Goal: Task Accomplishment & Management: Use online tool/utility

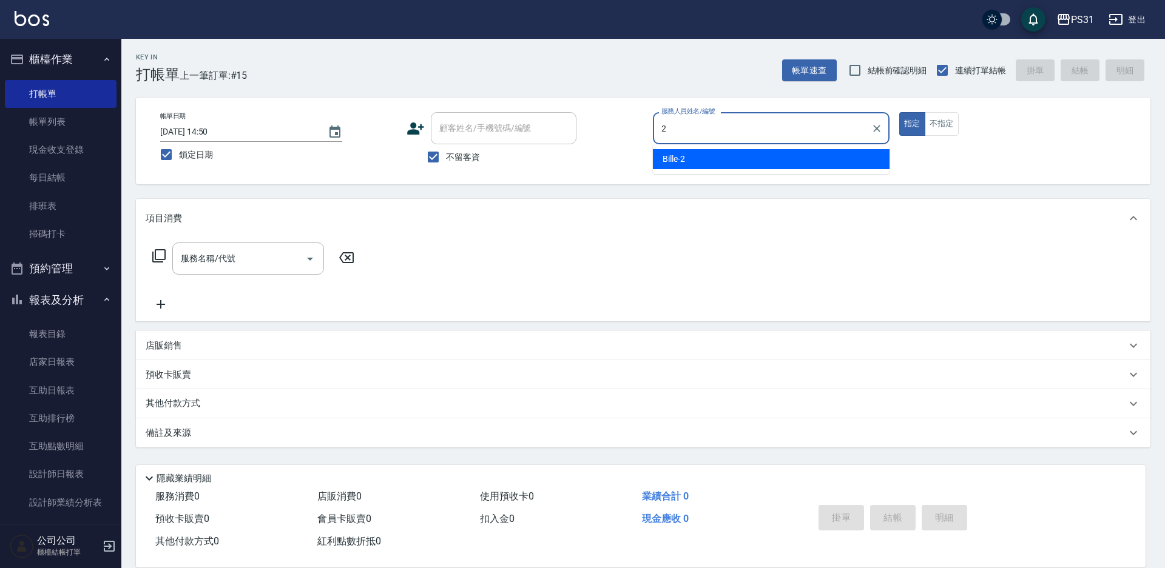
type input "2"
type button "true"
type input "Bille-2"
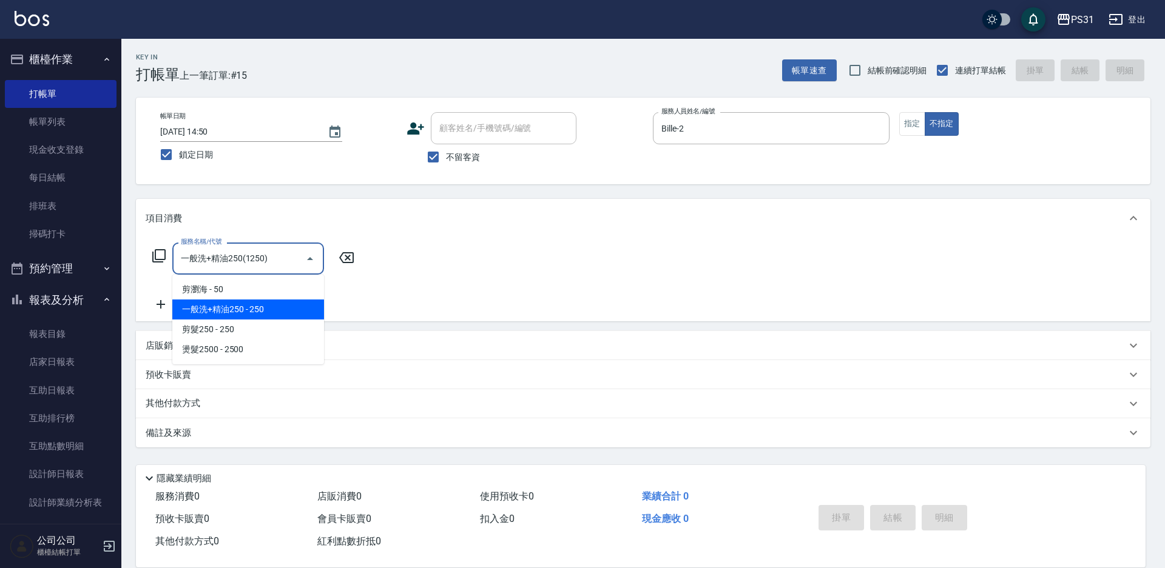
type input "一般洗+精油250(1250)"
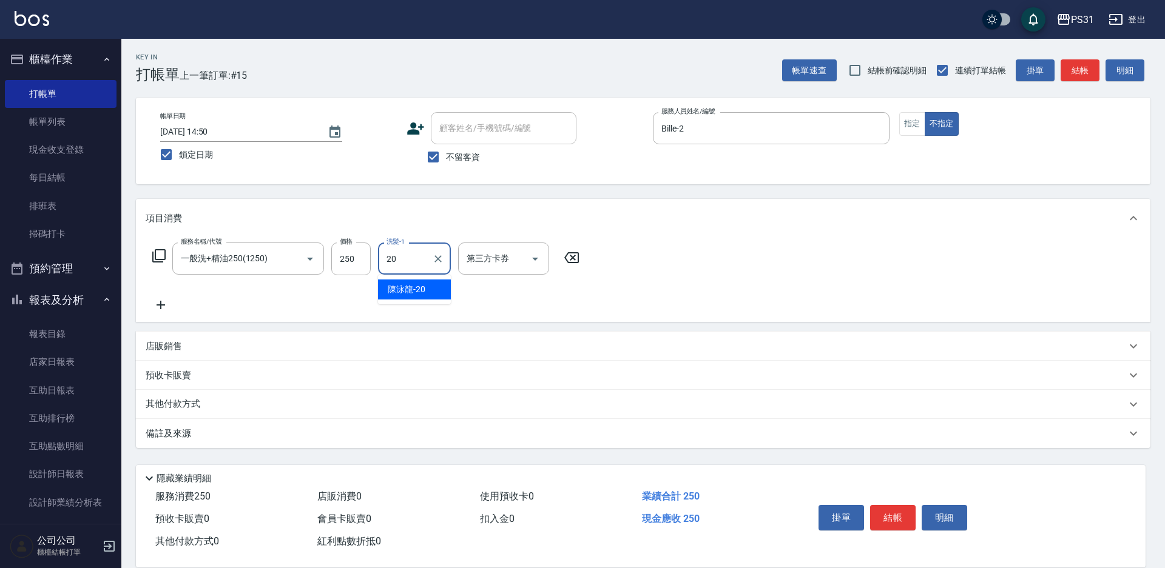
type input "陳泳龍-20"
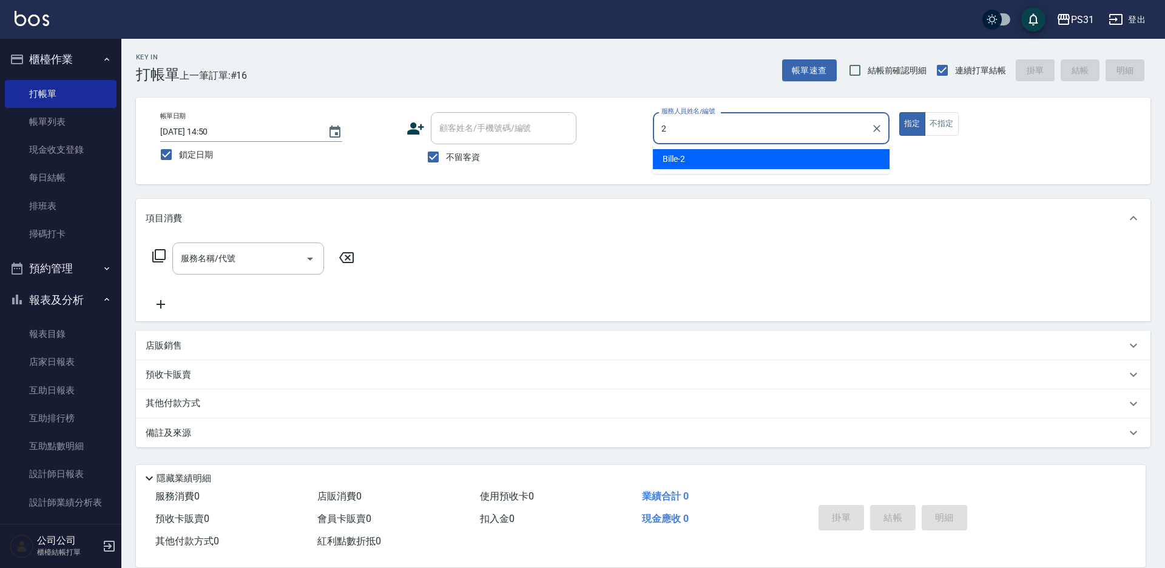
type input "Bille-2"
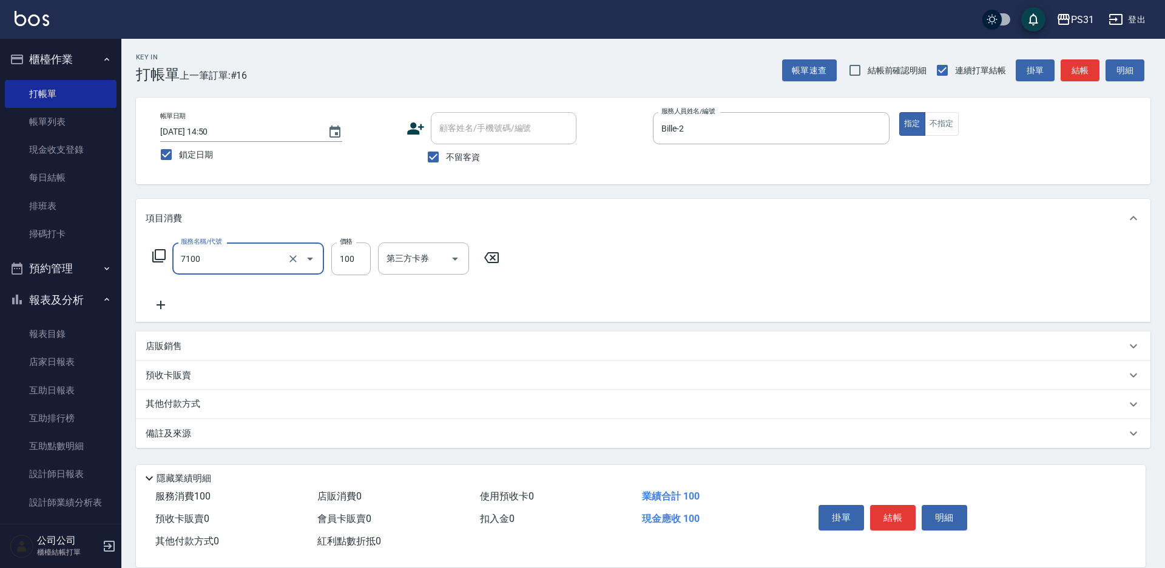
type input "造型(7100)"
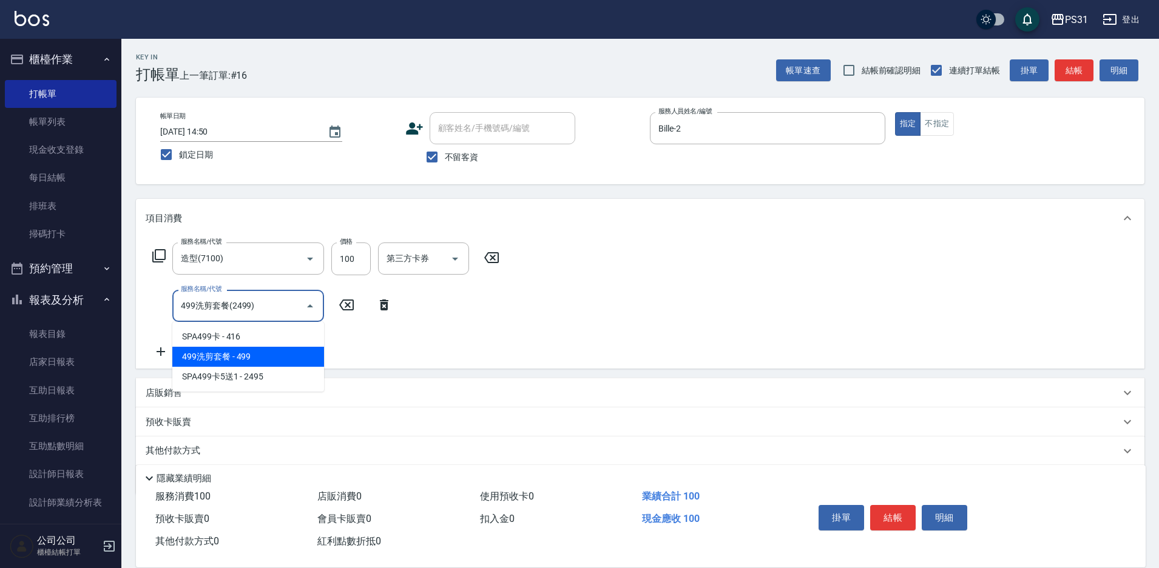
type input "499洗剪套餐(2499)"
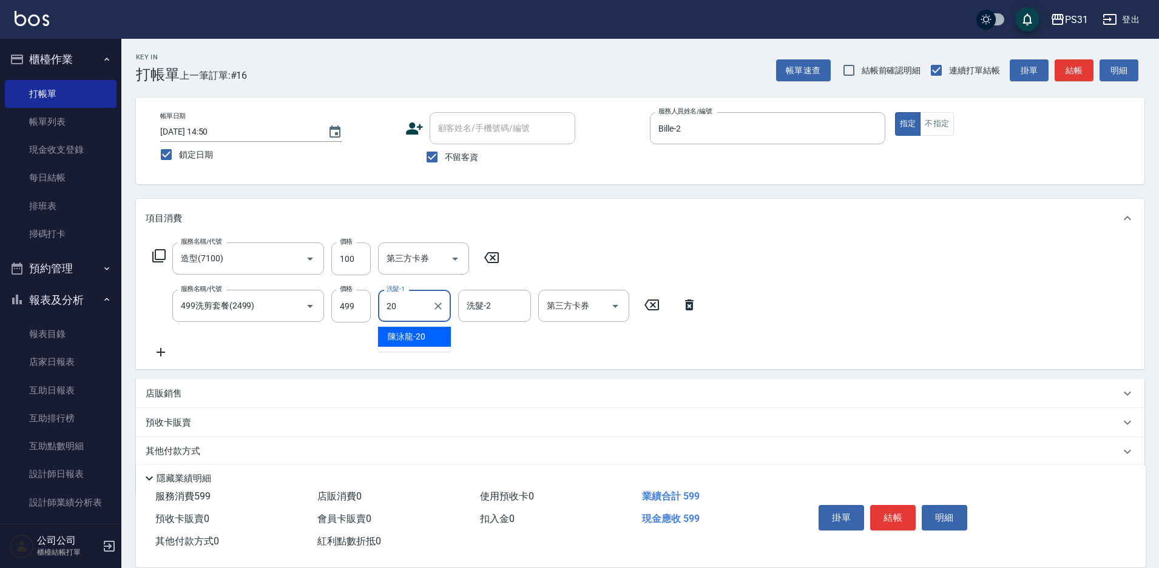
type input "陳泳龍-20"
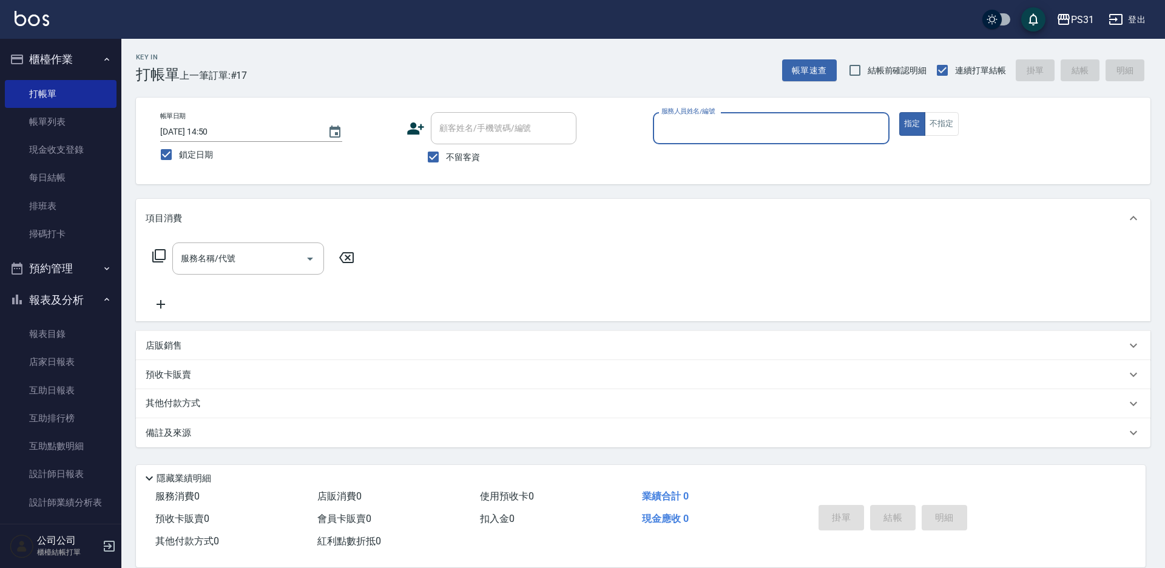
type input "1"
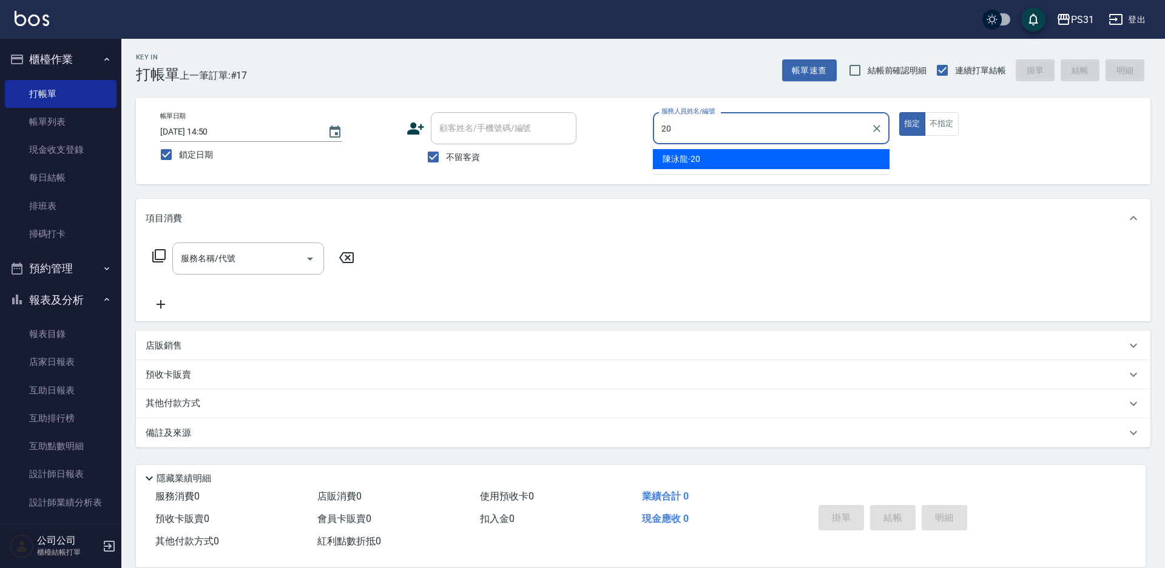
type input "陳泳龍-20"
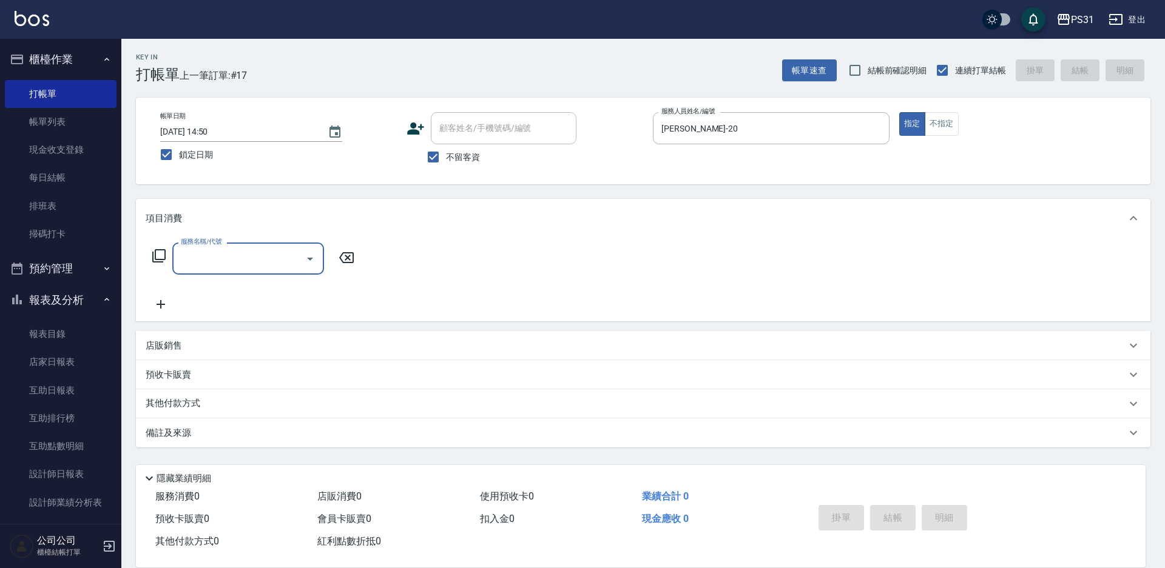
click at [177, 340] on p "店販銷售" at bounding box center [164, 346] width 36 height 13
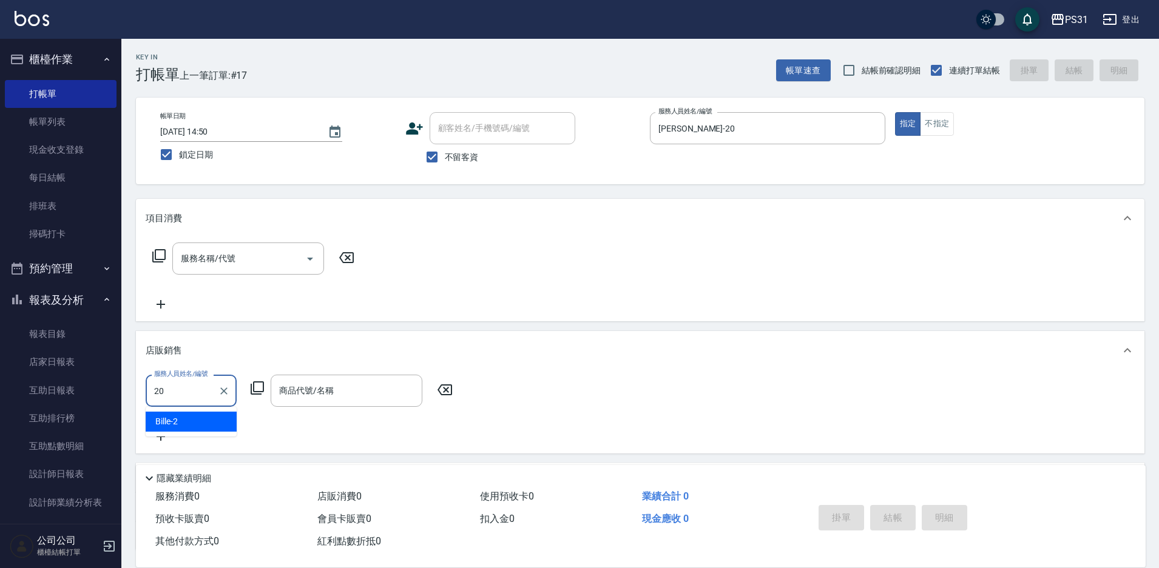
type input "陳泳龍-20"
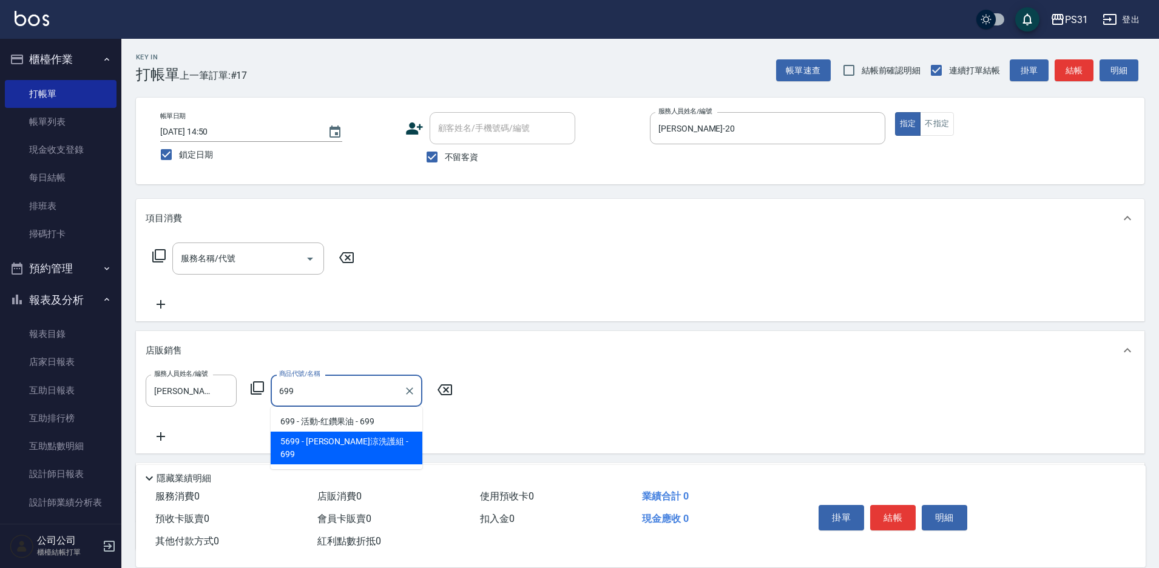
type input "水水沁涼洗護組"
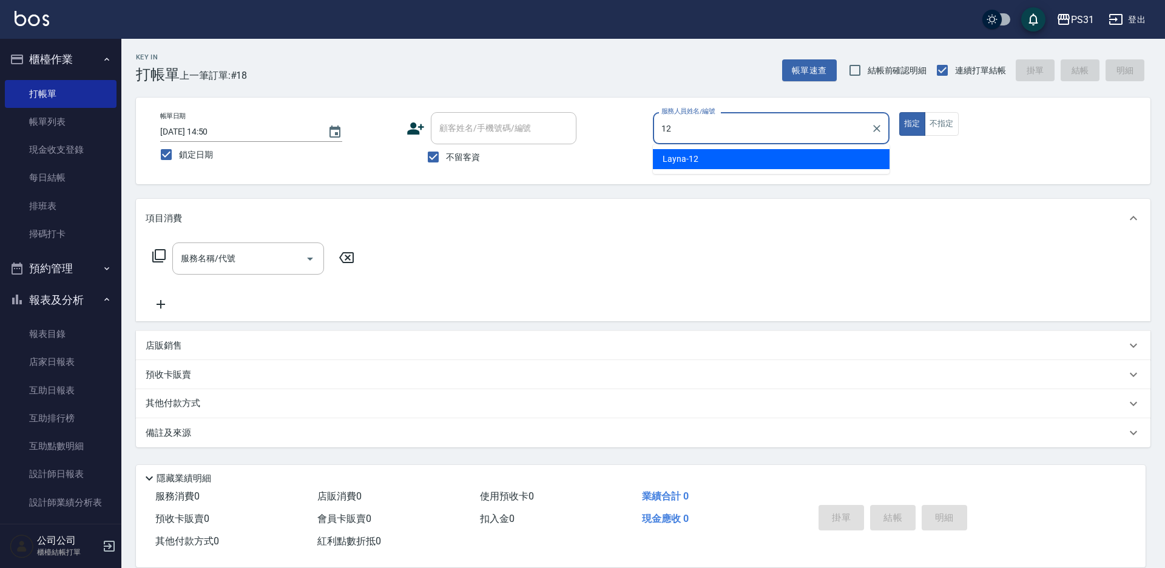
type input "Layna-12"
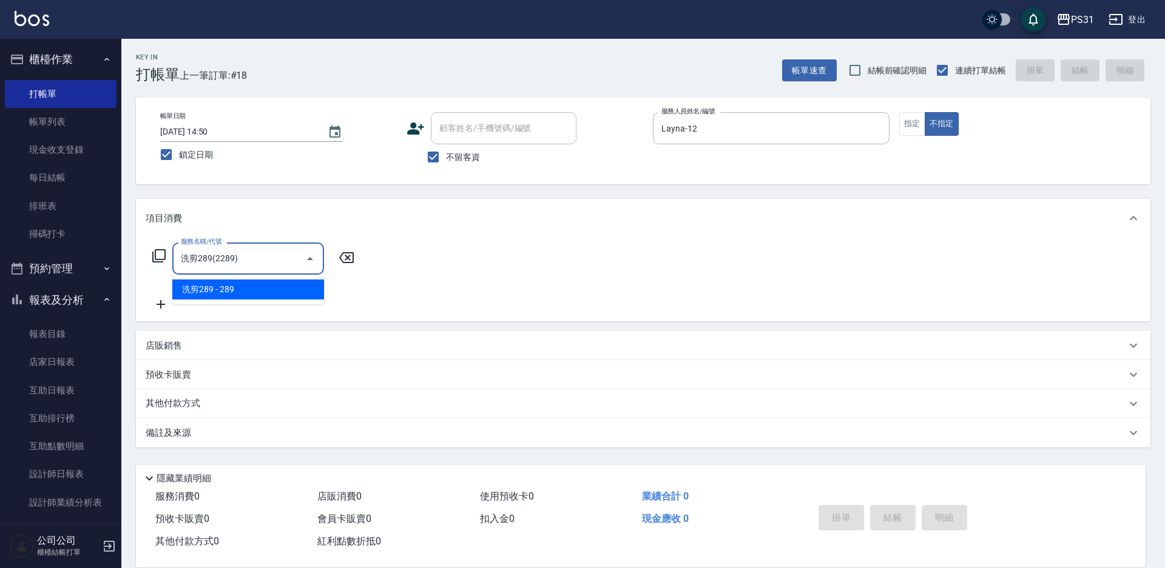
type input "洗剪289(2289)"
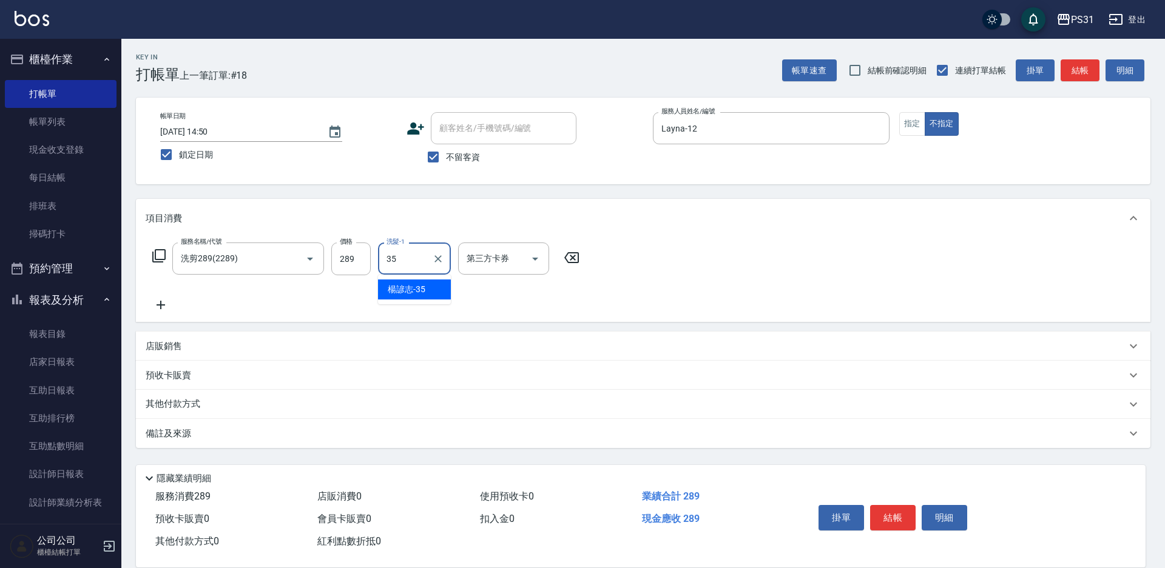
type input "楊諺志-35"
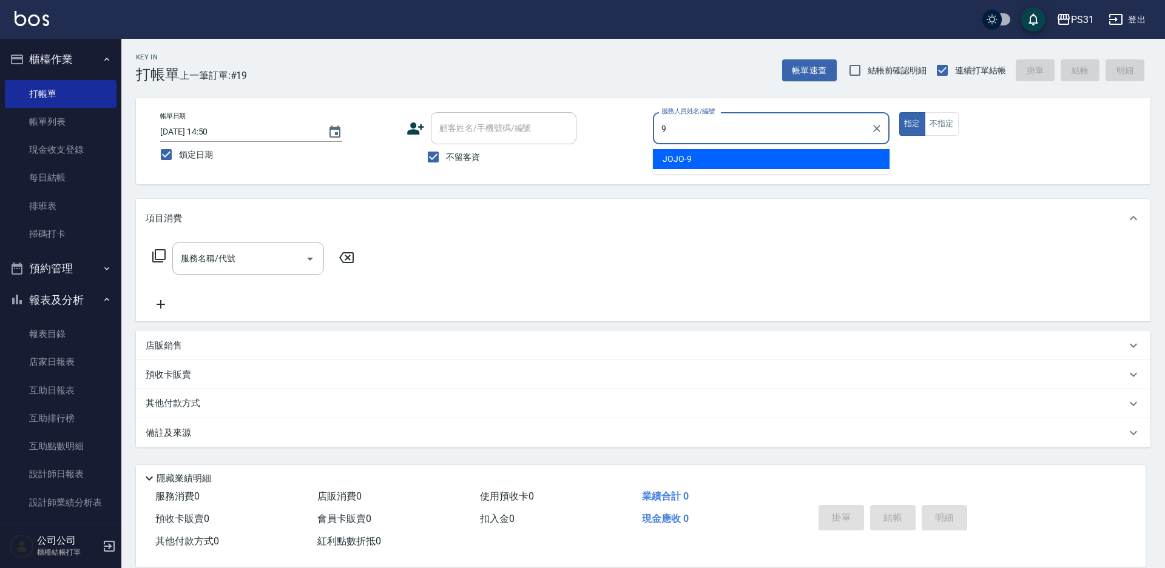
type input "JOJO-9"
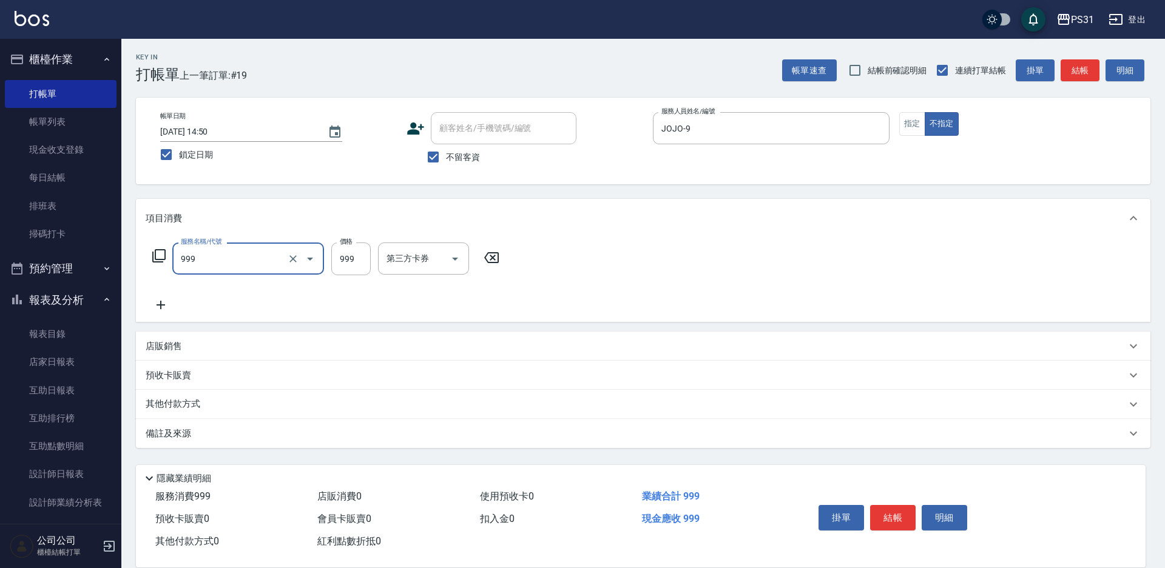
type input "精油套餐999(999)"
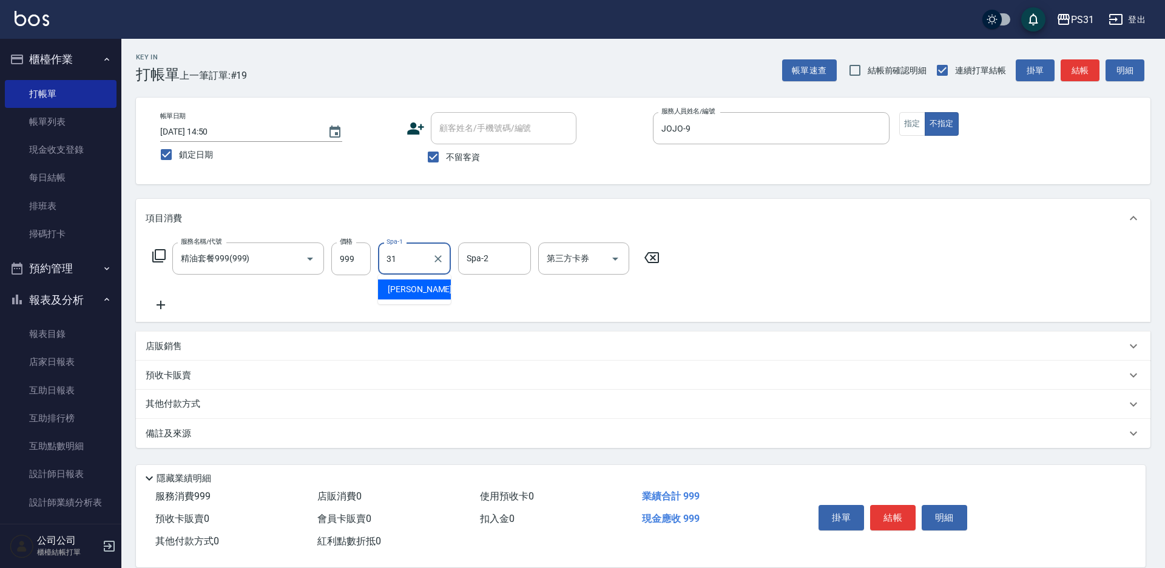
type input "何宜柔-31"
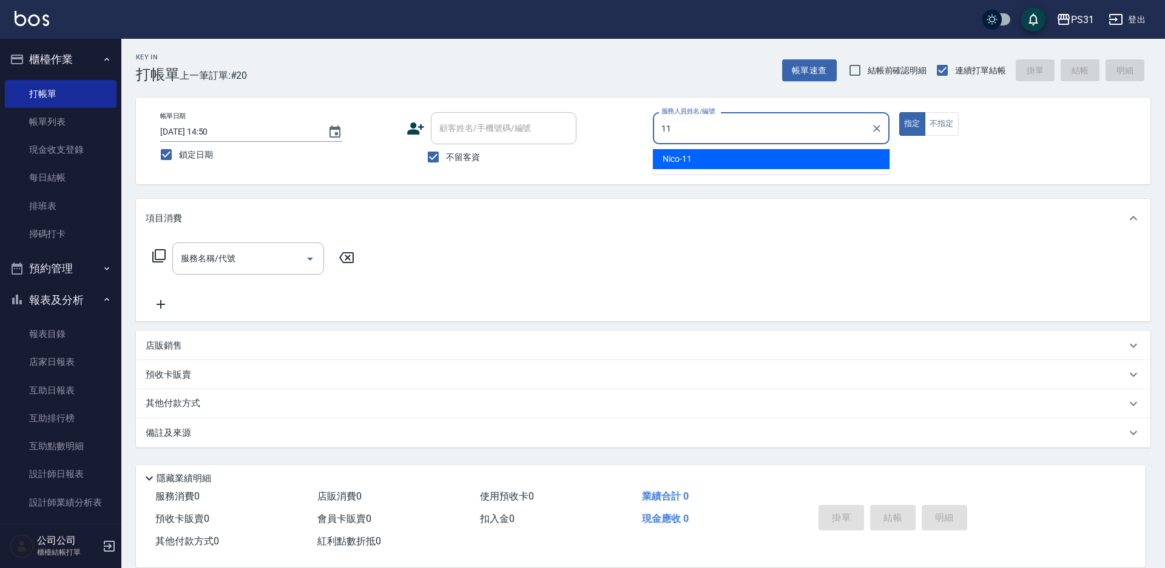
type input "Nico-11"
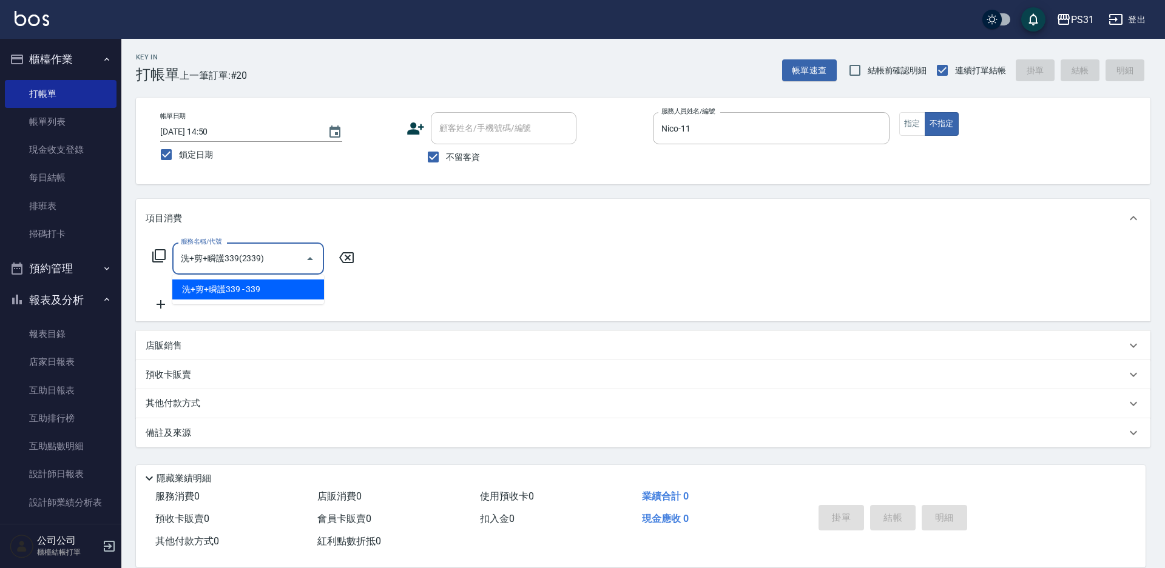
type input "洗+剪+瞬護339(2339)"
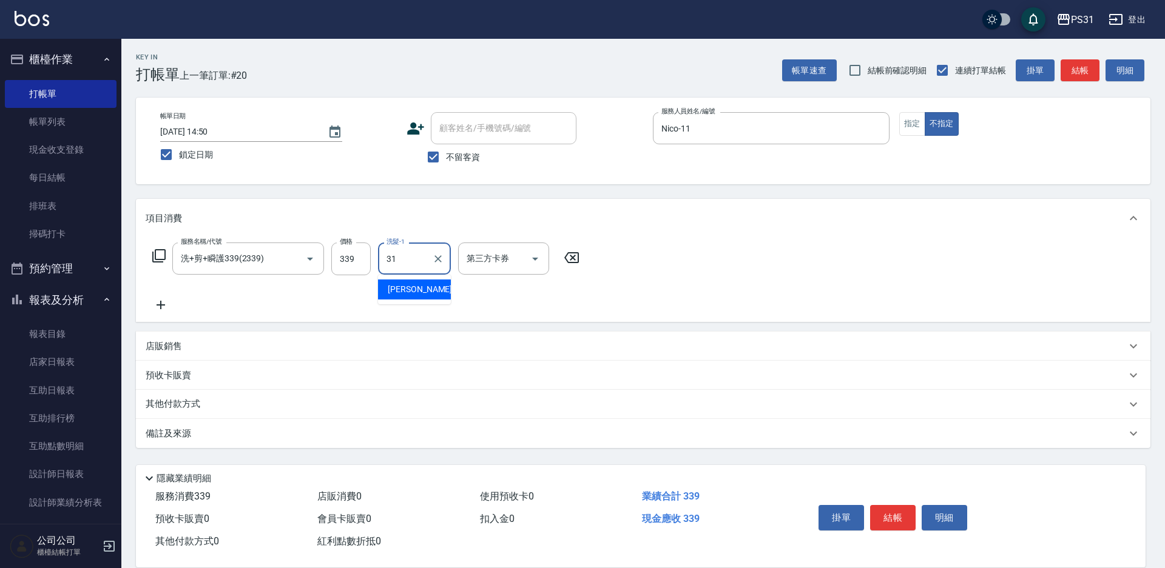
type input "何宜柔-31"
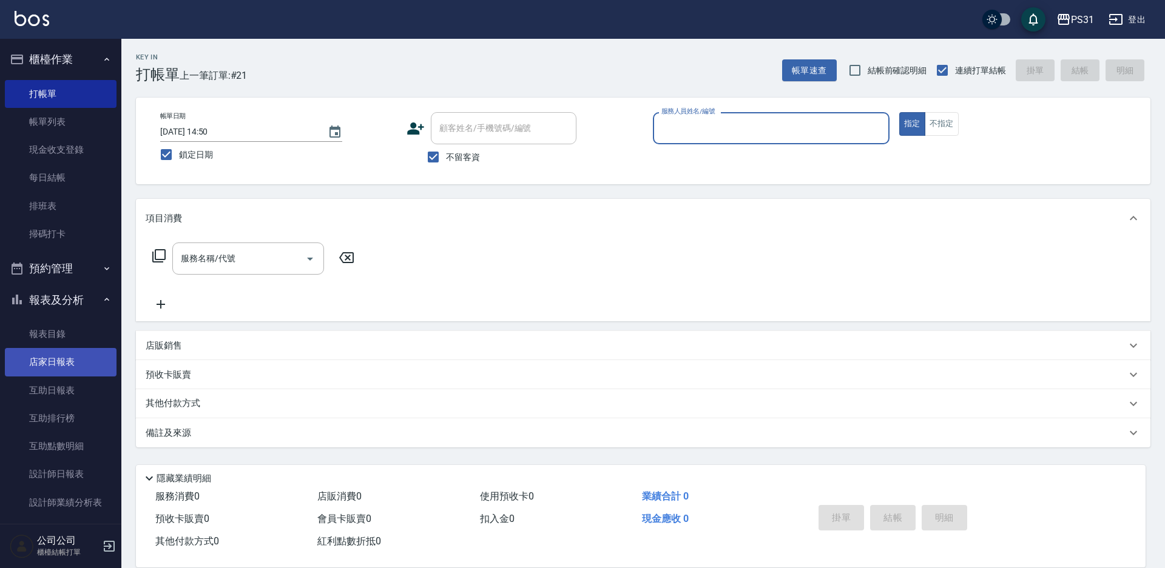
click at [81, 367] on link "店家日報表" at bounding box center [61, 362] width 112 height 28
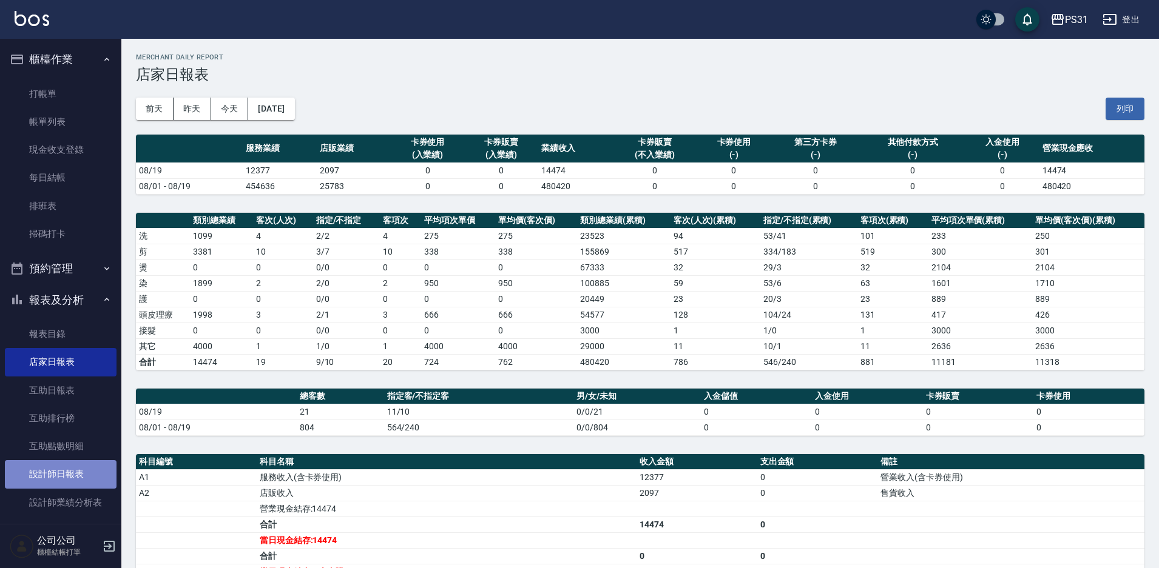
click at [78, 482] on link "設計師日報表" at bounding box center [61, 474] width 112 height 28
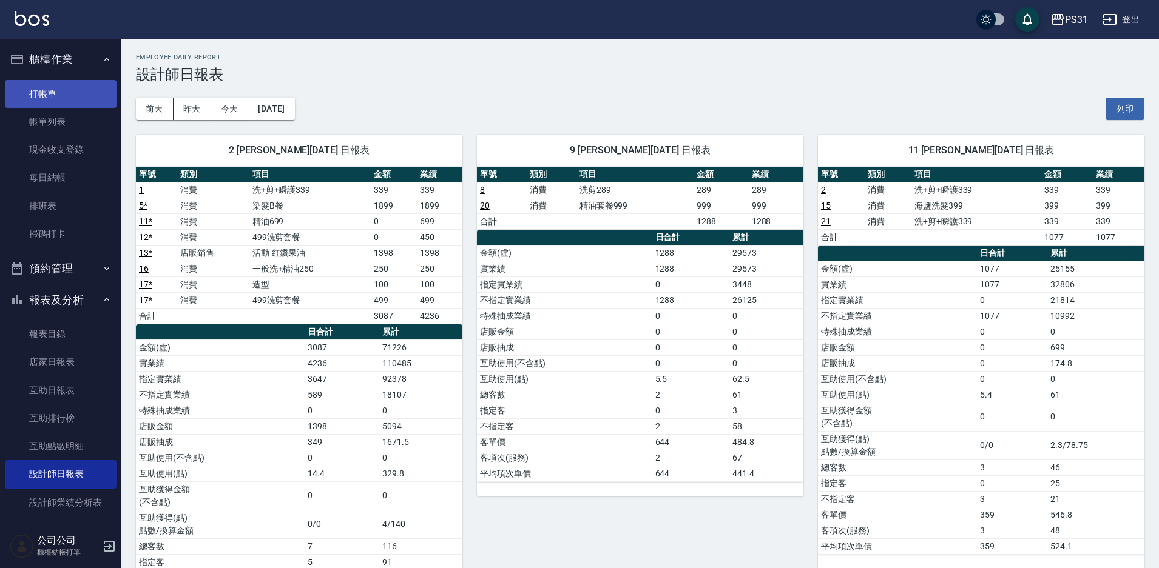
click at [33, 101] on link "打帳單" at bounding box center [61, 94] width 112 height 28
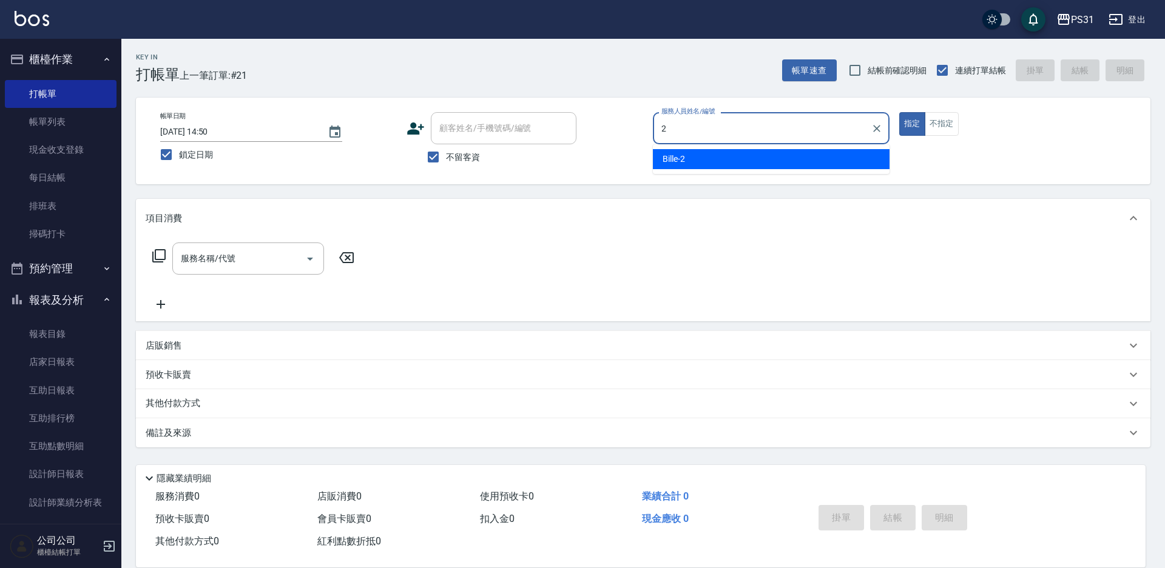
type input "2"
type button "true"
type input "Bille-2"
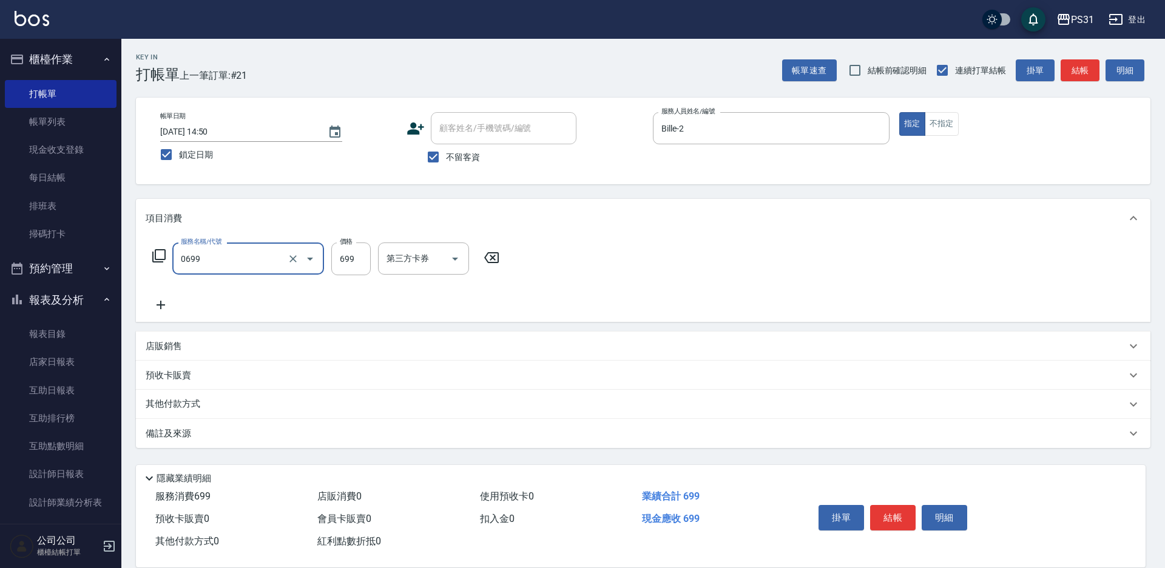
type input "精油699(0699)"
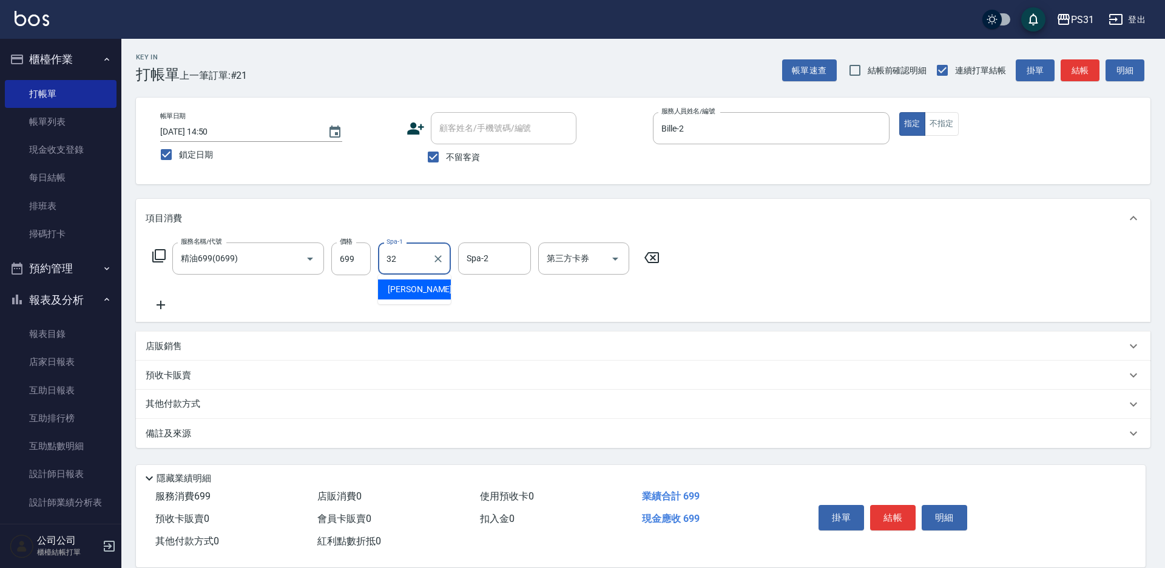
type input "[PERSON_NAME]-32"
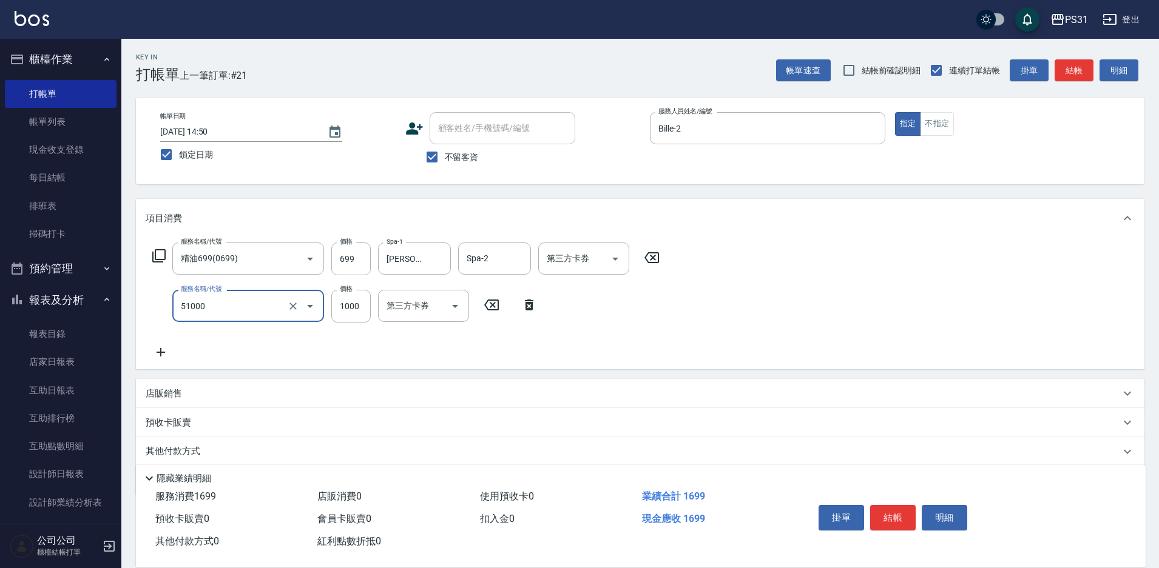
type input "酵素/紅鑽/焦糖/單噴精華液(51000)"
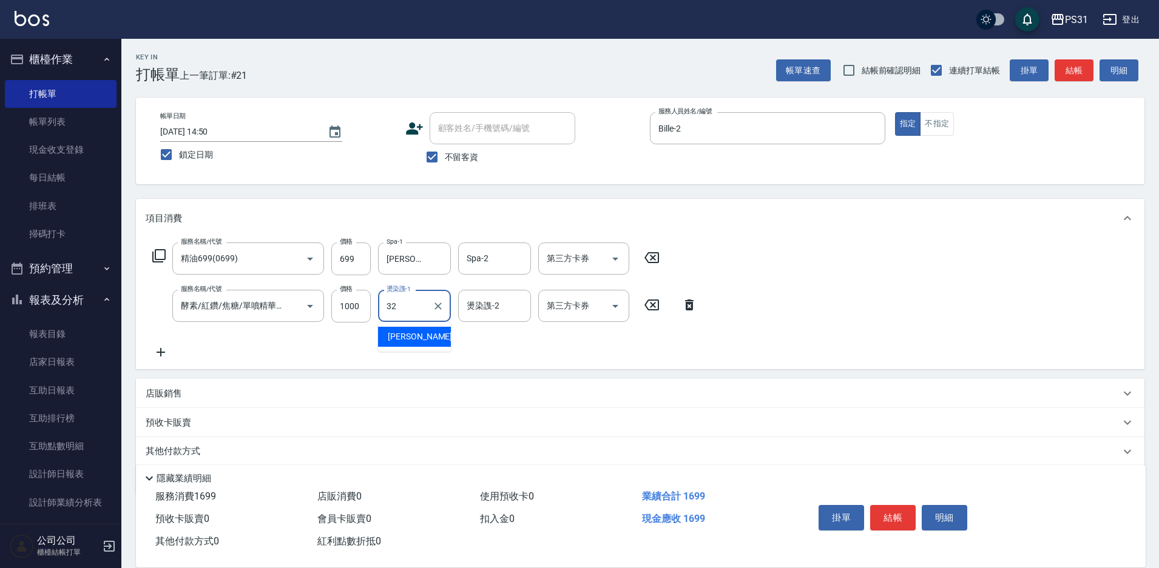
type input "[PERSON_NAME]-32"
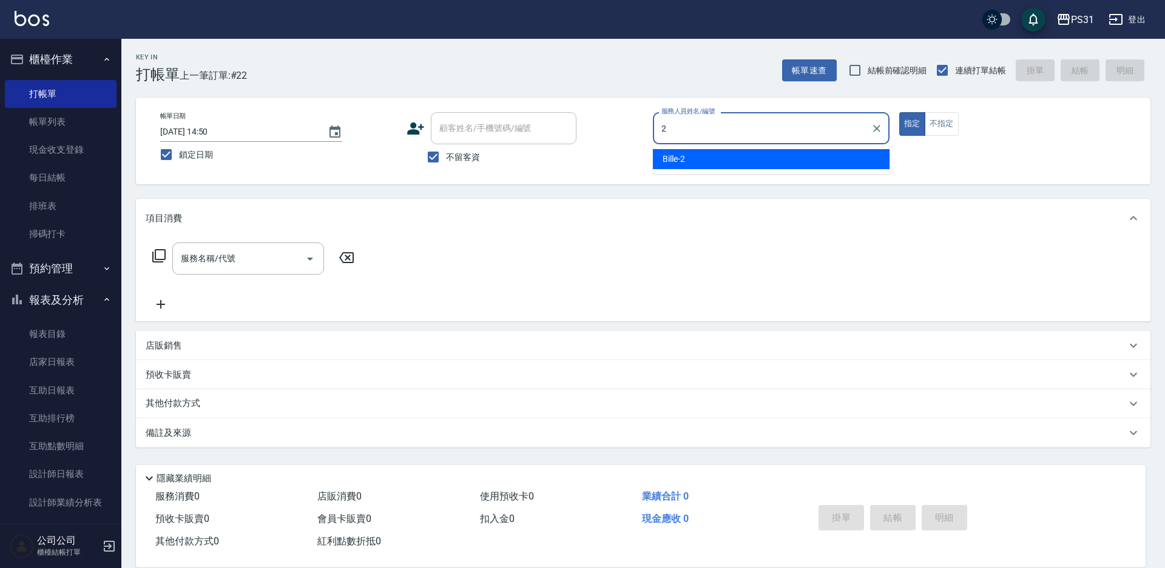
type input "Bille-2"
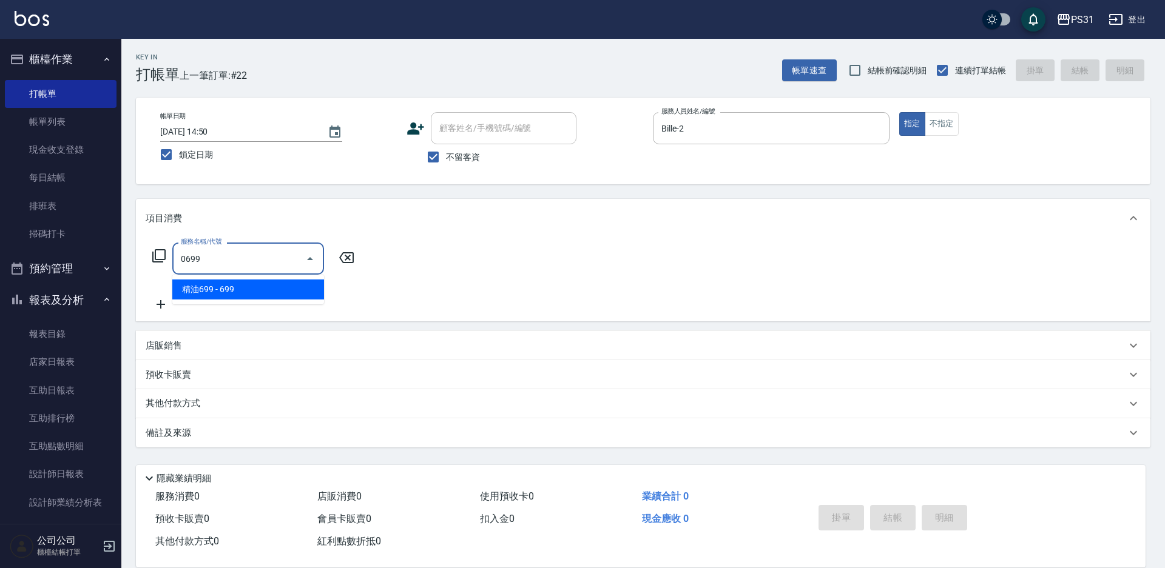
type input "精油699(0699)"
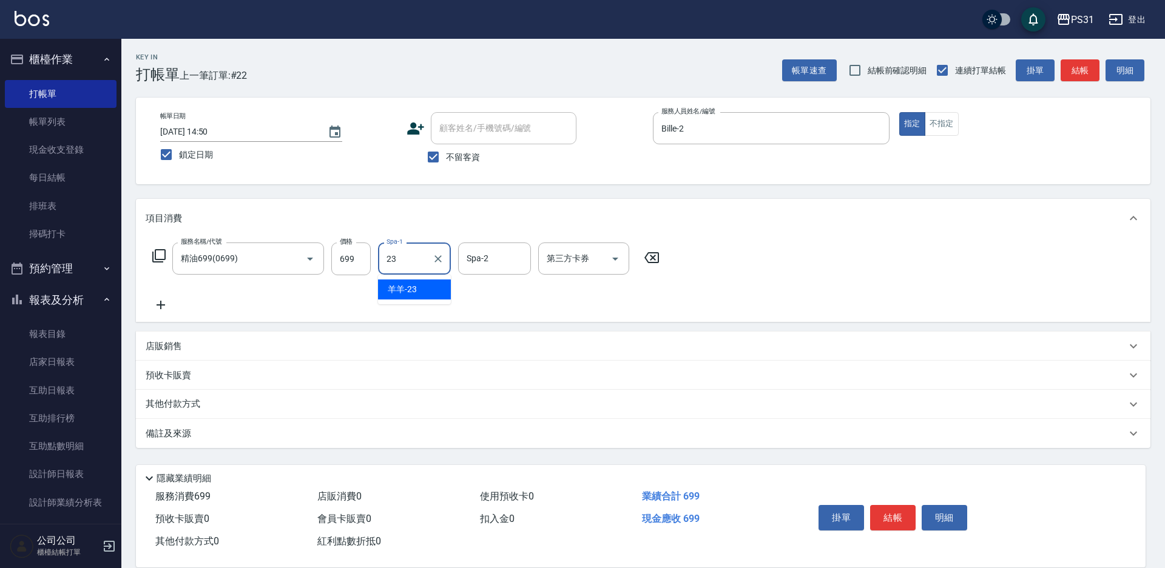
type input "羊羊-23"
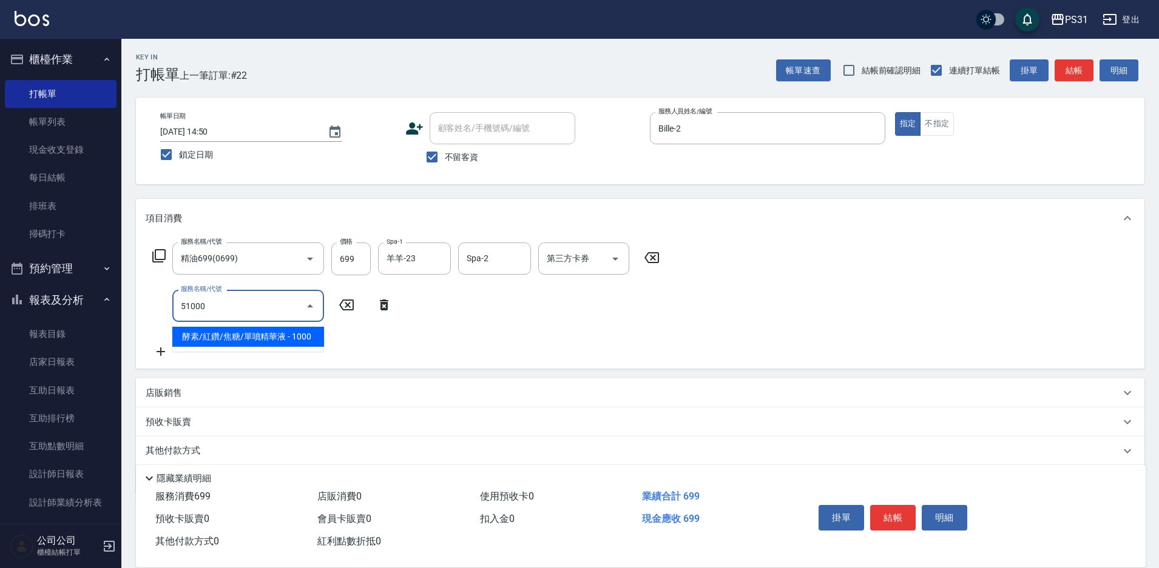
type input "酵素/紅鑽/焦糖/單噴精華液(51000)"
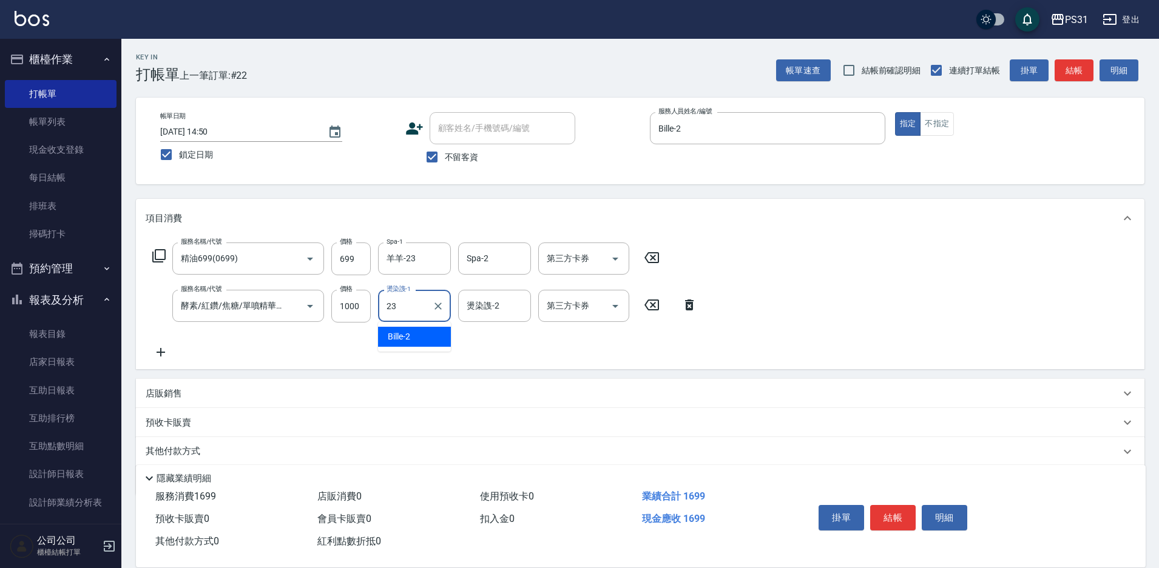
type input "羊羊-23"
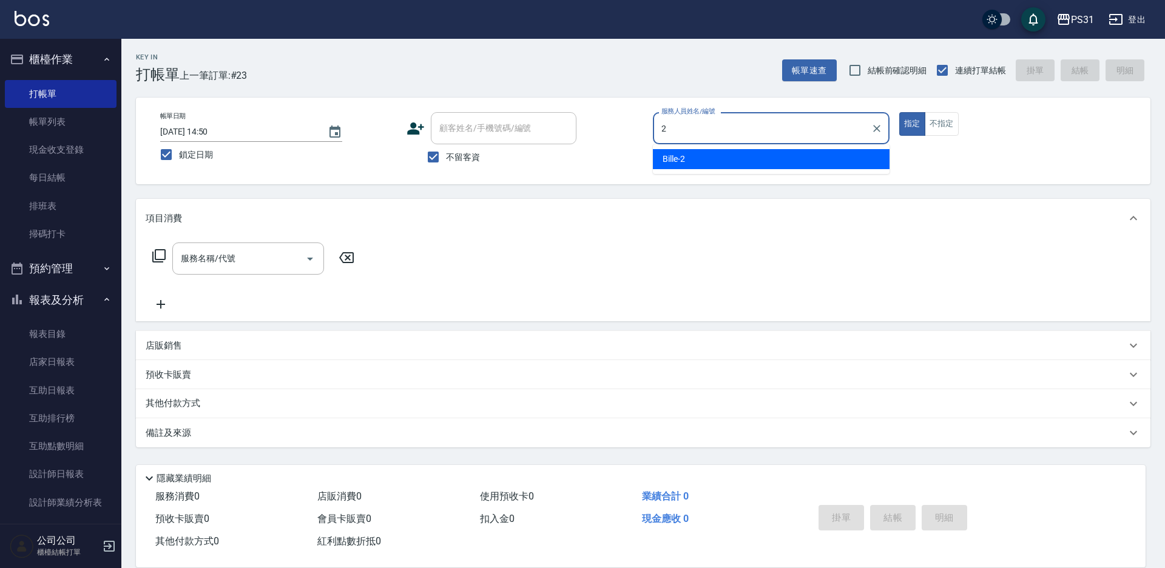
type input "Bille-2"
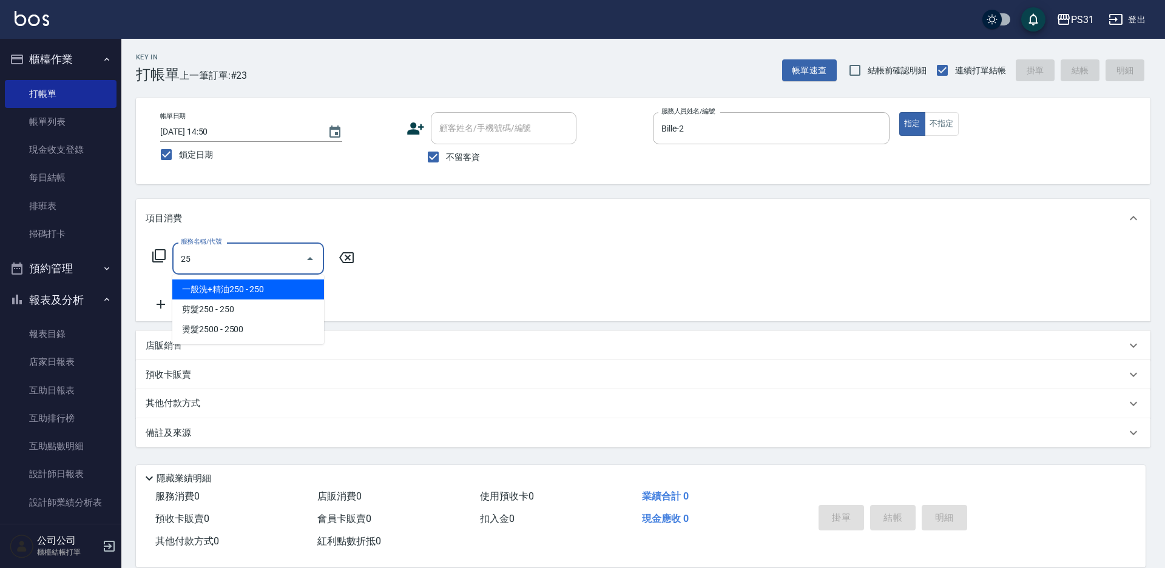
type input "2"
type input "3"
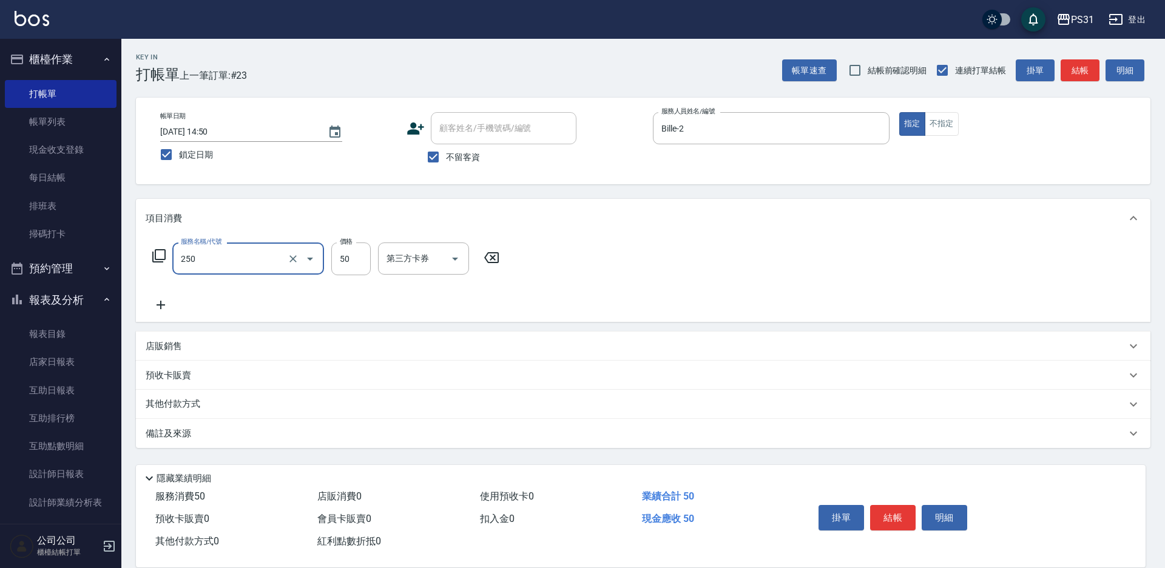
type input "剪瀏海(250)"
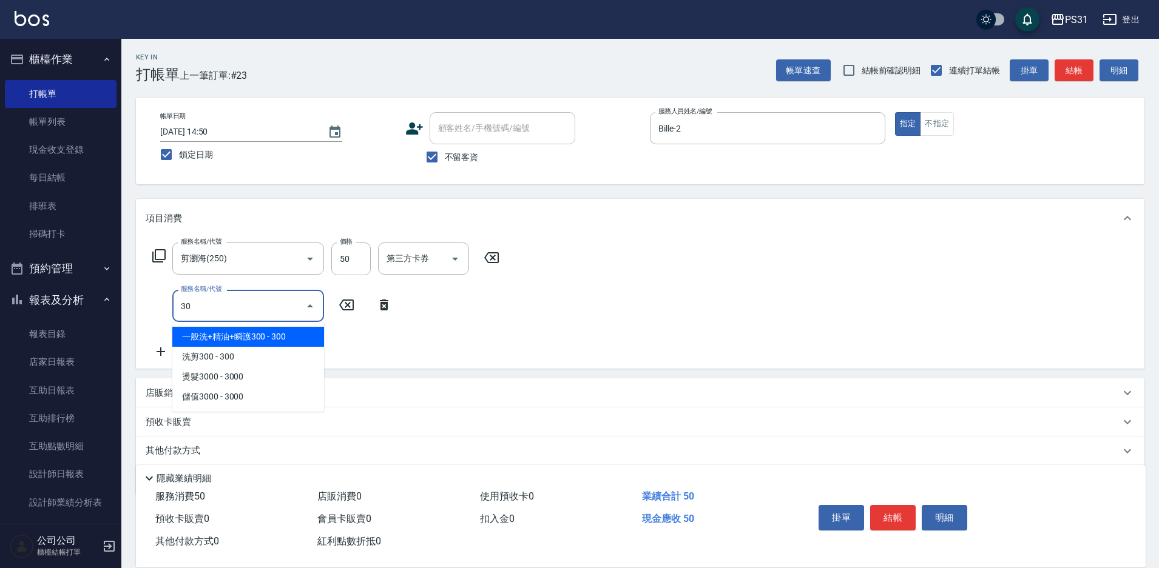
type input "3"
type input "2"
type input "一般洗+精油+瞬護300(1300)"
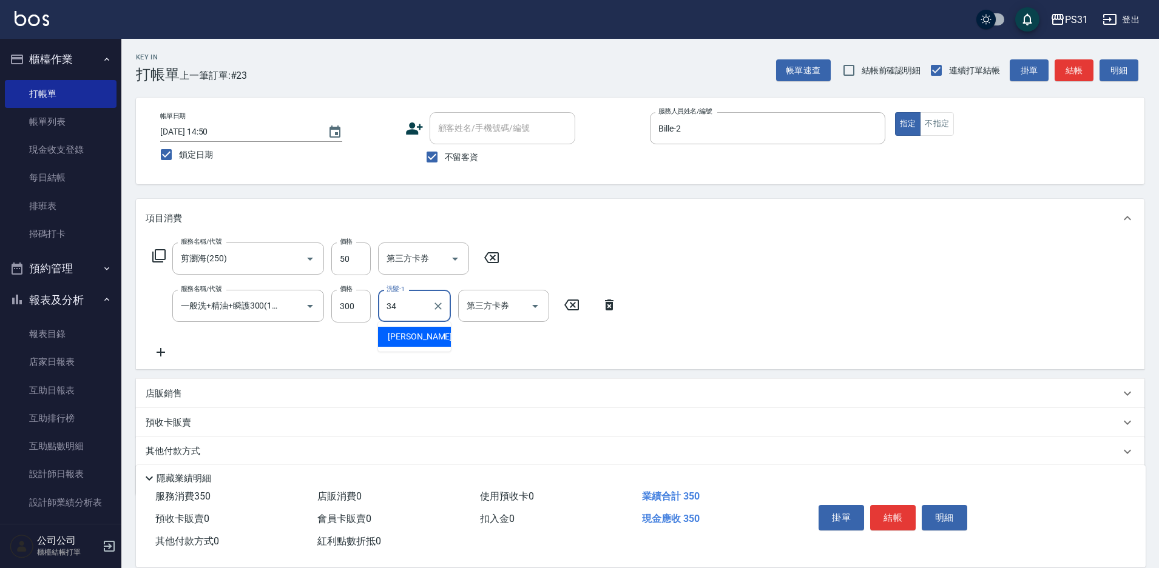
type input "[PERSON_NAME]-34"
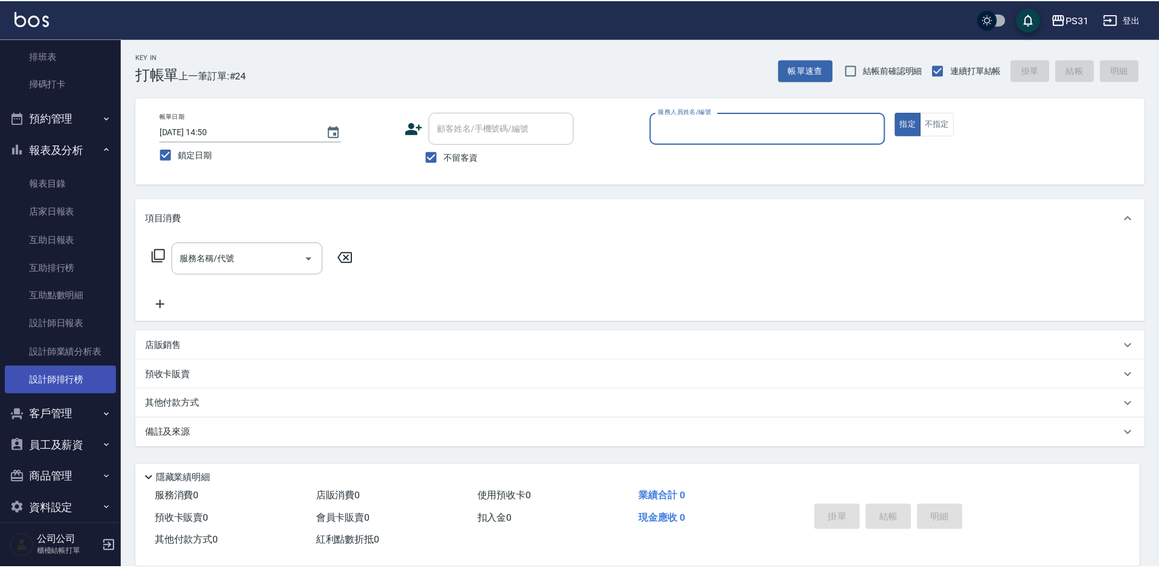
scroll to position [165, 0]
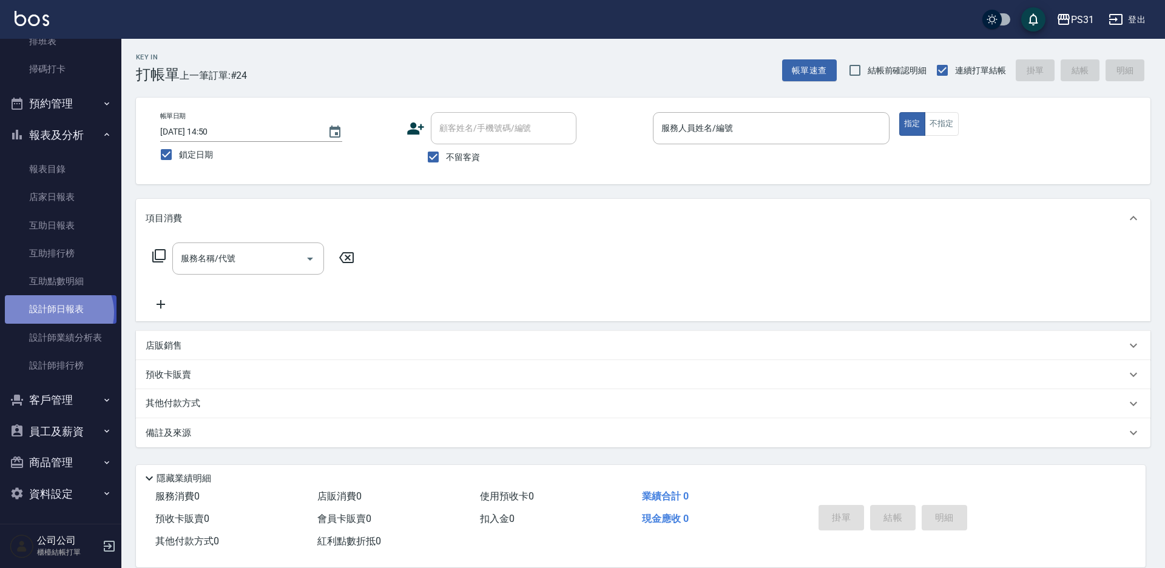
click at [58, 312] on link "設計師日報表" at bounding box center [61, 309] width 112 height 28
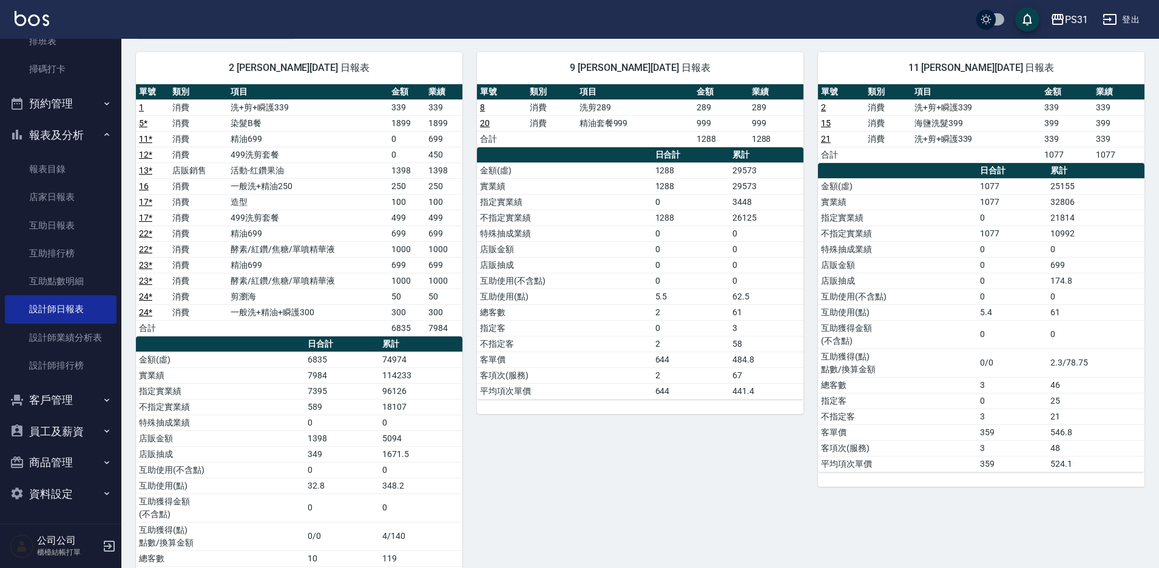
scroll to position [61, 0]
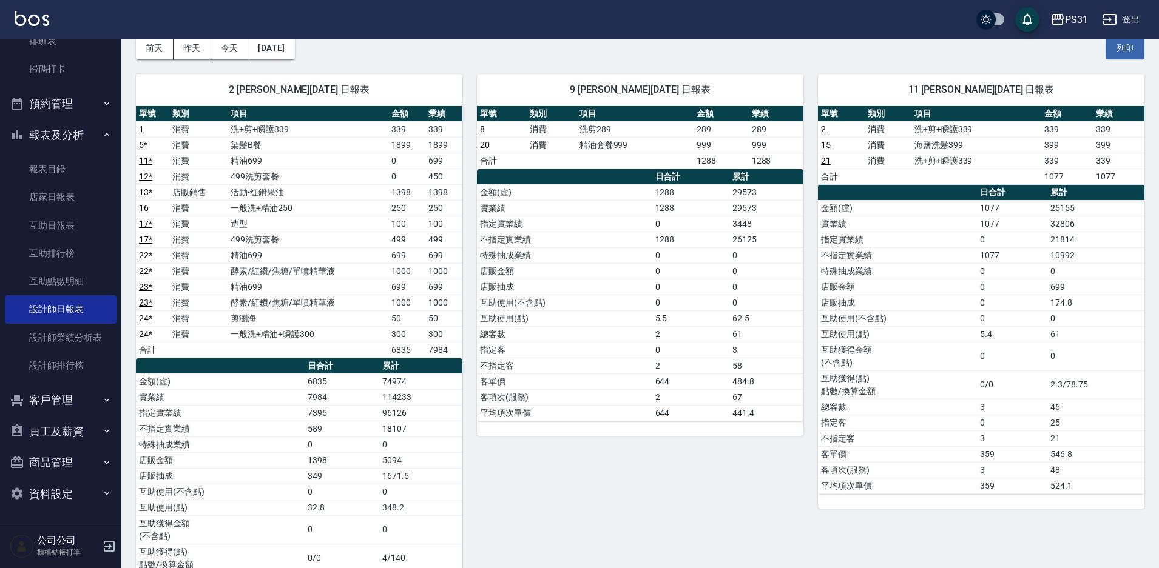
click at [576, 439] on div "9 JOJO 李美珠 08/19/2025 日報表 單號 類別 項目 金額 業績 8 消費 洗剪289 289 289 20 消費 精油套餐999 999 9…" at bounding box center [632, 370] width 341 height 623
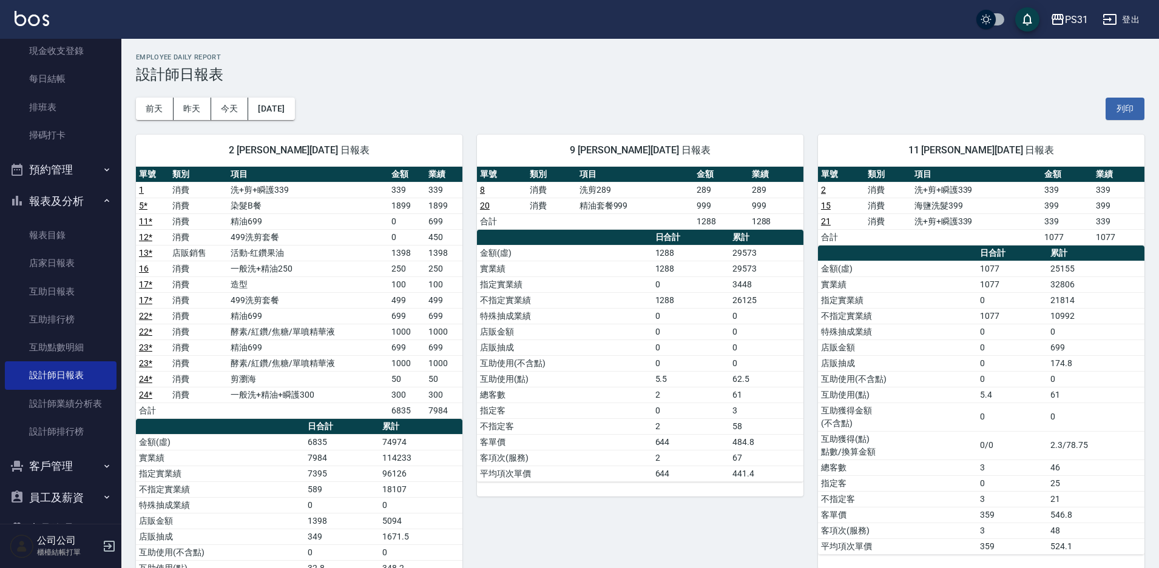
scroll to position [0, 0]
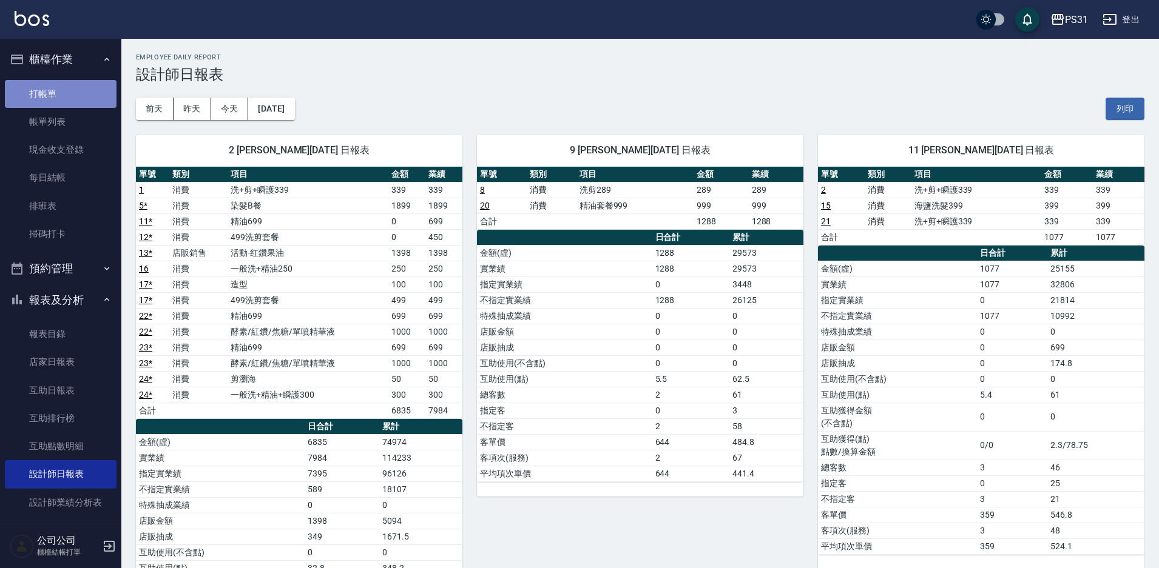
click at [60, 92] on link "打帳單" at bounding box center [61, 94] width 112 height 28
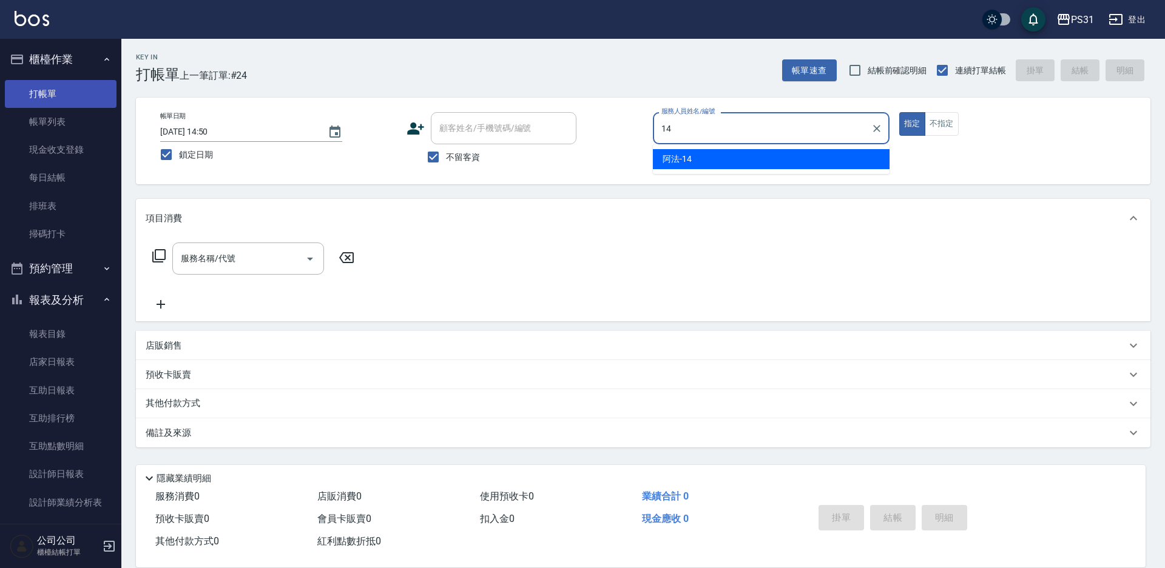
type input "阿法-14"
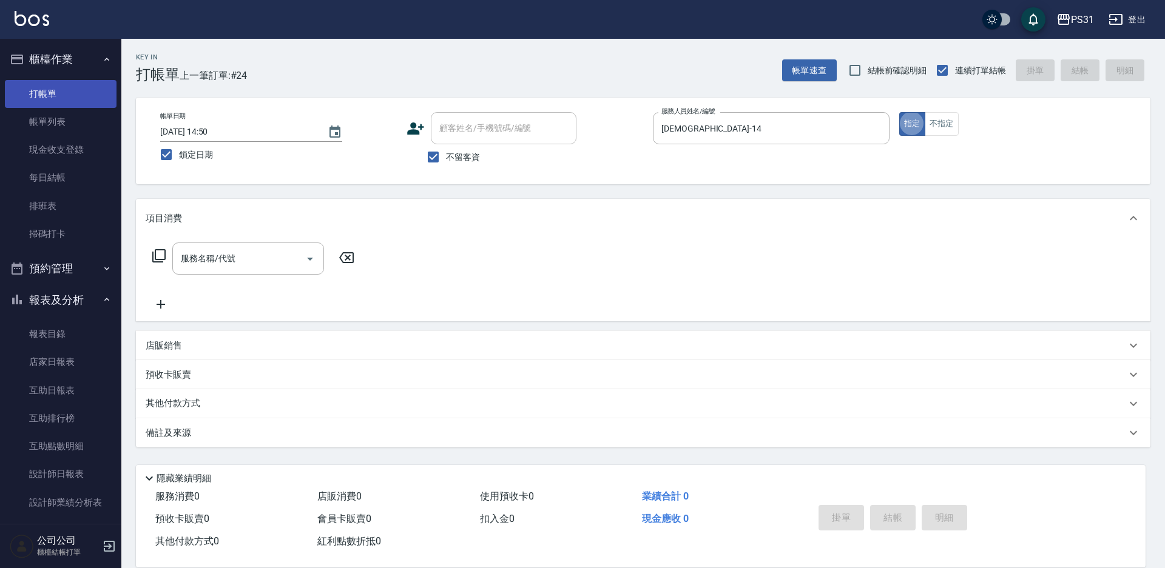
type button "true"
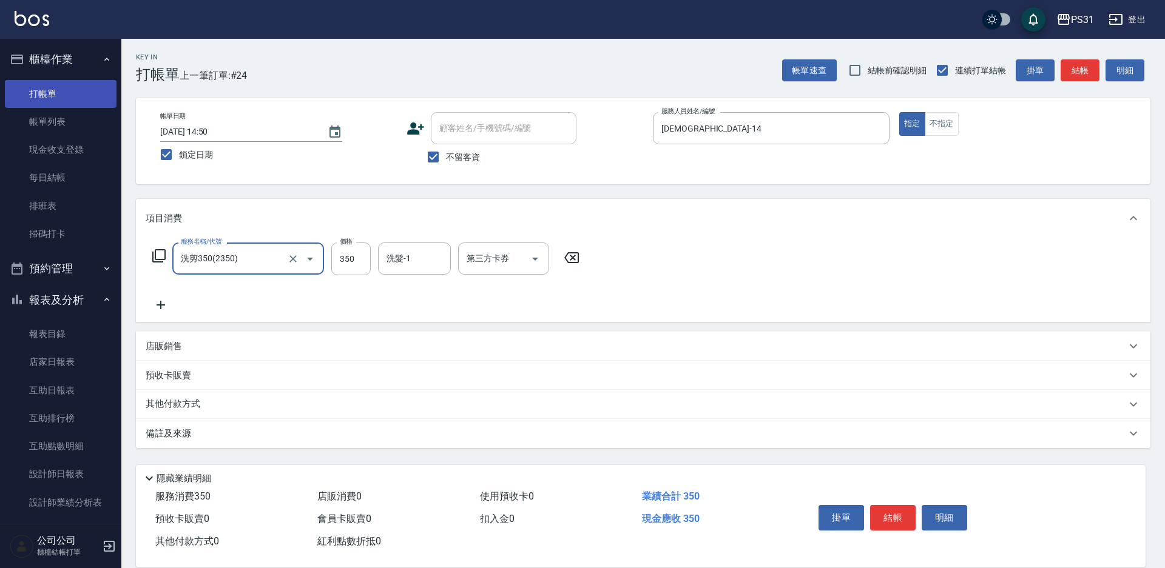
type input "洗剪350(2350)"
type input "400"
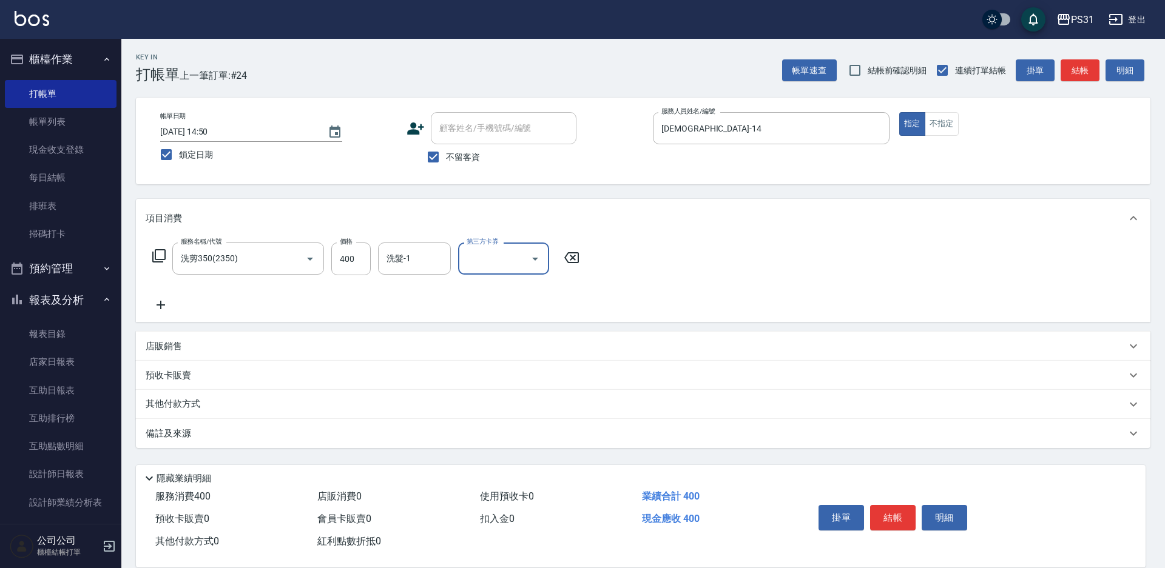
click at [404, 259] on input "洗髮-1" at bounding box center [414, 258] width 62 height 21
type input "豆豆-43"
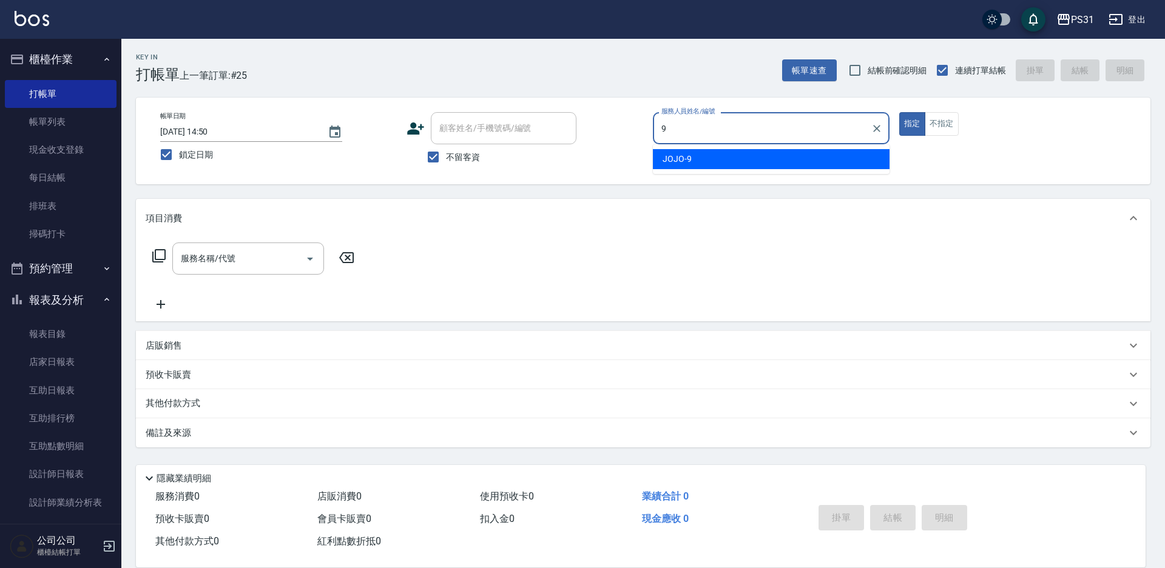
type input "JOJO-9"
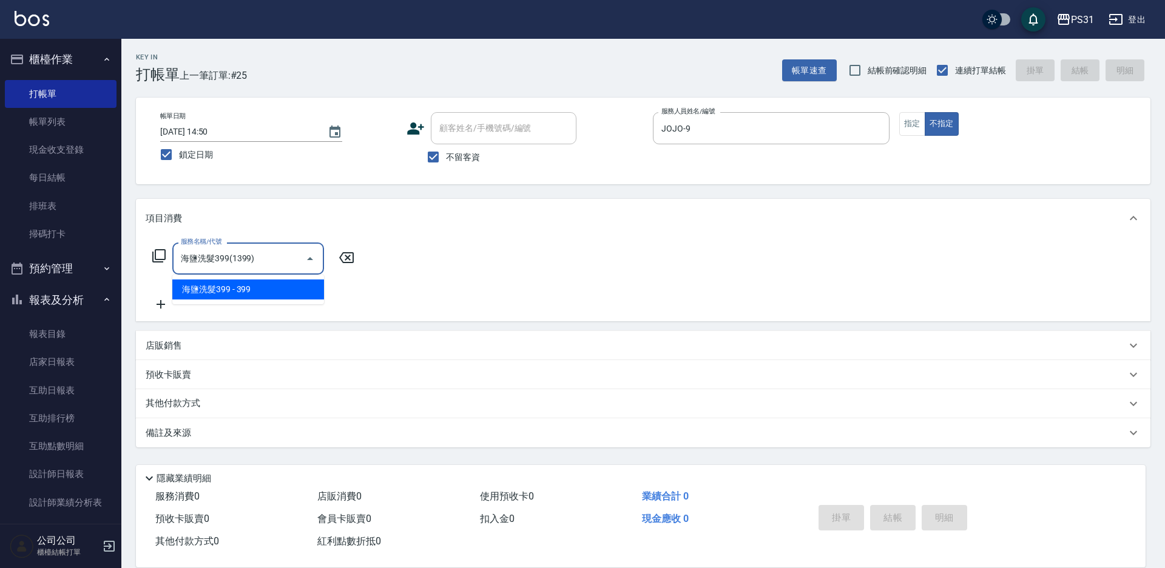
type input "海鹽洗髮399(1399)"
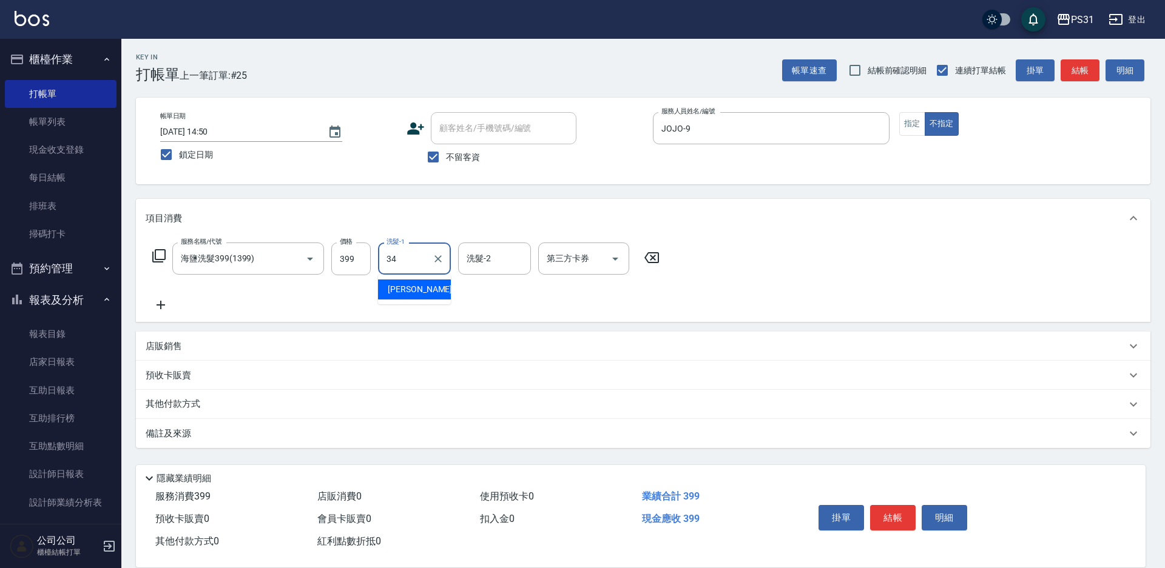
type input "[PERSON_NAME]-34"
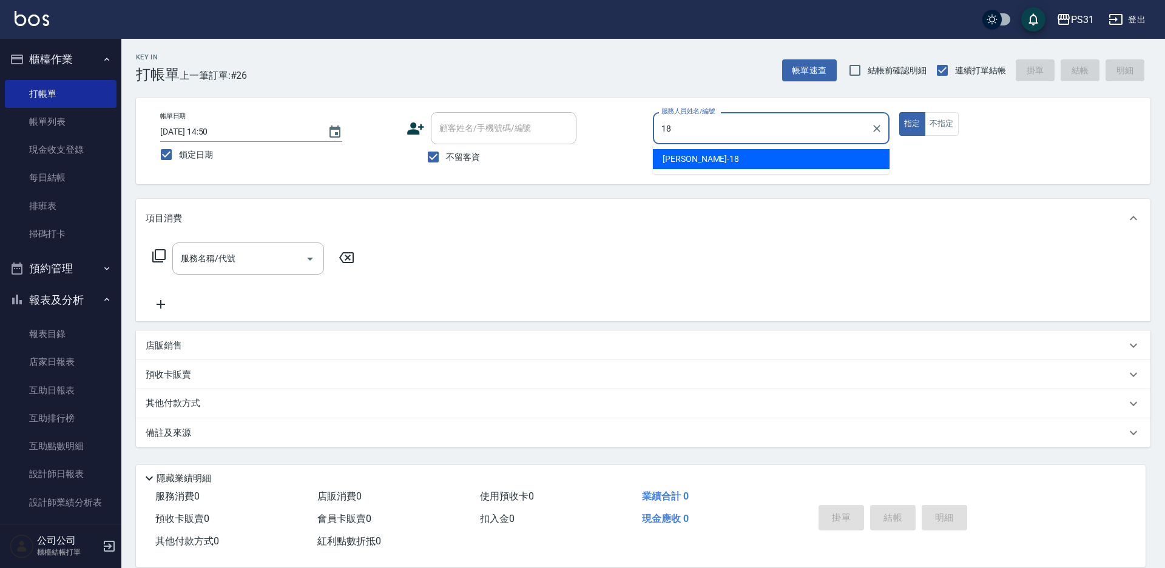
type input "Rita-18"
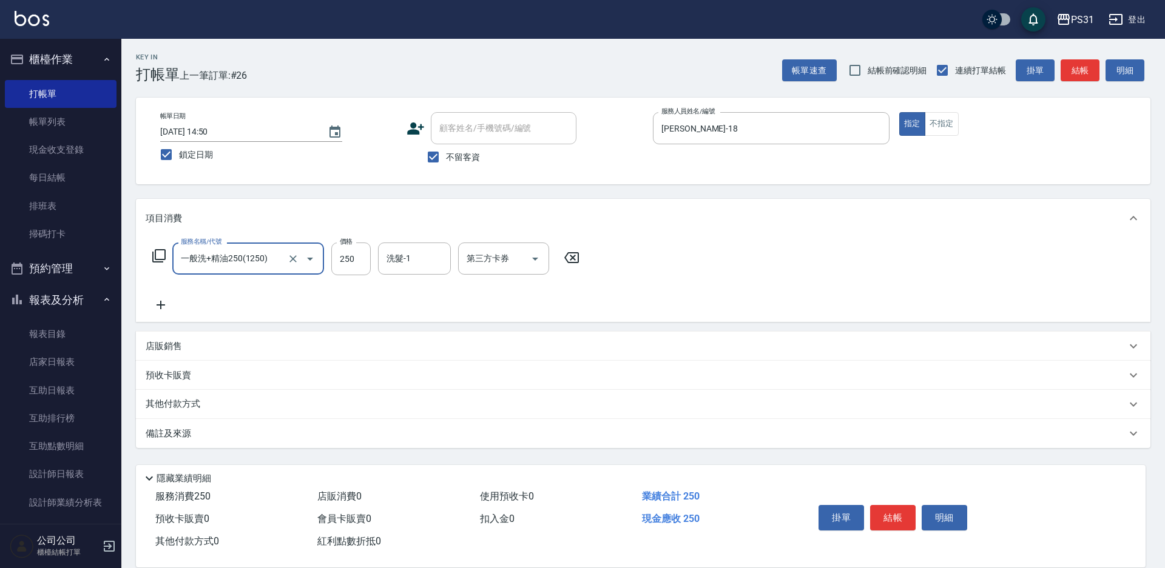
type input "一般洗+精油250(1250)"
type input "楊諺志-35"
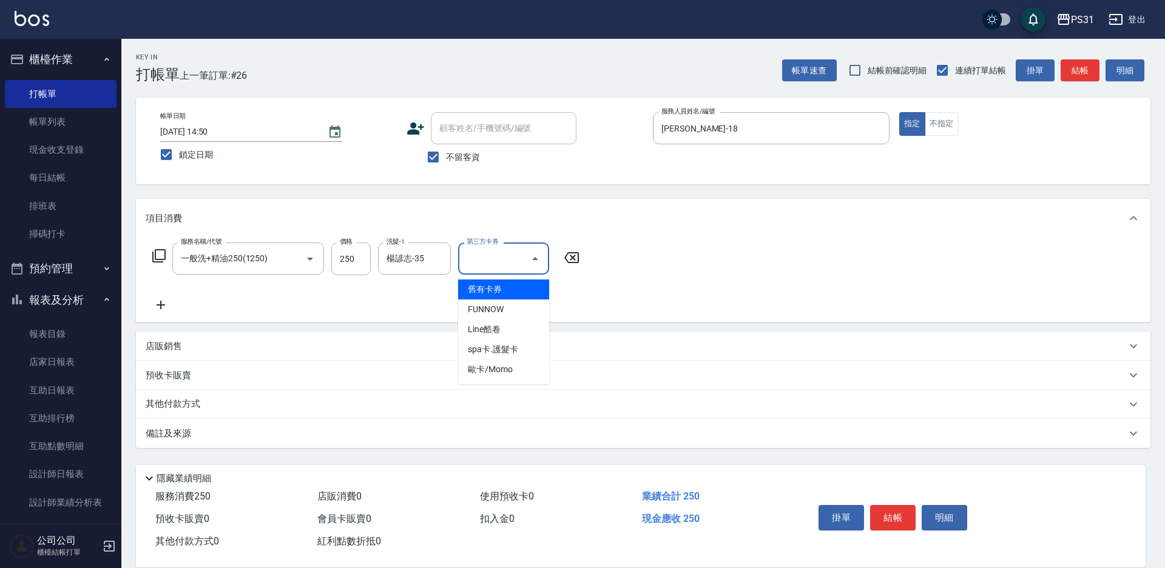
type input "舊有卡券"
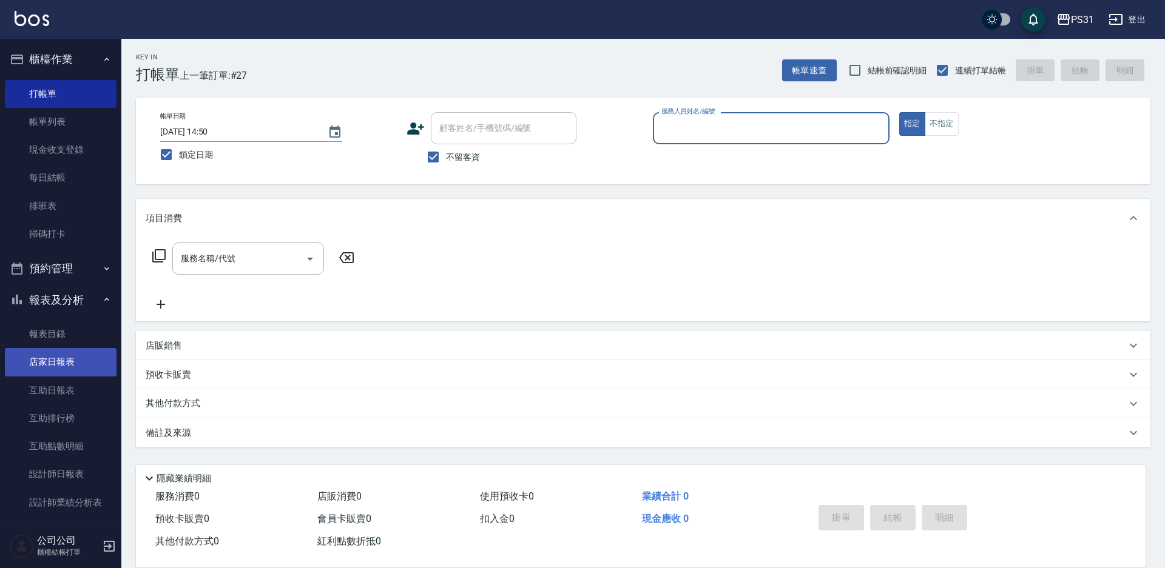
click at [69, 362] on link "店家日報表" at bounding box center [61, 362] width 112 height 28
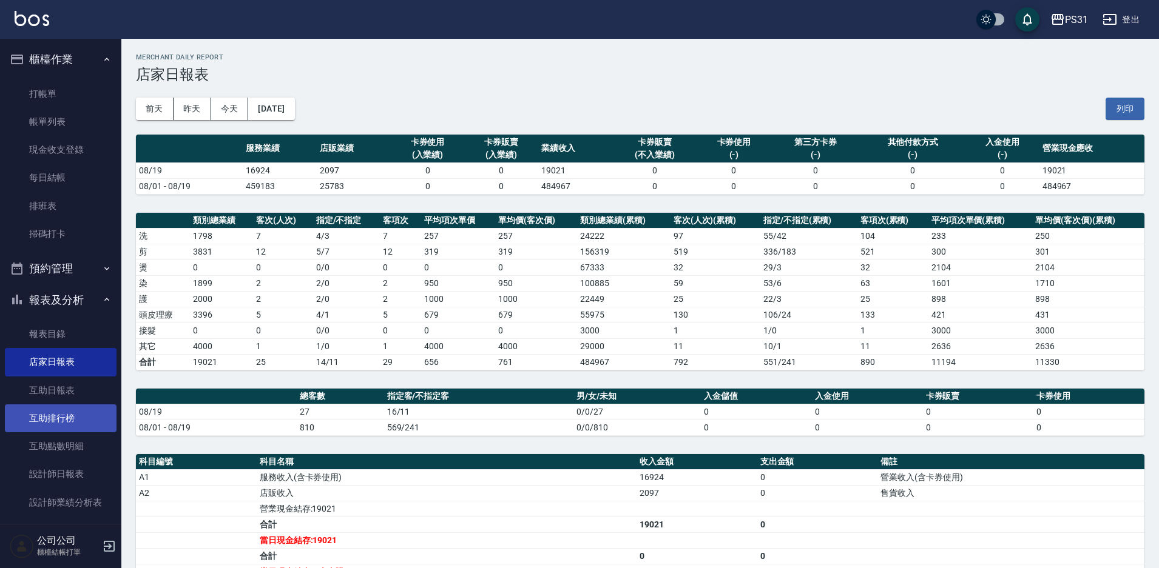
click at [61, 426] on link "互助排行榜" at bounding box center [61, 419] width 112 height 28
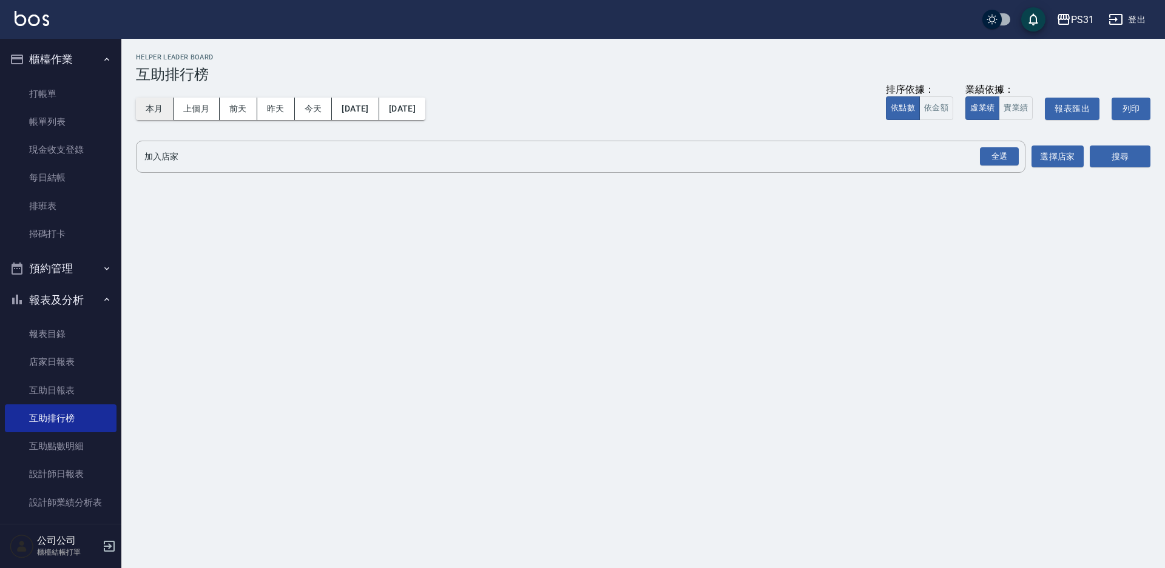
click at [142, 115] on button "本月" at bounding box center [155, 109] width 38 height 22
click at [997, 160] on div "全選" at bounding box center [999, 156] width 39 height 19
click at [1111, 149] on button "搜尋" at bounding box center [1120, 157] width 61 height 22
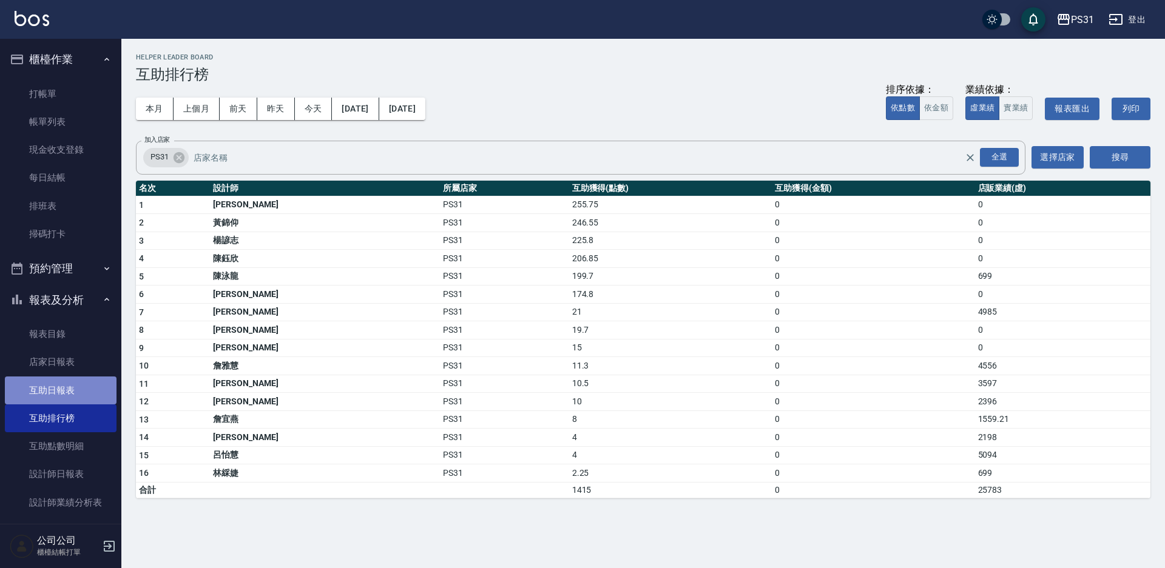
click at [64, 395] on link "互助日報表" at bounding box center [61, 391] width 112 height 28
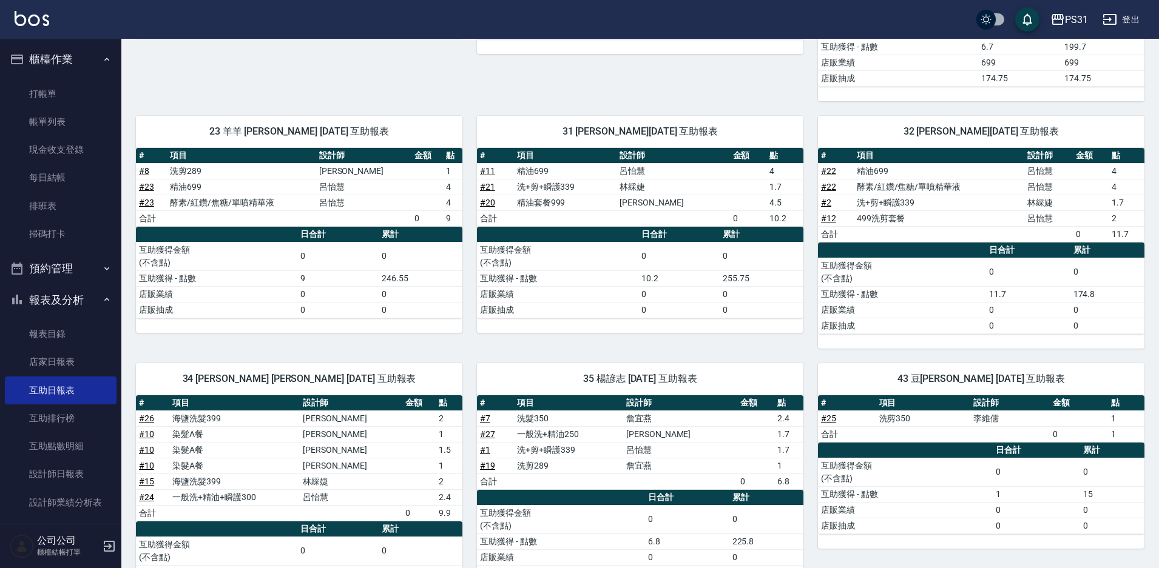
scroll to position [400, 0]
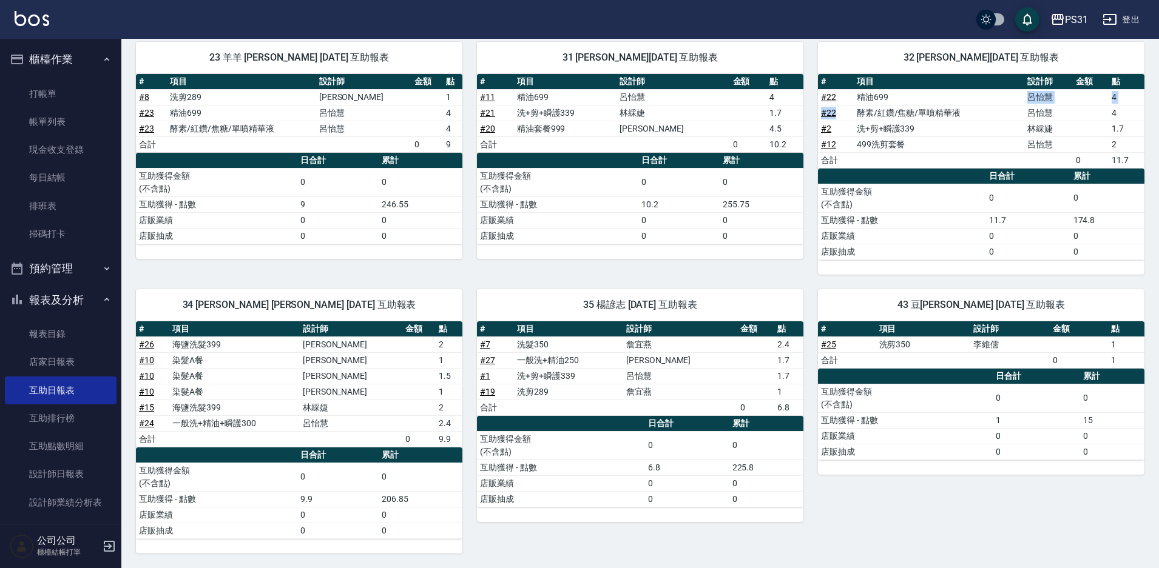
drag, startPoint x: 842, startPoint y: 119, endPoint x: 1016, endPoint y: 101, distance: 174.4
click at [1016, 101] on tbody "# 22 精油699 呂怡慧 4 # 22 酵素/紅鑽/焦糖/單噴精華液 呂怡慧 4 # 2 洗+剪+瞬護339 林綵婕 1.7 # 12 499洗剪套餐 呂…" at bounding box center [981, 128] width 326 height 79
click at [1002, 109] on td "酵素/紅鑽/焦糖/單噴精華液" at bounding box center [939, 113] width 170 height 16
click at [836, 112] on td "# 22" at bounding box center [836, 113] width 36 height 16
click at [834, 112] on link "# 22" at bounding box center [828, 113] width 15 height 10
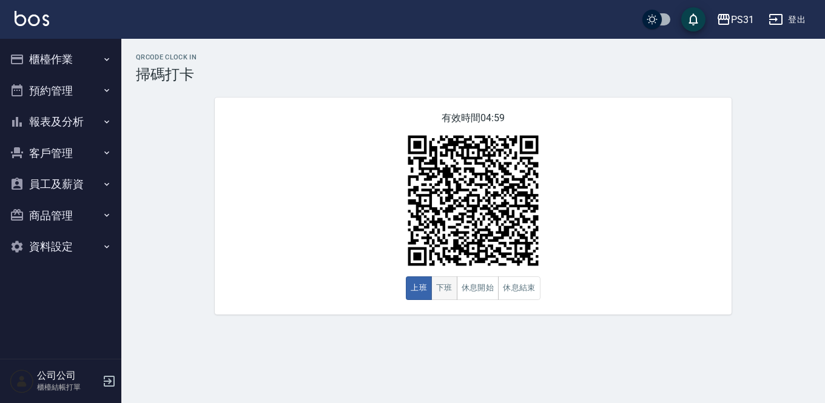
click at [443, 283] on button "下班" at bounding box center [444, 289] width 26 height 24
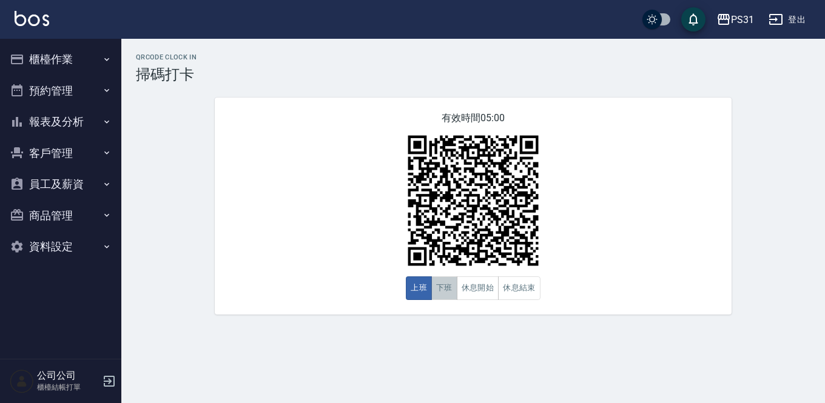
click at [441, 288] on button "下班" at bounding box center [444, 289] width 26 height 24
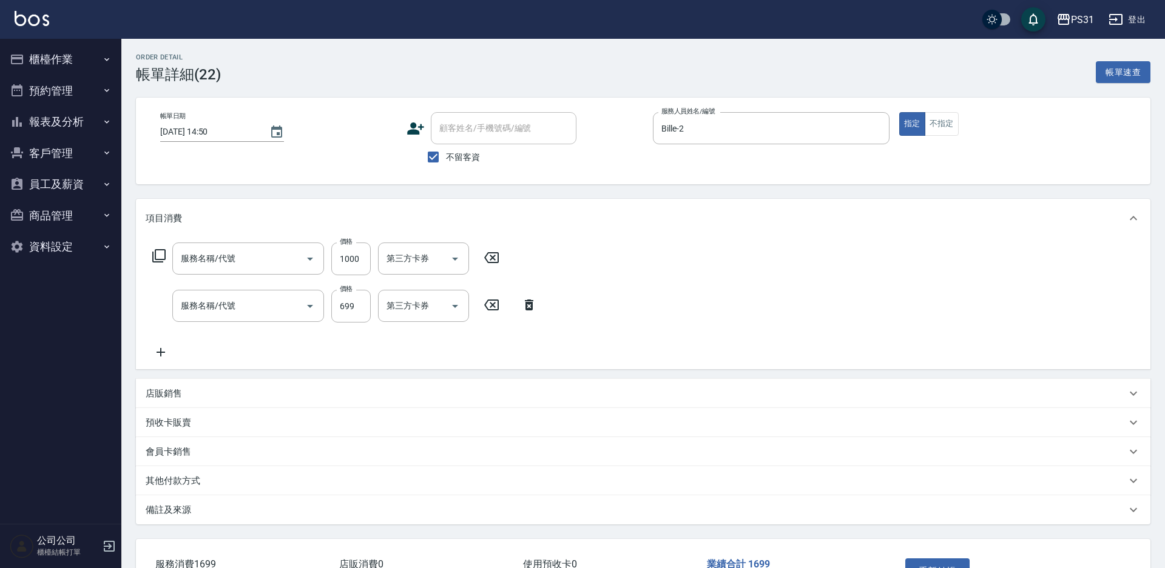
type input "酵素/紅鑽/焦糖/單噴精華液(51000)"
type input "精油699(0699)"
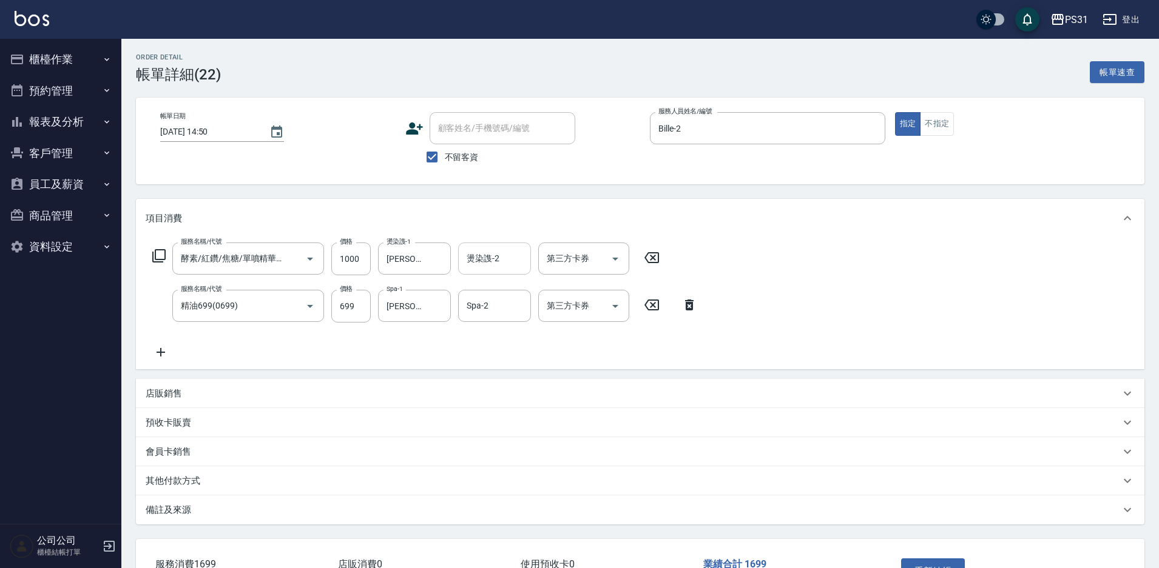
click at [471, 263] on input "燙染謢-2" at bounding box center [494, 258] width 62 height 21
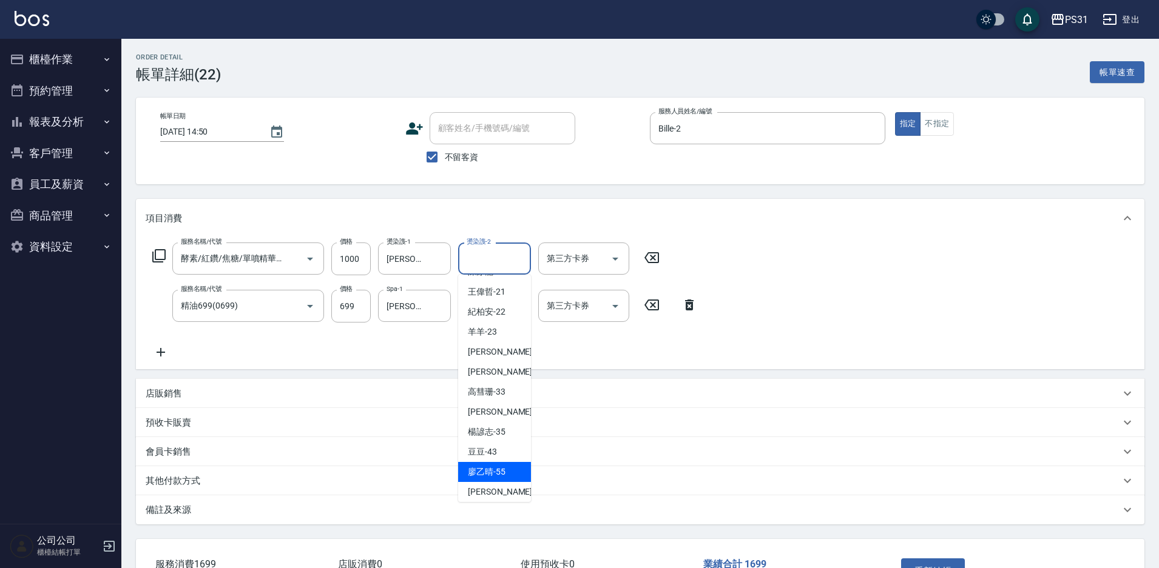
scroll to position [243, 0]
click at [512, 403] on div "[PERSON_NAME] -34" at bounding box center [494, 407] width 73 height 20
type input "[PERSON_NAME]-34"
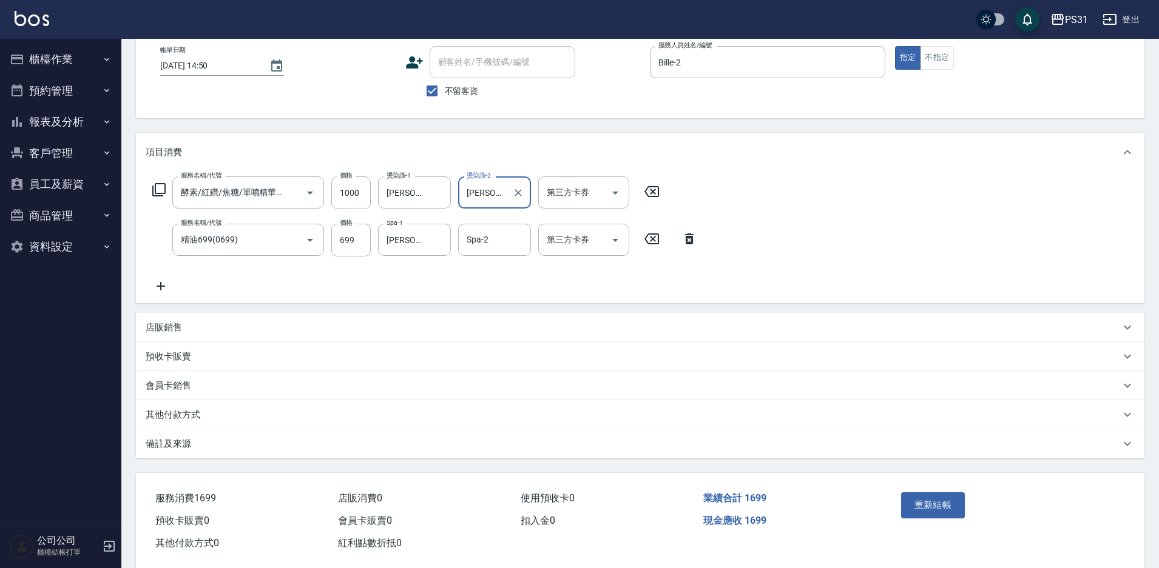
scroll to position [87, 0]
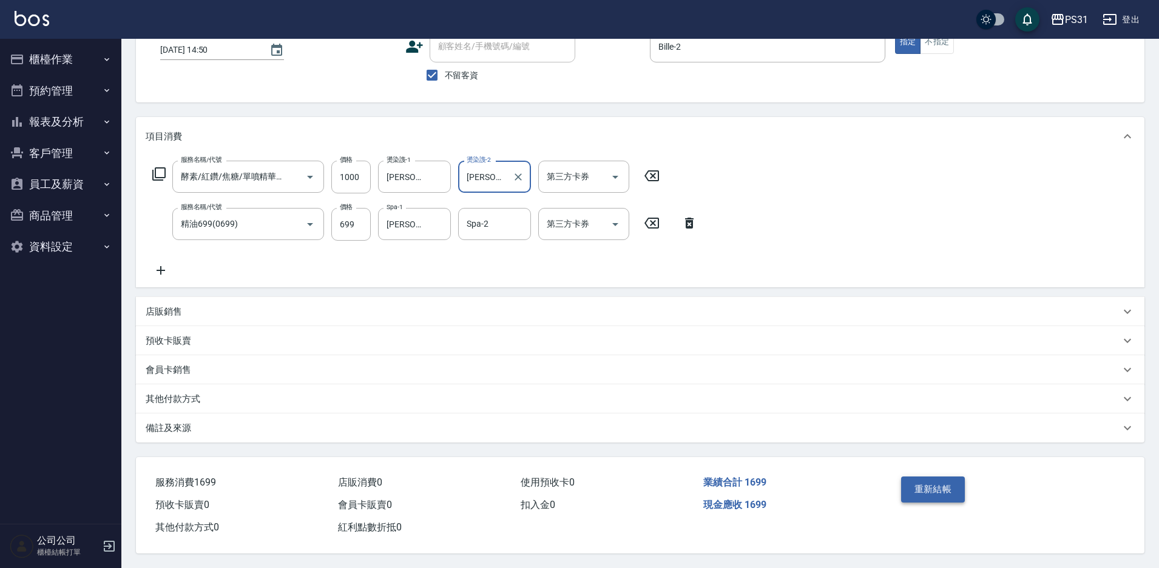
click at [931, 480] on button "重新結帳" at bounding box center [933, 489] width 64 height 25
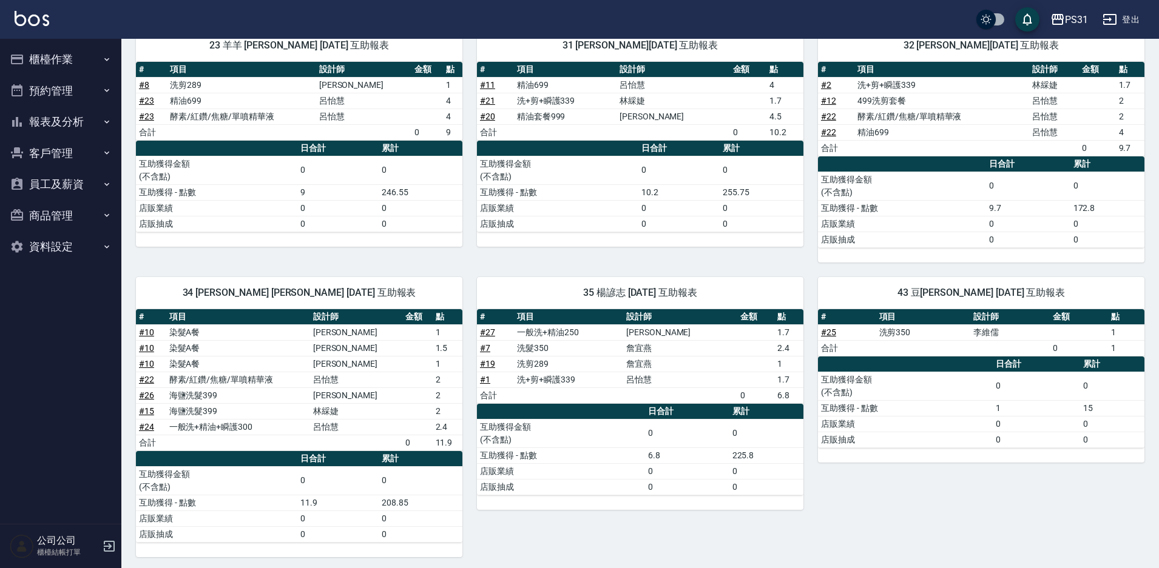
scroll to position [416, 0]
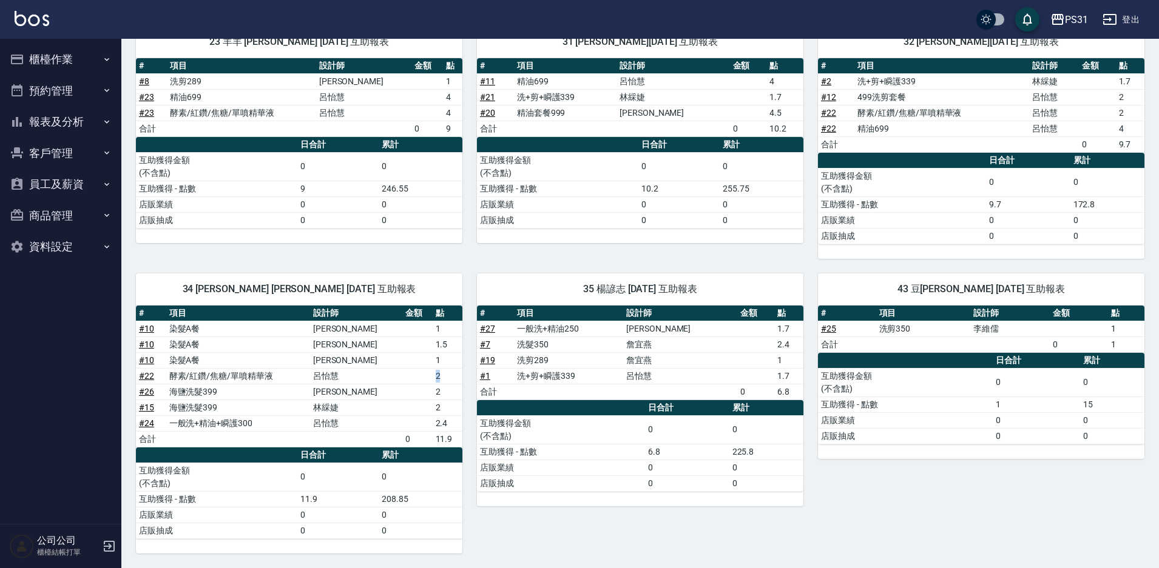
drag, startPoint x: 440, startPoint y: 377, endPoint x: 417, endPoint y: 380, distance: 23.8
click at [417, 380] on tr "# 22 酵素/紅鑽/焦糖/單噴精華液 呂怡慧 2" at bounding box center [299, 376] width 326 height 16
click at [568, 268] on div "35 楊諺志 08/19/2025 互助報表 # 項目 設計師 金額 點 # 27 一般洗+精油250 許芳 1.7 # 7 洗髮350 詹宜燕 2.4 # …" at bounding box center [632, 406] width 341 height 295
click at [22, 163] on button "客戶管理" at bounding box center [61, 154] width 112 height 32
click at [67, 116] on button "報表及分析" at bounding box center [61, 122] width 112 height 32
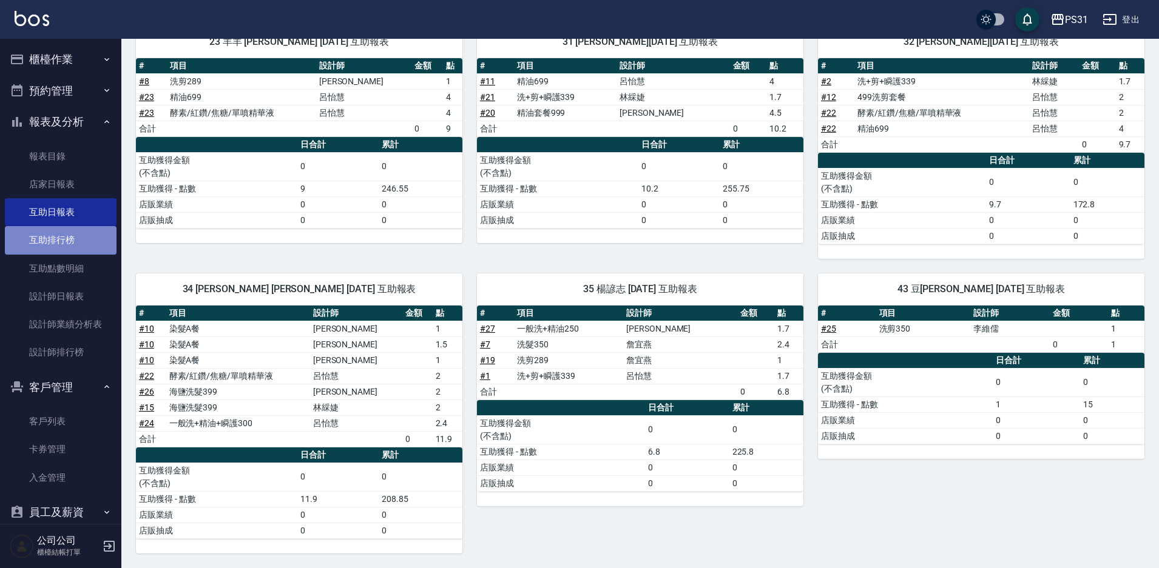
click at [81, 244] on link "互助排行榜" at bounding box center [61, 240] width 112 height 28
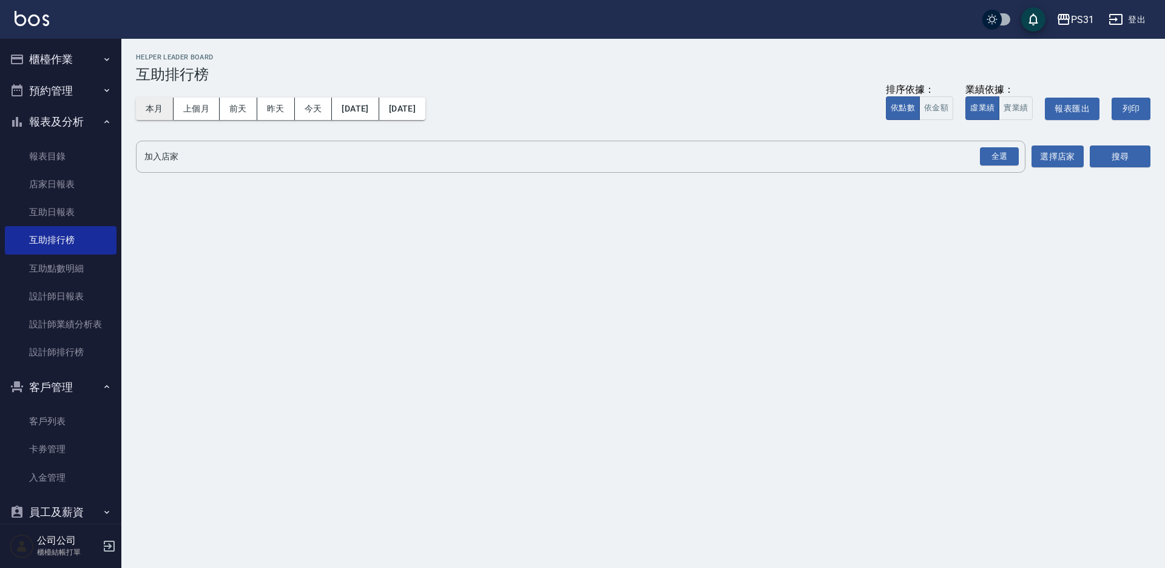
click at [148, 109] on button "本月" at bounding box center [155, 109] width 38 height 22
drag, startPoint x: 993, startPoint y: 150, endPoint x: 995, endPoint y: 159, distance: 8.8
click at [993, 150] on div "全選" at bounding box center [999, 156] width 39 height 19
click at [1120, 150] on button "搜尋" at bounding box center [1120, 157] width 61 height 22
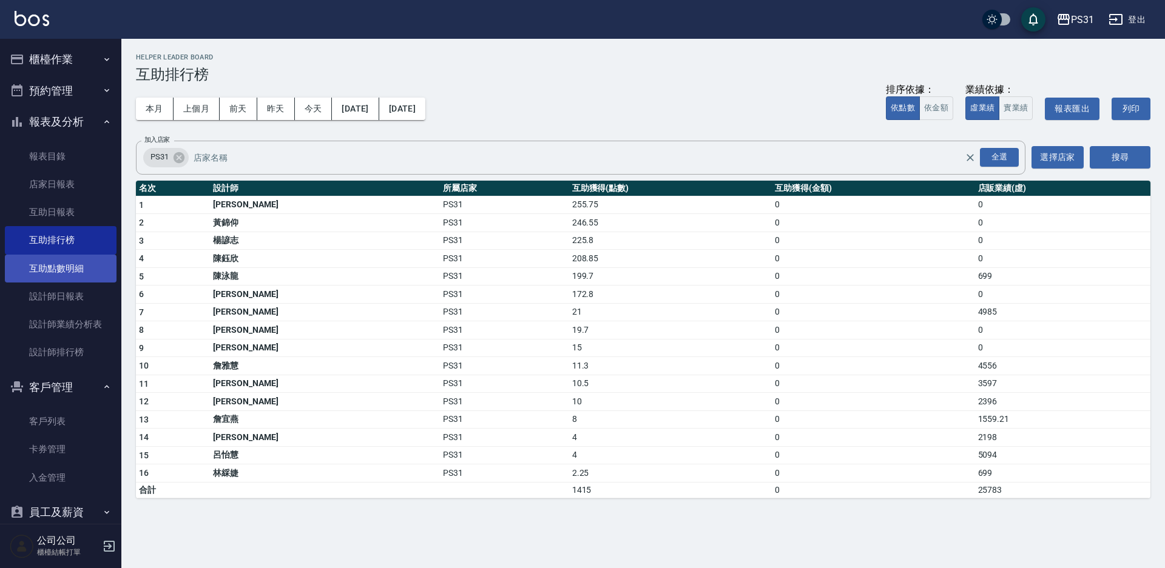
click at [53, 258] on link "互助點數明細" at bounding box center [61, 269] width 112 height 28
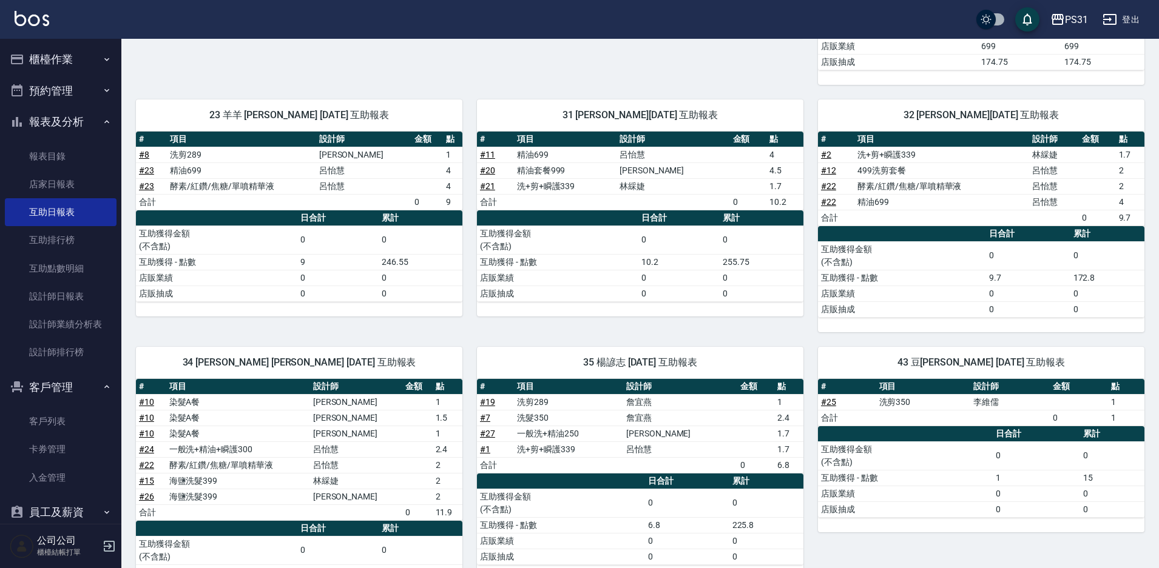
scroll to position [364, 0]
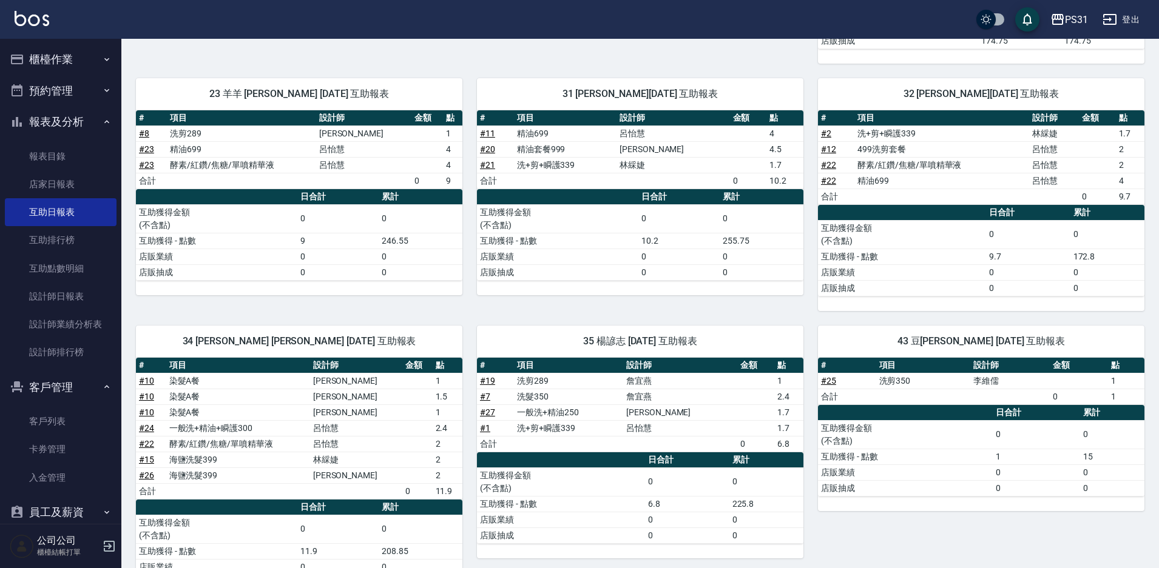
drag, startPoint x: 447, startPoint y: 137, endPoint x: 396, endPoint y: 73, distance: 81.7
click at [396, 73] on div "23 羊羊 黃錦仰 08/19/2025 互助報表 # 項目 設計師 金額 點 # 8 洗剪289 李美珠 1 # 23 精油699 呂怡慧 4 # 23 酵…" at bounding box center [291, 188] width 341 height 248
click at [469, 303] on div "31 何宜柔 08/19/2025 互助報表 # 項目 設計師 金額 點 # 11 精油699 呂怡慧 4 # 20 精油套餐999 李美珠 4.5 # 21…" at bounding box center [632, 188] width 341 height 248
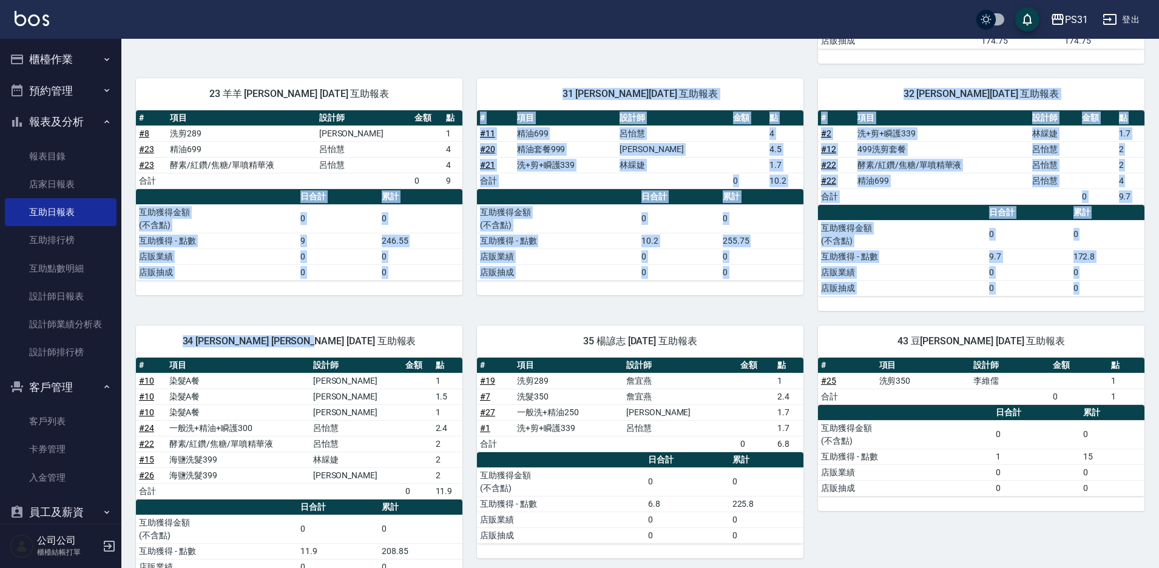
drag, startPoint x: 411, startPoint y: 301, endPoint x: 444, endPoint y: 314, distance: 35.1
click at [444, 314] on div "2 Bille 呂怡慧 08/19/2025 互助報表 # 項目 設計師 金額 點 # 13 活動-红鑽果油 699x2 1398 合計 1398 0 日合計…" at bounding box center [632, 203] width 1023 height 806
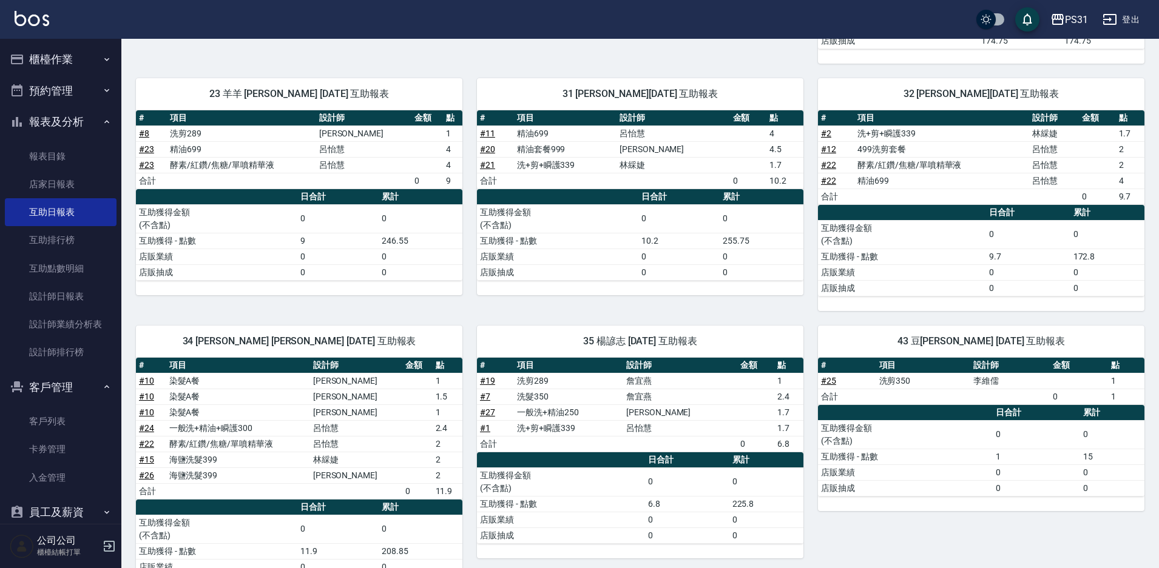
click at [442, 296] on div "23 羊羊 黃錦仰 08/19/2025 互助報表 # 項目 設計師 金額 點 # 8 洗剪289 李美珠 1 # 23 精油699 呂怡慧 4 # 23 酵…" at bounding box center [291, 188] width 341 height 248
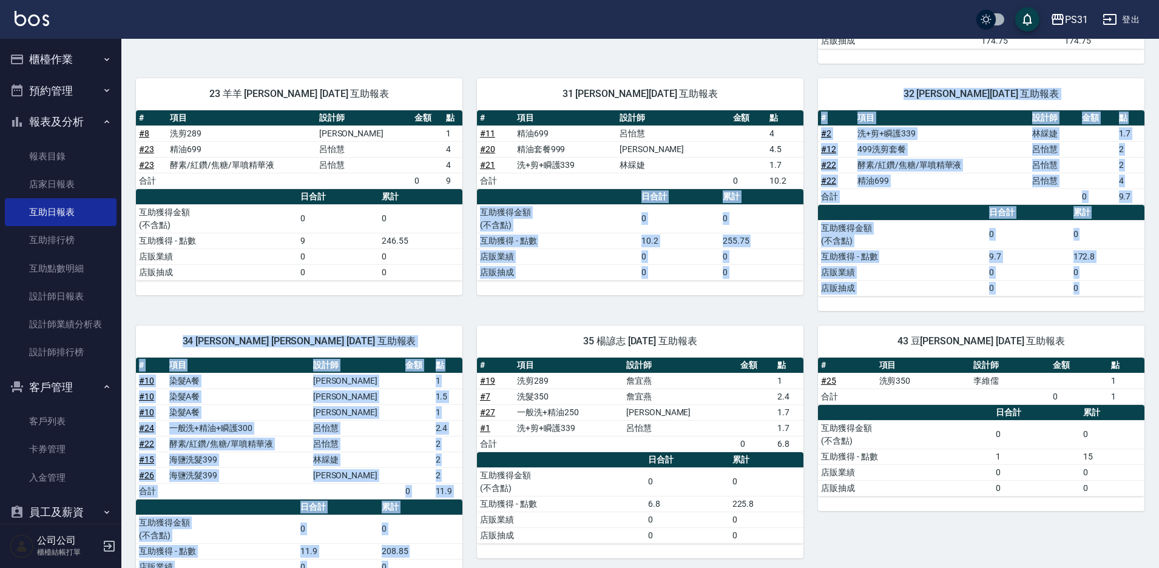
click at [471, 310] on div "2 Bille 呂怡慧 08/19/2025 互助報表 # 項目 設計師 金額 點 # 13 活動-红鑽果油 699x2 1398 合計 1398 0 日合計…" at bounding box center [632, 203] width 1023 height 806
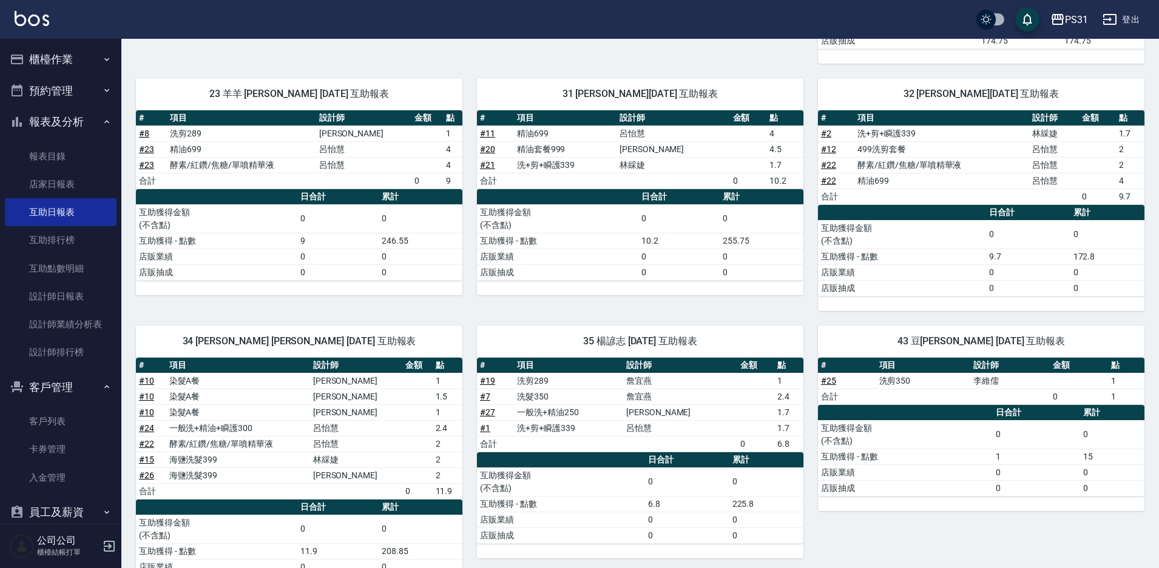
click at [648, 316] on div "35 楊諺志 08/19/2025 互助報表 # 項目 設計師 金額 點 # 19 洗剪289 詹宜燕 1 # 7 洗髮350 詹宜燕 2.4 # 27 一般…" at bounding box center [632, 458] width 341 height 295
drag, startPoint x: 473, startPoint y: 73, endPoint x: 422, endPoint y: 215, distance: 151.6
click at [422, 215] on div "2 Bille 呂怡慧 08/19/2025 互助報表 # 項目 設計師 金額 點 # 13 活動-红鑽果油 699x2 1398 合計 1398 0 日合計…" at bounding box center [632, 203] width 1023 height 806
drag, startPoint x: 485, startPoint y: 283, endPoint x: 433, endPoint y: 286, distance: 52.3
click at [484, 281] on div "# 項目 設計師 金額 點 # 11 精油699 呂怡慧 4 # 20 精油套餐999 李美珠 4.5 # 21 洗+剪+瞬護339 林綵婕 1.7 合計 0…" at bounding box center [640, 202] width 326 height 185
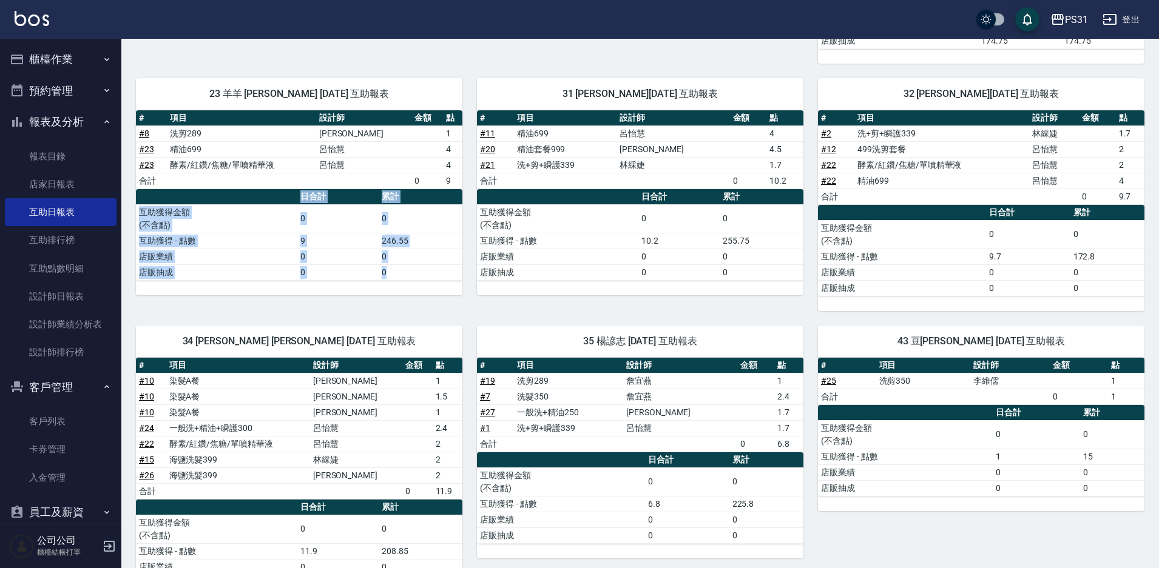
drag, startPoint x: 419, startPoint y: 286, endPoint x: 456, endPoint y: 275, distance: 38.8
click at [456, 275] on div "# 項目 設計師 金額 點 # 8 洗剪289 李美珠 1 # 23 精油699 呂怡慧 4 # 23 酵素/紅鑽/焦糖/單噴精華液 呂怡慧 4 合計 0 9…" at bounding box center [299, 202] width 326 height 185
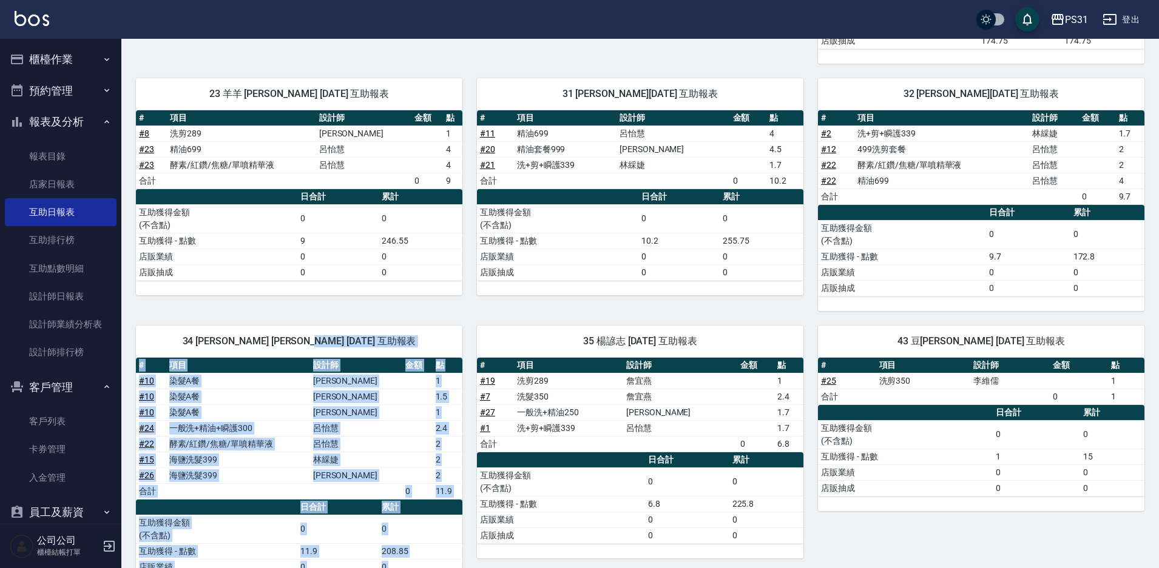
drag, startPoint x: 456, startPoint y: 314, endPoint x: 494, endPoint y: 337, distance: 44.1
click at [494, 337] on div "2 Bille 呂怡慧 08/19/2025 互助報表 # 項目 設計師 金額 點 # 13 活動-红鑽果油 699x2 1398 合計 1398 0 日合計…" at bounding box center [632, 203] width 1023 height 806
click at [455, 315] on div "34 鈺欣 陳鈺欣 08/19/2025 互助報表 # 項目 設計師 金額 點 # 10 染髮A餐 許芳 1 # 10 染髮A餐 許芳 1.5 # 10 染髮…" at bounding box center [291, 458] width 341 height 295
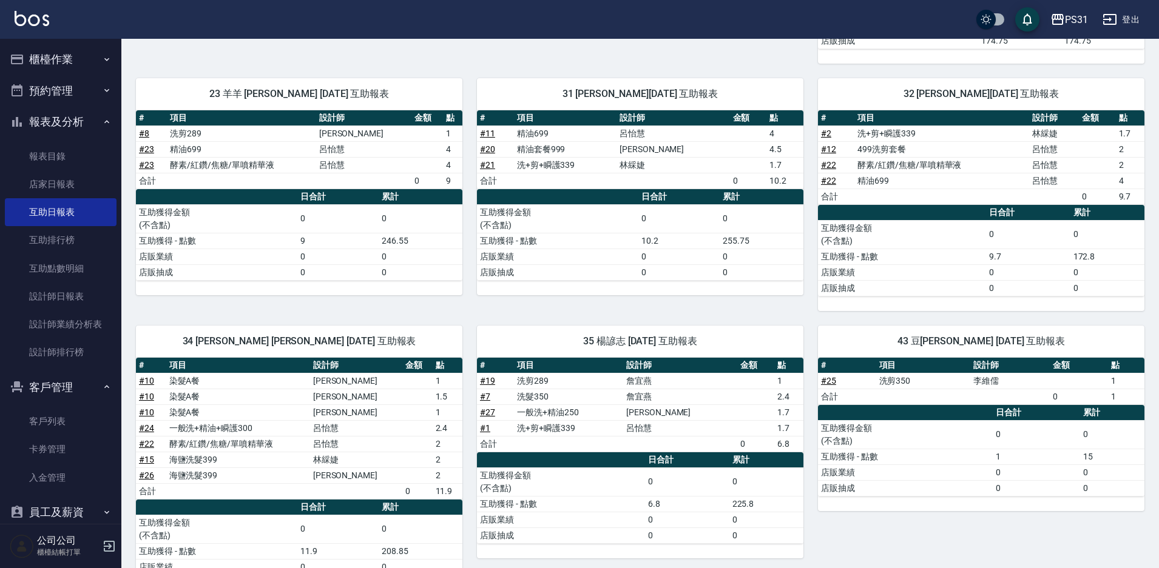
drag, startPoint x: 425, startPoint y: 314, endPoint x: 453, endPoint y: 340, distance: 38.6
click at [453, 340] on div "34 鈺欣 陳鈺欣 08/19/2025 互助報表 # 項目 設計師 金額 點 # 10 染髮A餐 許芳 1 # 10 染髮A餐 許芳 1.5 # 10 染髮…" at bounding box center [291, 458] width 341 height 295
drag, startPoint x: 442, startPoint y: 325, endPoint x: 459, endPoint y: 334, distance: 19.5
click at [459, 334] on div "34 鈺欣 陳鈺欣 08/19/2025 互助報表" at bounding box center [299, 342] width 326 height 32
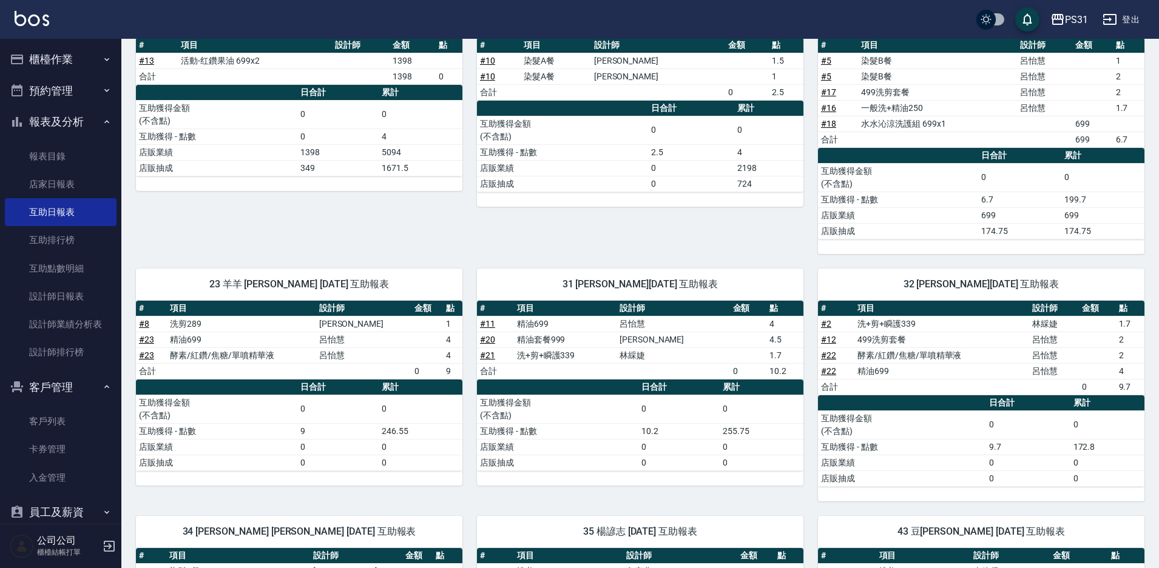
scroll to position [113, 0]
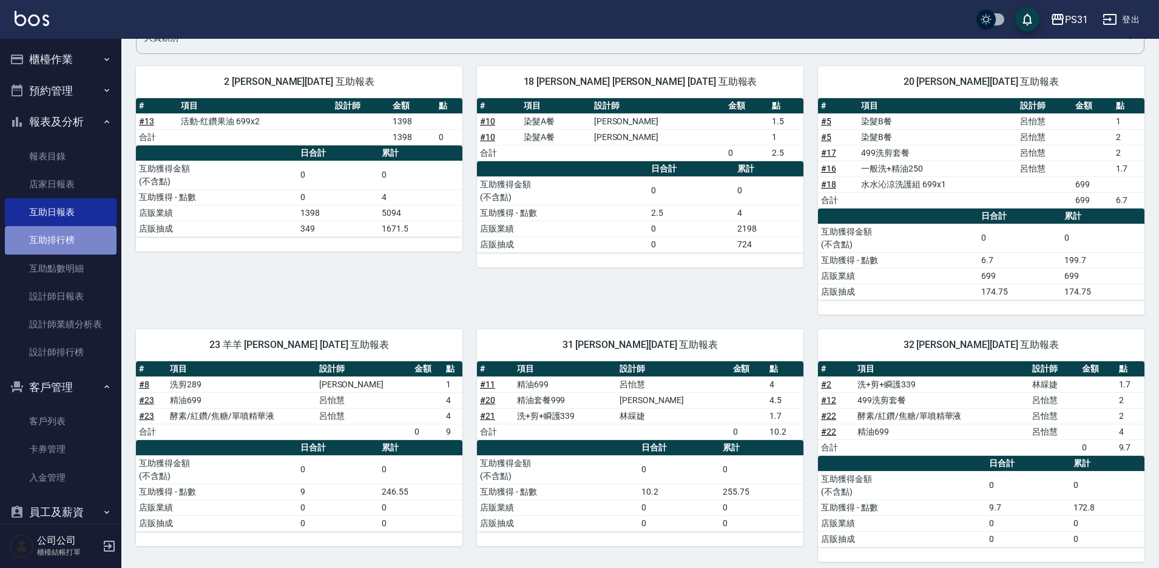
click at [78, 234] on link "互助排行榜" at bounding box center [61, 240] width 112 height 28
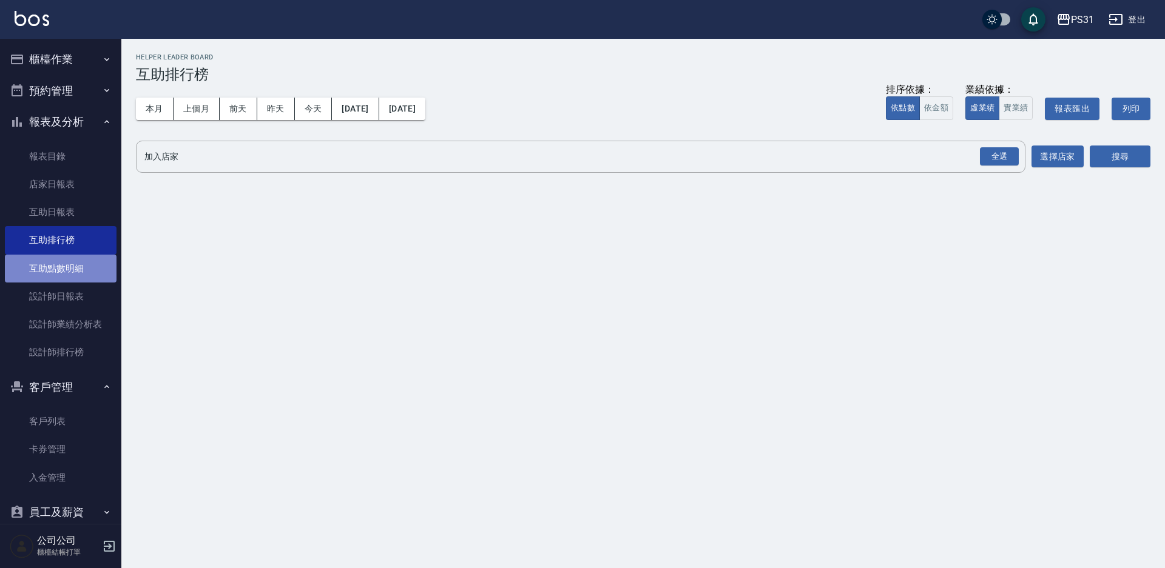
click at [73, 277] on link "互助點數明細" at bounding box center [61, 269] width 112 height 28
click at [156, 111] on button "本月" at bounding box center [155, 109] width 38 height 22
drag, startPoint x: 1000, startPoint y: 163, endPoint x: 1020, endPoint y: 159, distance: 20.5
click at [1002, 163] on div "全選" at bounding box center [999, 156] width 39 height 19
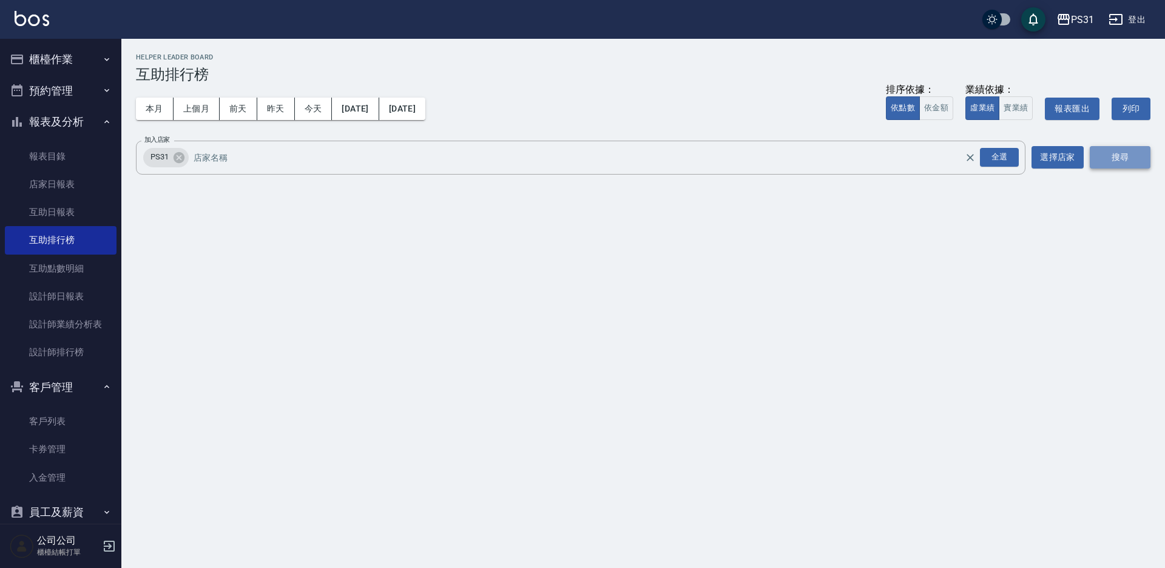
click at [1107, 153] on button "搜尋" at bounding box center [1120, 157] width 61 height 22
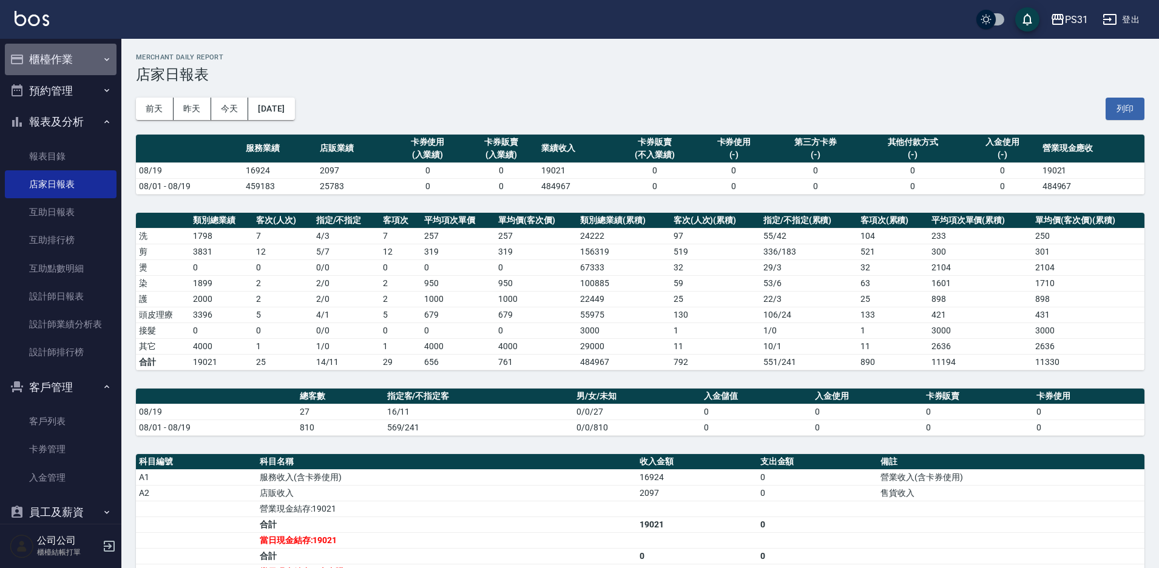
click at [90, 65] on button "櫃檯作業" at bounding box center [61, 60] width 112 height 32
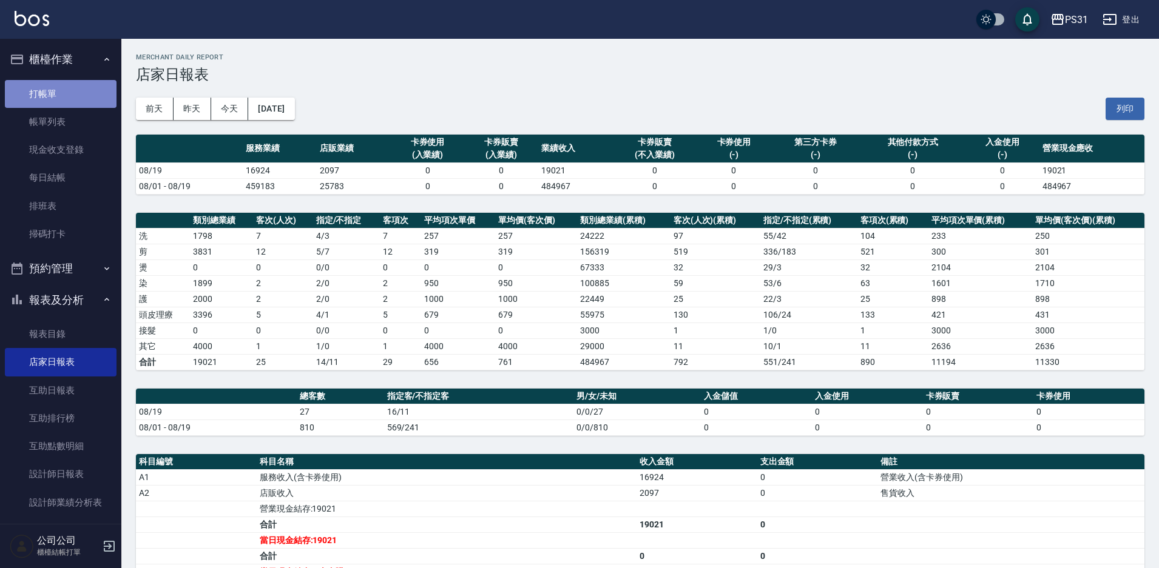
click at [70, 92] on link "打帳單" at bounding box center [61, 94] width 112 height 28
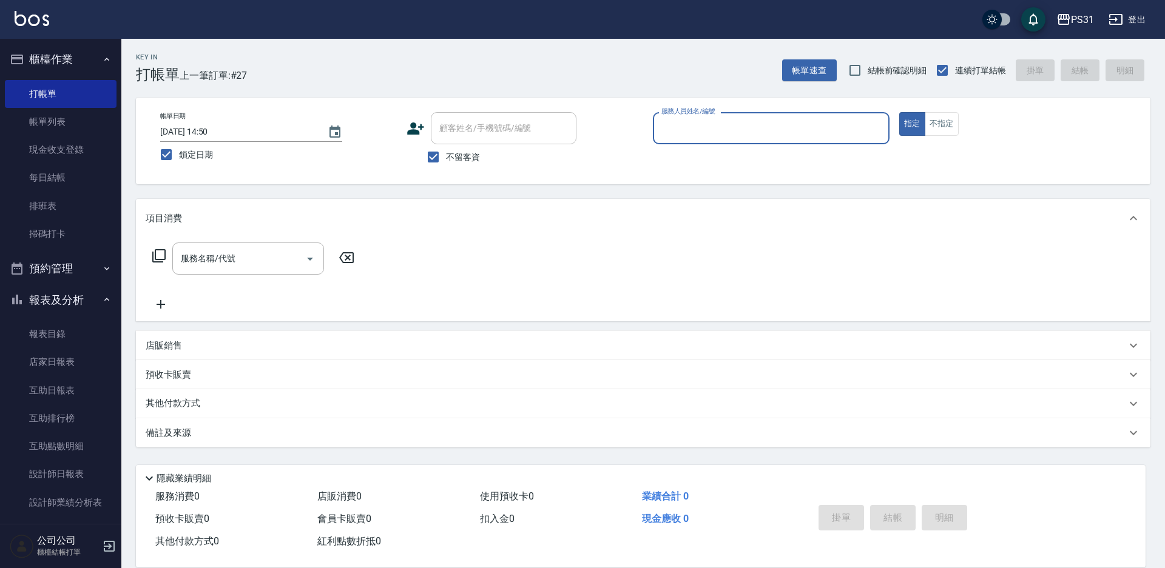
click at [682, 127] on input "服務人員姓名/編號" at bounding box center [771, 128] width 226 height 21
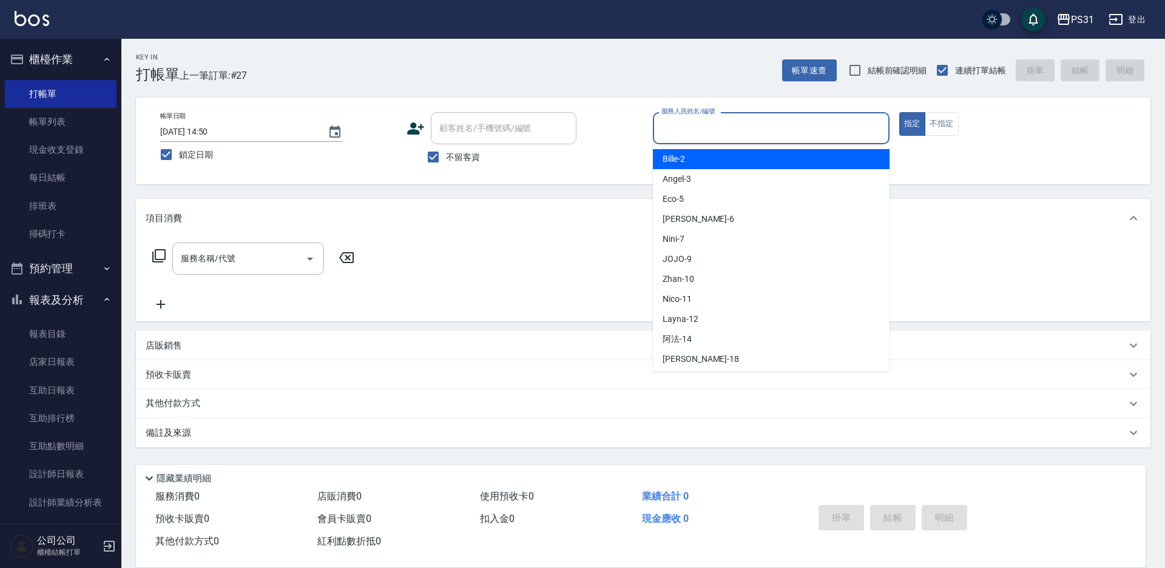
click at [662, 129] on input "服務人員姓名/編號" at bounding box center [771, 128] width 226 height 21
drag, startPoint x: 659, startPoint y: 133, endPoint x: 581, endPoint y: 141, distance: 79.3
click at [581, 141] on div "顧客姓名/手機號碼/編號 顧客姓名/手機號碼/編號" at bounding box center [524, 128] width 237 height 32
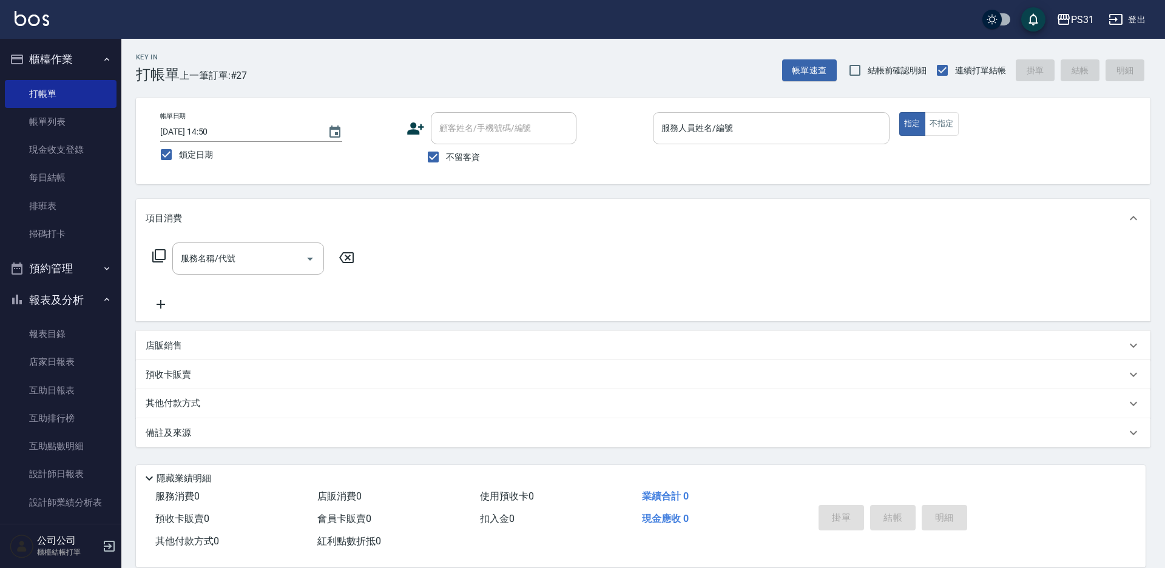
click at [662, 129] on input "服務人員姓名/編號" at bounding box center [771, 128] width 226 height 21
click at [682, 130] on input "服務人員姓名/編號" at bounding box center [771, 128] width 226 height 21
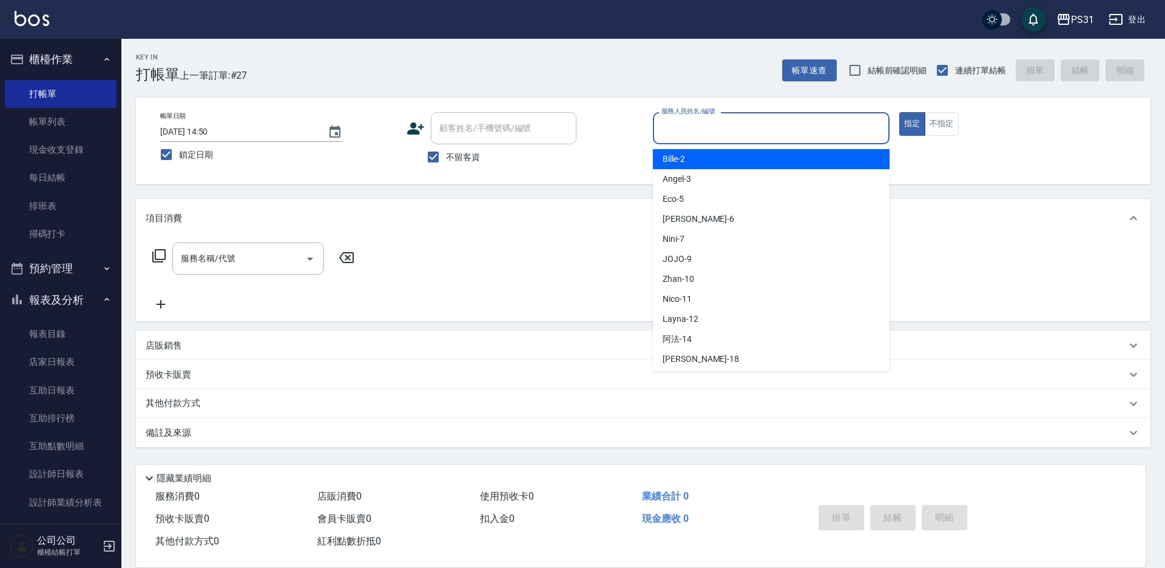
click at [682, 130] on input "服務人員姓名/編號" at bounding box center [771, 128] width 226 height 21
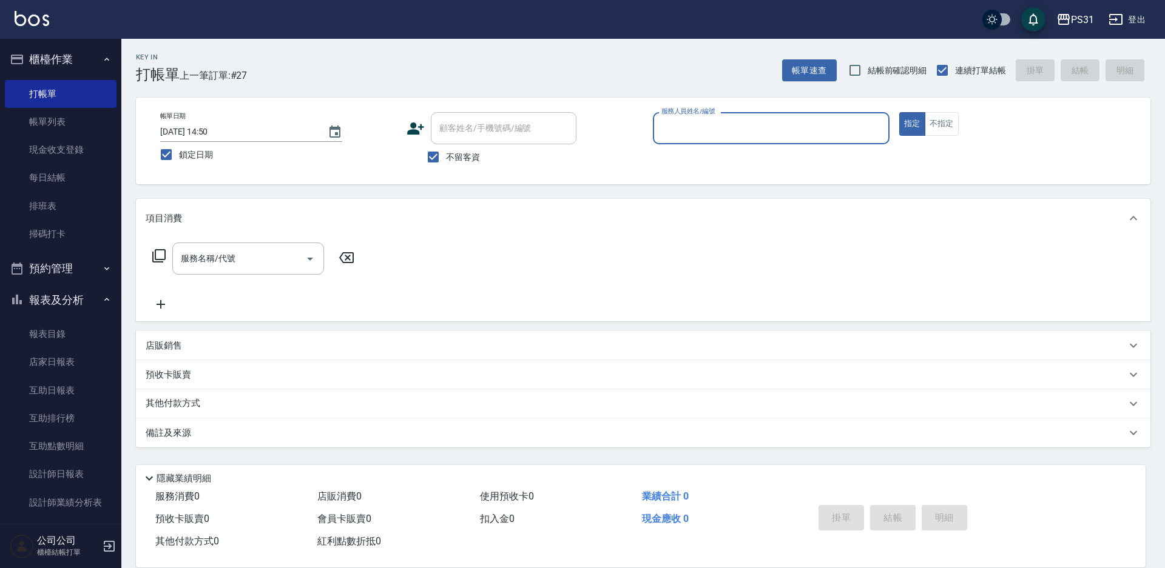
click at [664, 127] on input "服務人員姓名/編號" at bounding box center [771, 128] width 226 height 21
type input "J"
type input "2"
type button "true"
type input "Bille-2"
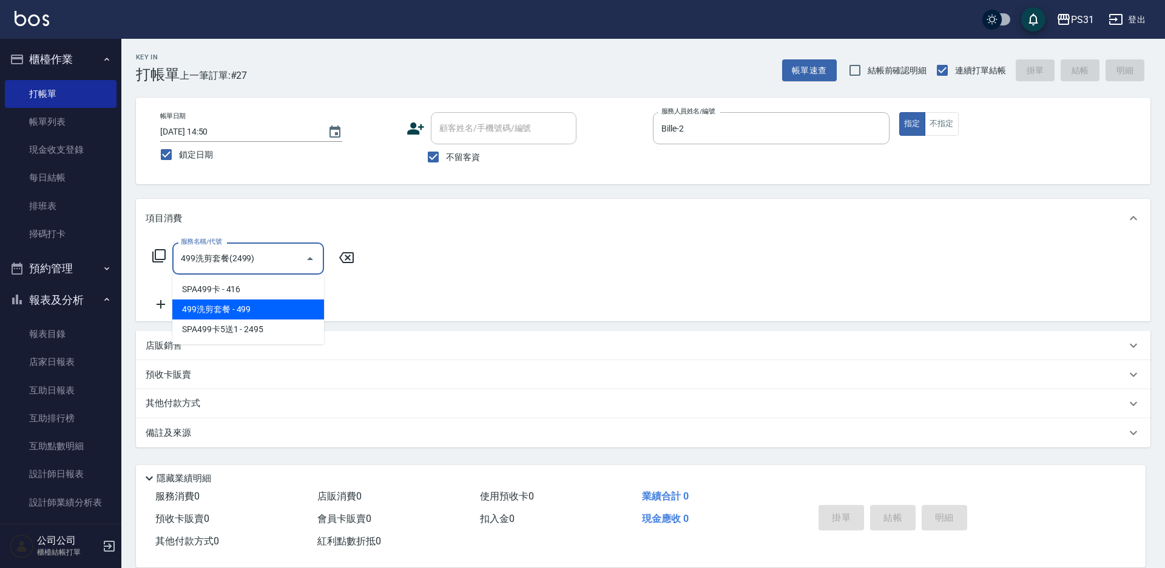
type input "499洗剪套餐(2499)"
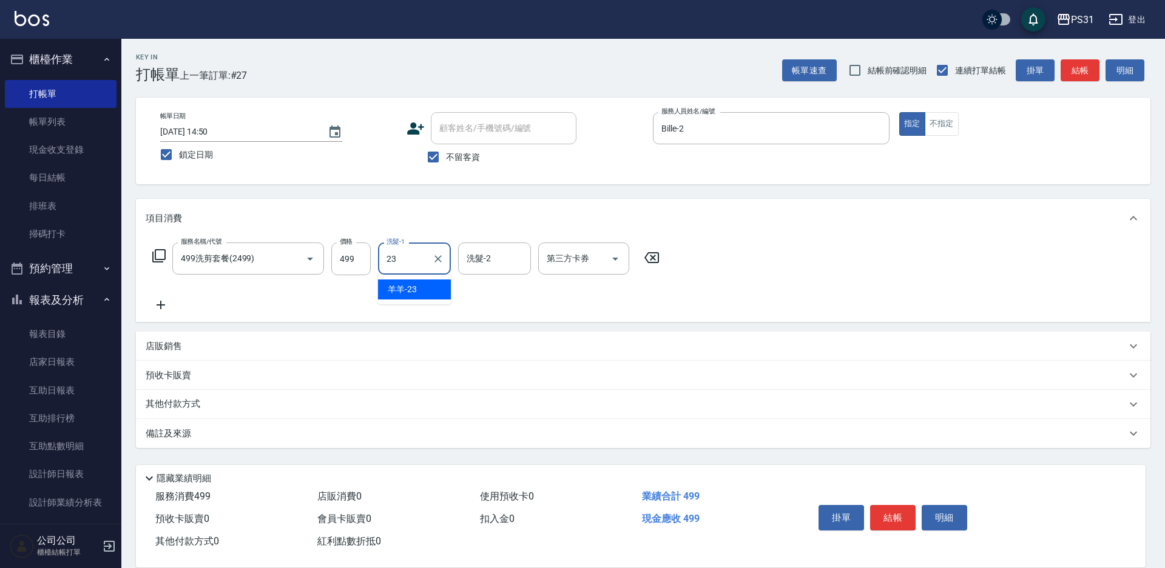
type input "羊羊-23"
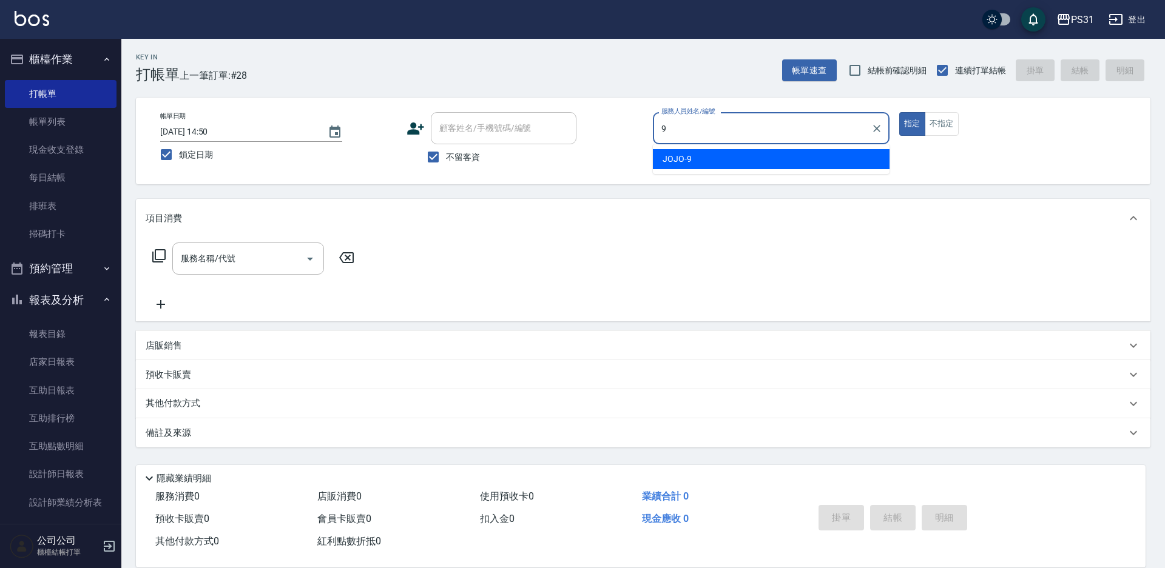
type input "JOJO-9"
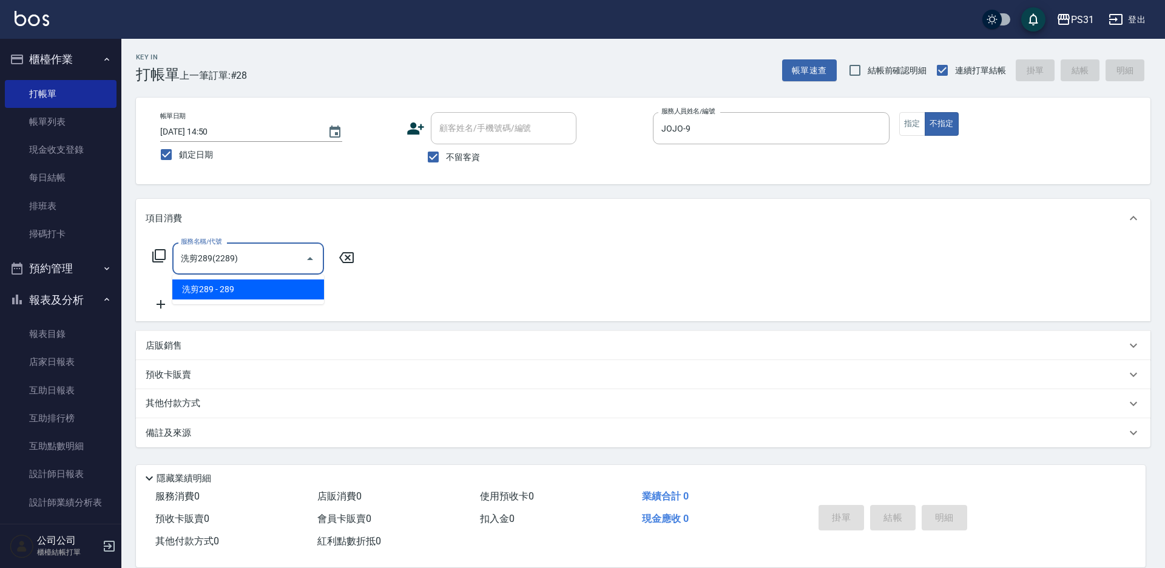
type input "洗剪289(2289)"
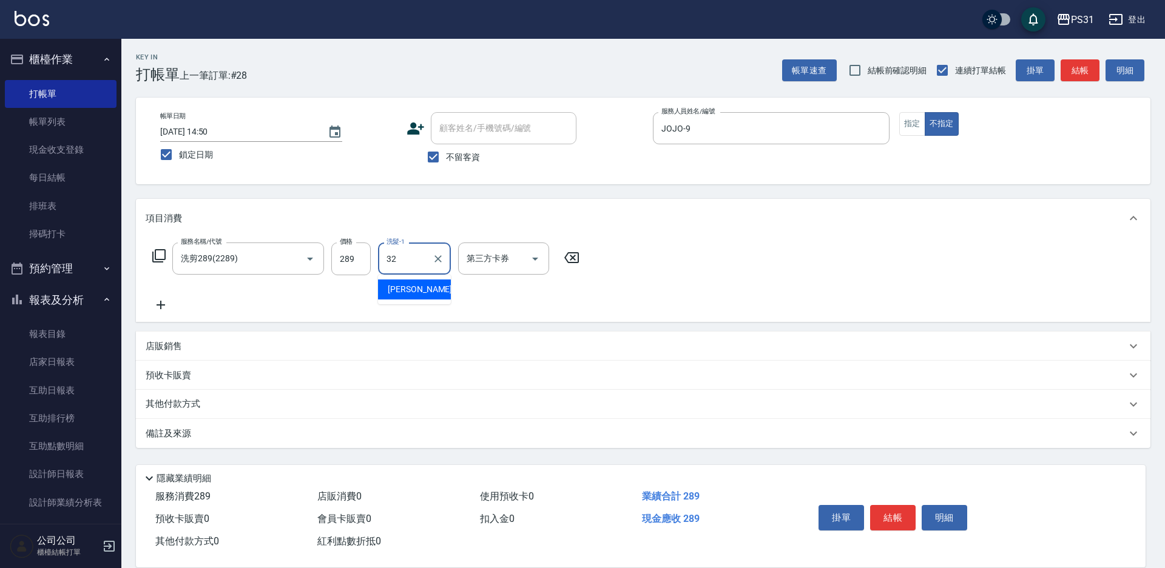
type input "[PERSON_NAME]-32"
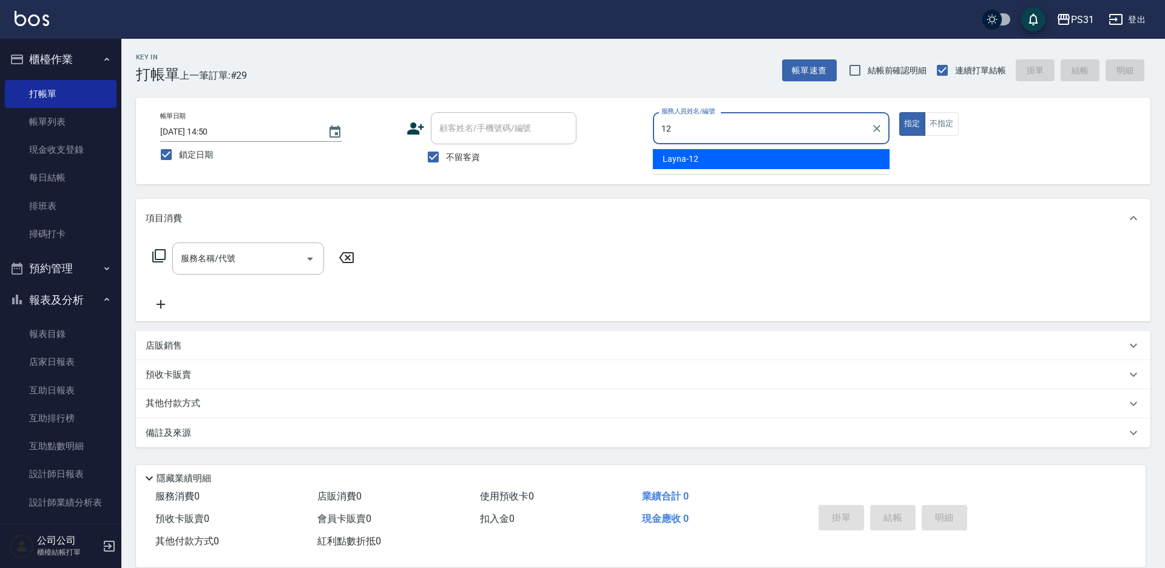
type input "Layna-12"
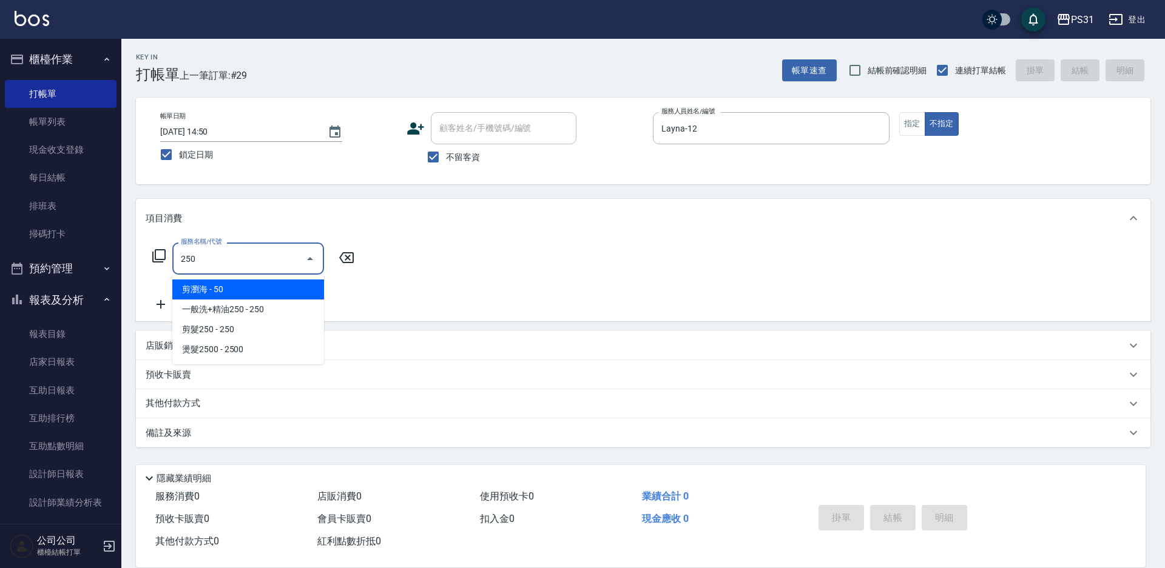
type input "剪瀏海(250)"
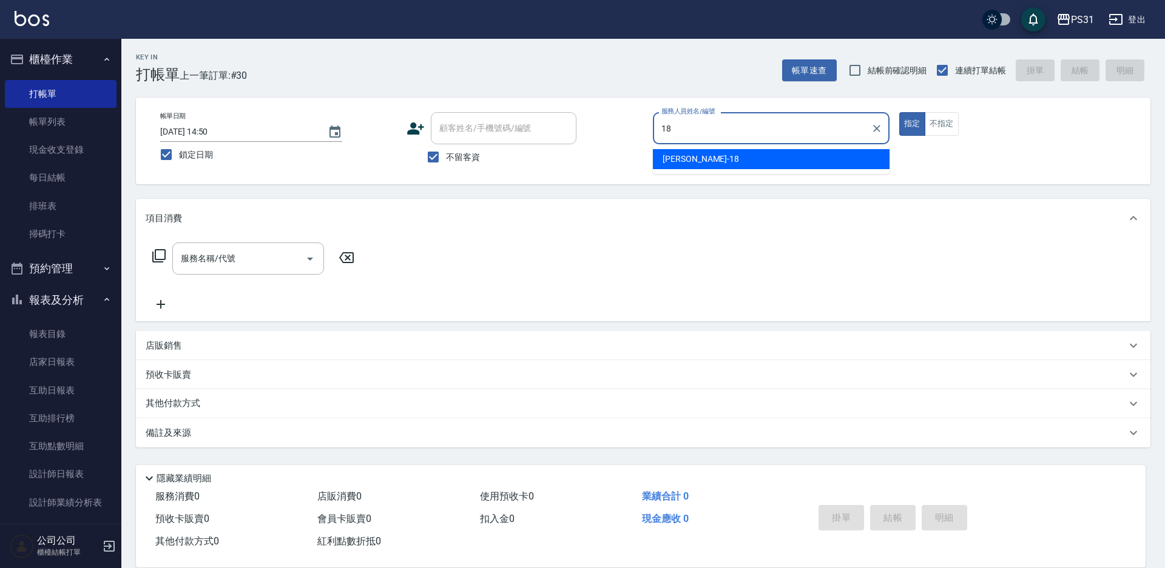
type input "Rita-18"
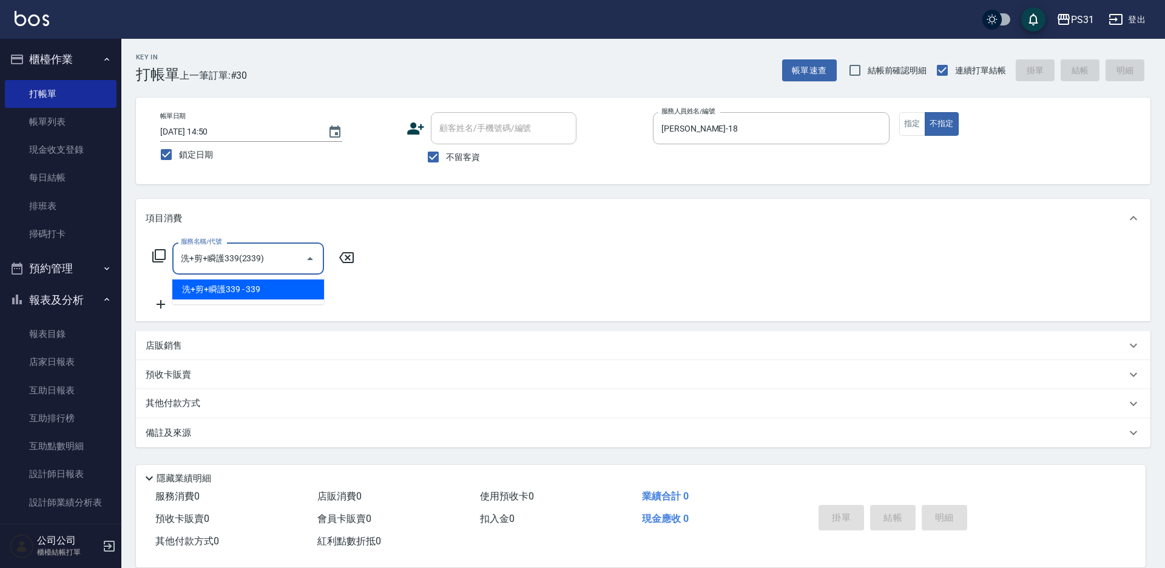
type input "洗+剪+瞬護339(2339)"
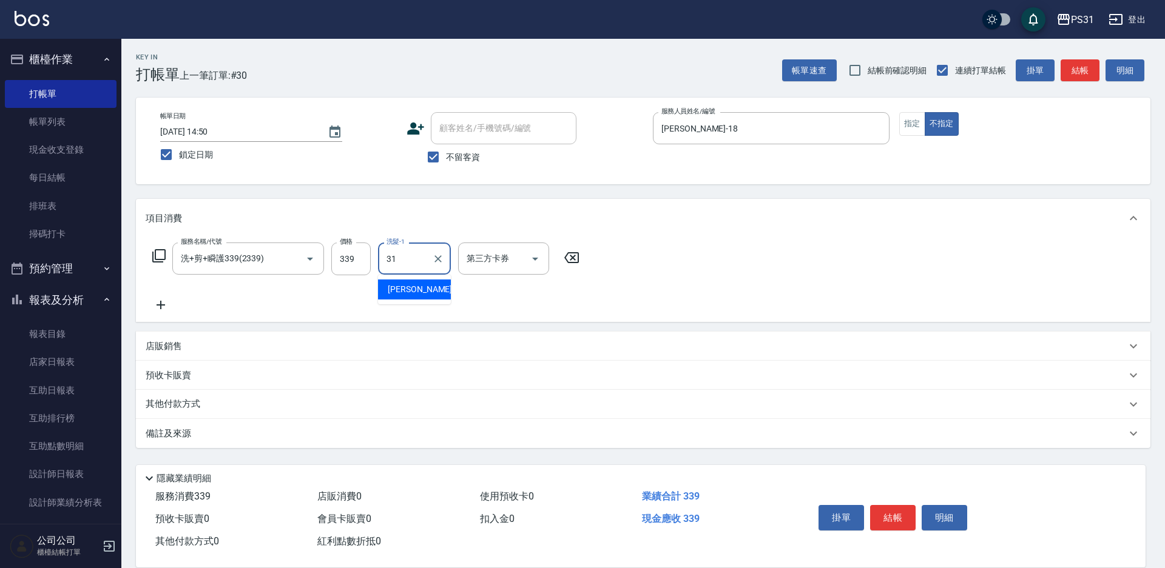
type input "何宜柔-31"
